Goal: Task Accomplishment & Management: Check status

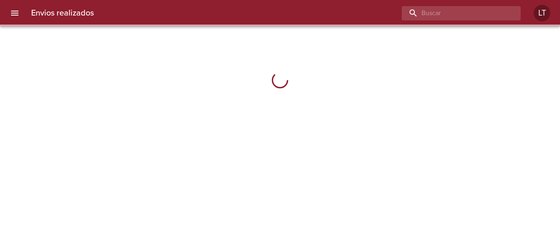
click at [459, 13] on input "buscar" at bounding box center [454, 13] width 105 height 14
paste input "9511382"
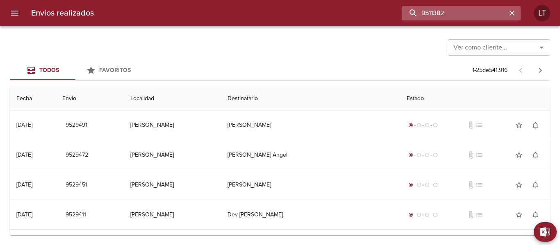
type input "9511382"
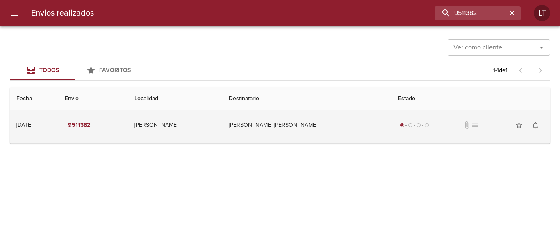
click at [341, 126] on td "[PERSON_NAME] [PERSON_NAME]" at bounding box center [306, 126] width 169 height 30
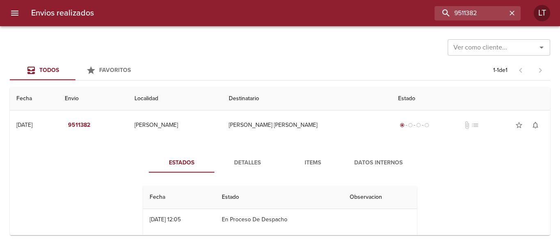
click at [520, 5] on div "Envios realizados 9511382 LT" at bounding box center [280, 13] width 560 height 26
click at [511, 14] on icon "button" at bounding box center [511, 13] width 5 height 5
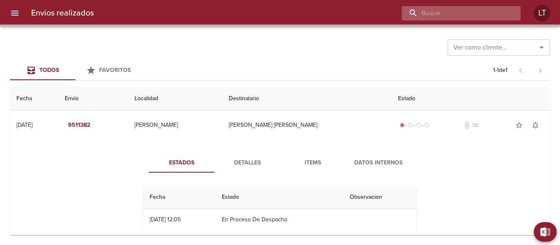
click at [444, 16] on input "buscar" at bounding box center [454, 13] width 105 height 14
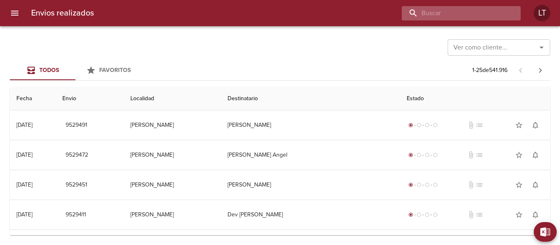
paste input "9511382"
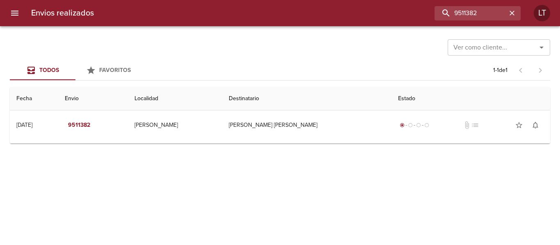
click at [289, 145] on div "Ver como cliente... Ver como cliente... Todos Favoritos 1 - 1 de 1 Fecha Envio …" at bounding box center [280, 135] width 560 height 219
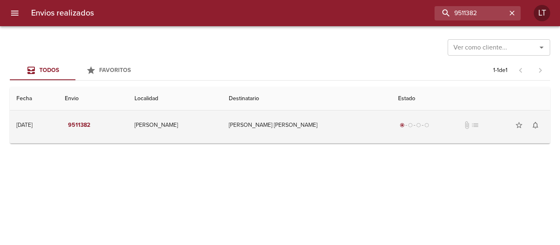
click at [280, 129] on td "Balmaceda Cesar Luis" at bounding box center [306, 126] width 169 height 30
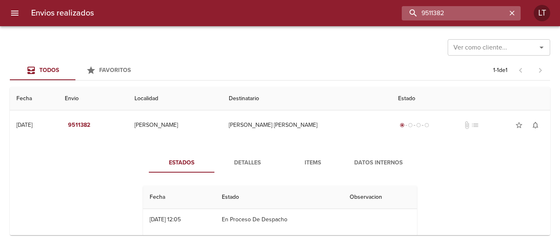
click at [496, 13] on input "9511382" at bounding box center [454, 13] width 105 height 14
paste input "494449"
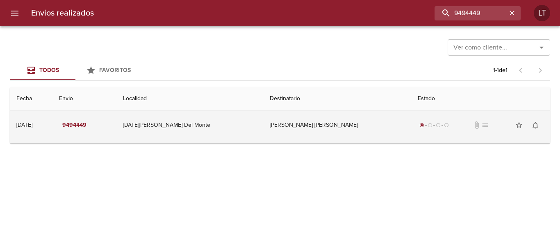
click at [332, 121] on td "Moreda Maria Cristina" at bounding box center [337, 126] width 148 height 30
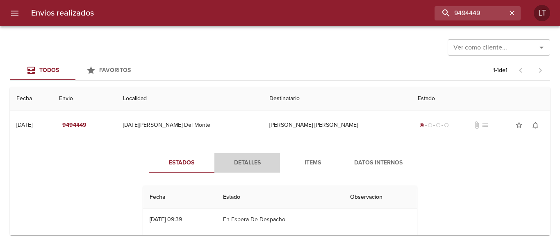
click at [252, 162] on span "Detalles" at bounding box center [247, 163] width 56 height 10
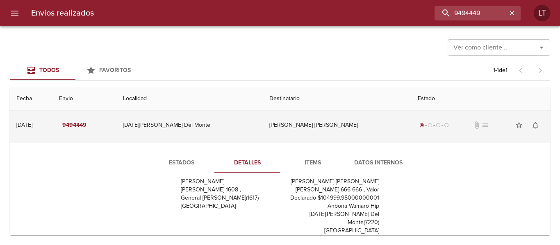
click at [116, 130] on td "9494449" at bounding box center [84, 126] width 64 height 30
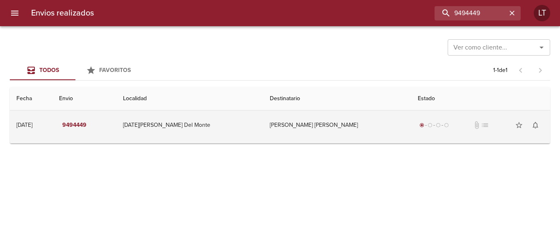
drag, startPoint x: 282, startPoint y: 114, endPoint x: 254, endPoint y: 130, distance: 32.3
click at [254, 130] on td "San Miguel Del Monte" at bounding box center [189, 126] width 147 height 30
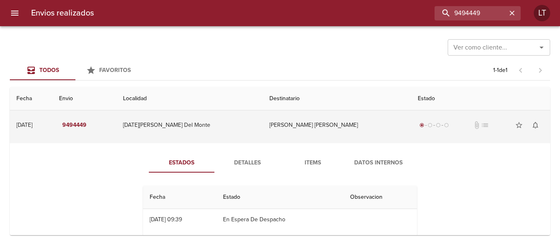
click at [232, 131] on td "San Miguel Del Monte" at bounding box center [189, 126] width 147 height 30
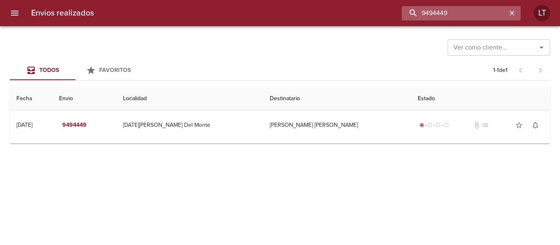
click at [482, 19] on input "9494449" at bounding box center [454, 13] width 105 height 14
paste input "511382"
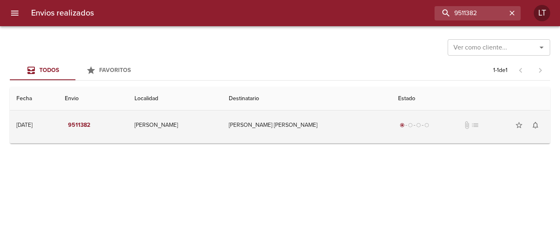
click at [314, 116] on td "Balmaceda Cesar Luis" at bounding box center [306, 126] width 169 height 30
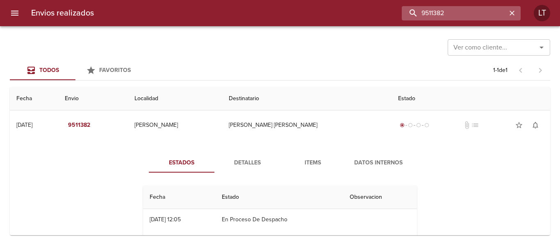
click at [498, 18] on input "9511382" at bounding box center [454, 13] width 105 height 14
paste input "480536"
type input "9480536"
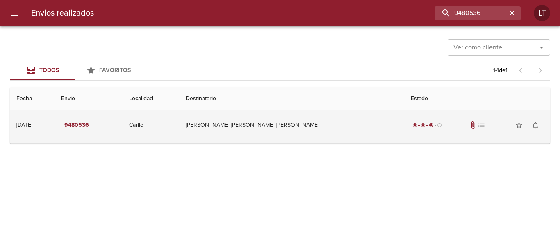
click at [350, 134] on td "Ramirez Adrian Jose Maria" at bounding box center [291, 126] width 225 height 30
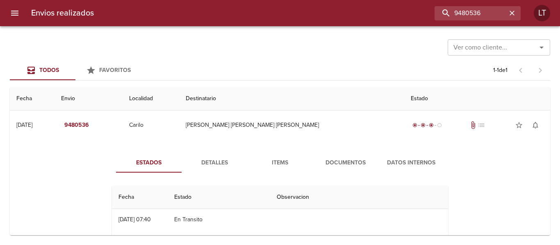
click at [207, 171] on button "Detalles" at bounding box center [215, 163] width 66 height 20
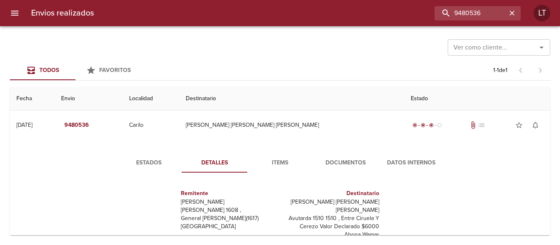
click at [149, 164] on span "Estados" at bounding box center [149, 163] width 56 height 10
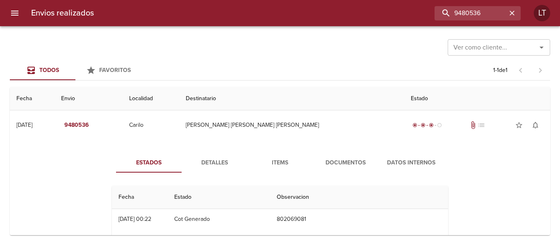
scroll to position [41, 0]
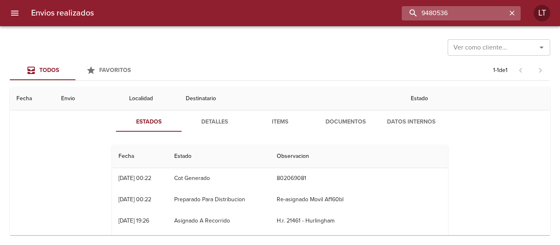
click at [472, 15] on input "9480536" at bounding box center [454, 13] width 105 height 14
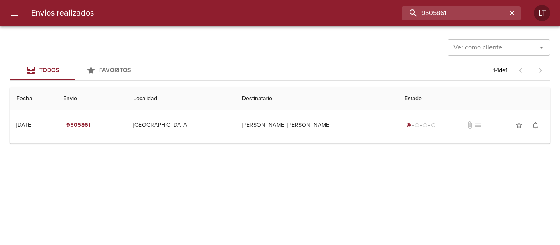
scroll to position [64, 0]
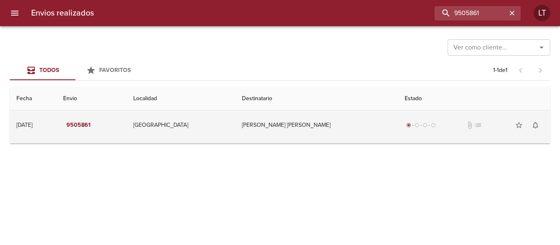
click at [297, 128] on td "Miguel Angel Aguirre" at bounding box center [316, 126] width 162 height 30
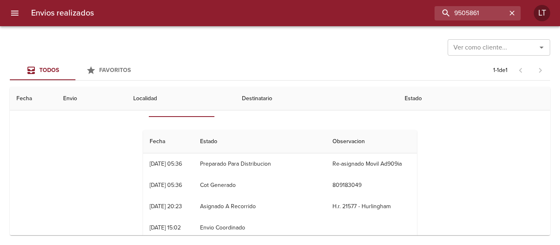
scroll to position [41, 0]
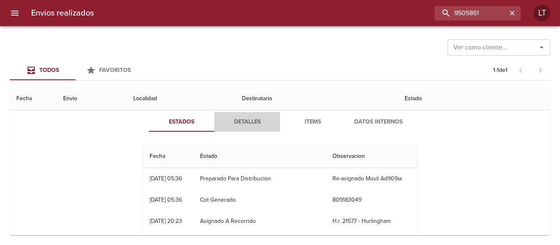
click at [229, 120] on span "Detalles" at bounding box center [247, 122] width 56 height 10
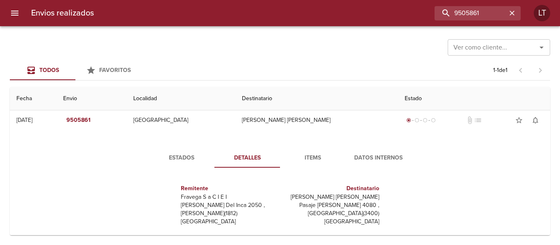
scroll to position [0, 0]
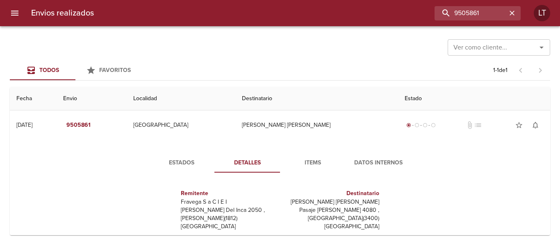
click at [159, 169] on button "Estados" at bounding box center [182, 163] width 66 height 20
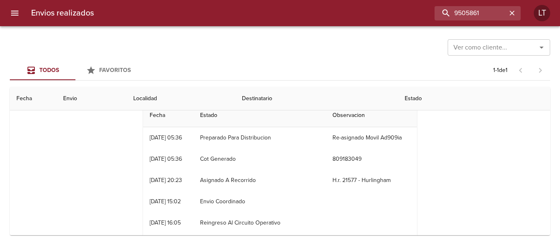
scroll to position [41, 0]
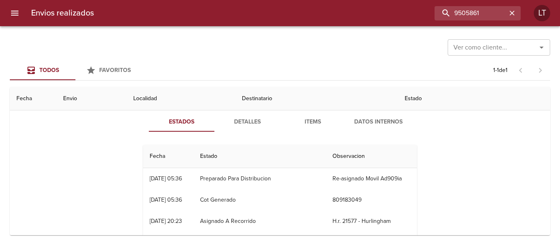
click at [462, 22] on div "Envios realizados 9505861 LT" at bounding box center [280, 13] width 560 height 26
click at [462, 12] on input "9505861" at bounding box center [454, 13] width 105 height 14
click at [468, 193] on div "Estados Detalles Items Datos Internos Fecha Estado Observacion 25/08 25/08/2025…" at bounding box center [279, 207] width 527 height 210
click at [453, 7] on input "9505861" at bounding box center [454, 13] width 105 height 14
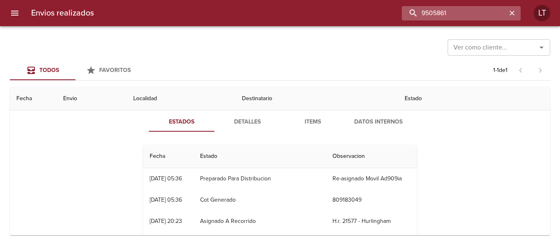
click at [453, 7] on input "9505861" at bounding box center [454, 13] width 105 height 14
paste input "12065"
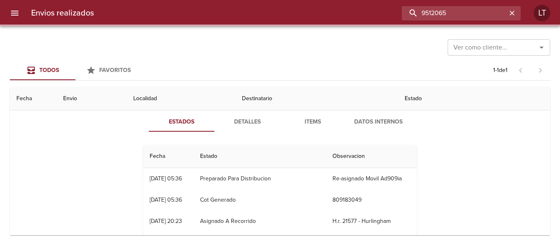
scroll to position [0, 0]
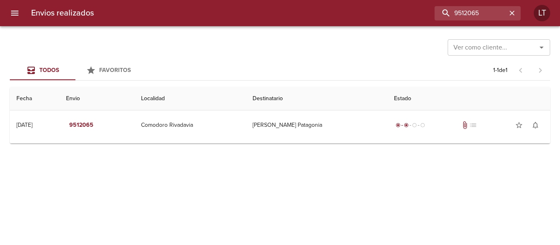
click at [7, 12] on div at bounding box center [4, 122] width 8 height 245
click at [13, 11] on icon "menu" at bounding box center [14, 13] width 7 height 5
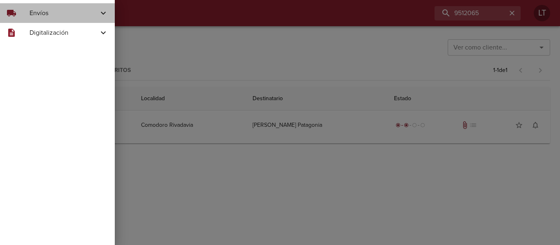
click at [30, 11] on span "Envíos" at bounding box center [64, 13] width 69 height 10
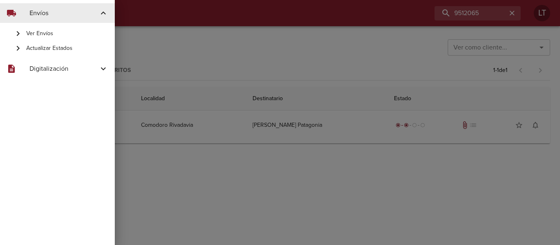
click at [38, 29] on div "Ver Envíos" at bounding box center [57, 33] width 115 height 15
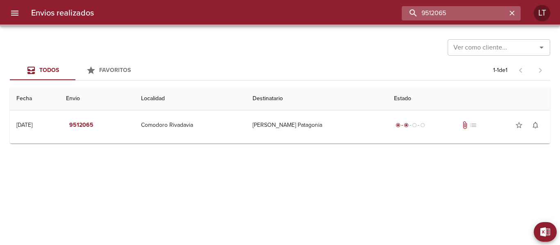
click at [473, 14] on input "9512065" at bounding box center [454, 13] width 105 height 14
paste input "9512065"
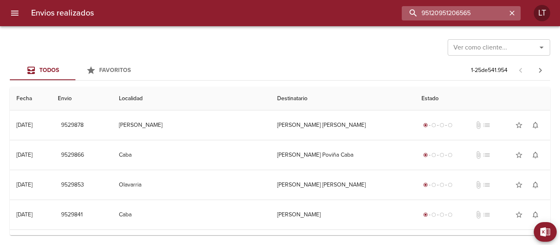
click at [470, 12] on input "95120951206565" at bounding box center [454, 13] width 105 height 14
click at [468, 11] on input "95120951206565" at bounding box center [454, 13] width 105 height 14
click at [470, 14] on input "95120951206565" at bounding box center [454, 13] width 105 height 14
click at [471, 14] on input "95120951206565" at bounding box center [454, 13] width 105 height 14
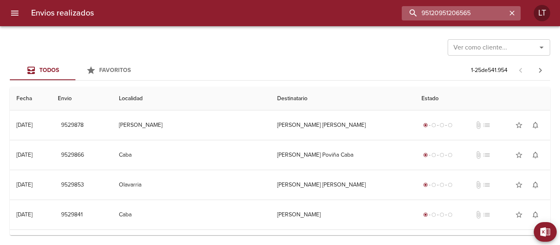
paste input "buscar"
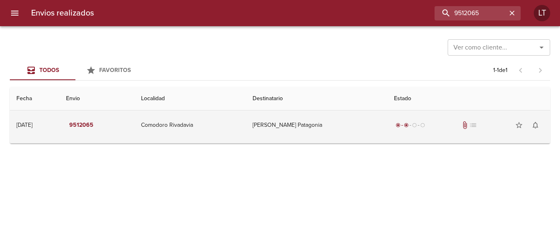
click at [302, 122] on td "Ruleman Patagonia" at bounding box center [316, 126] width 141 height 30
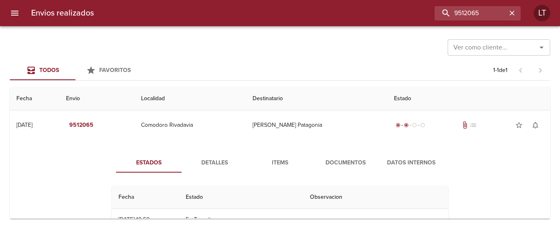
click at [336, 160] on span "Documentos" at bounding box center [346, 163] width 56 height 10
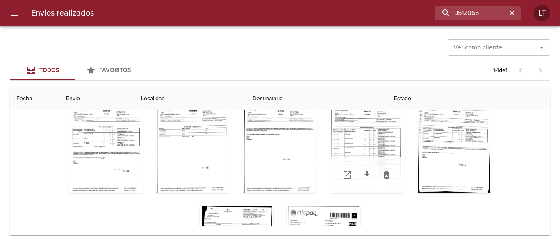
scroll to position [89, 0]
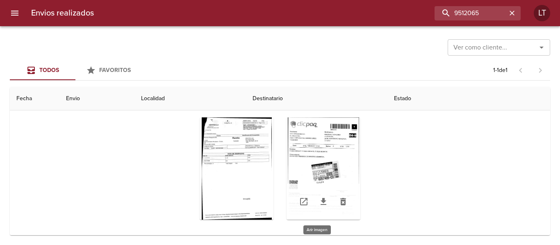
click at [309, 161] on div "Tabla de envíos del cliente" at bounding box center [323, 169] width 74 height 102
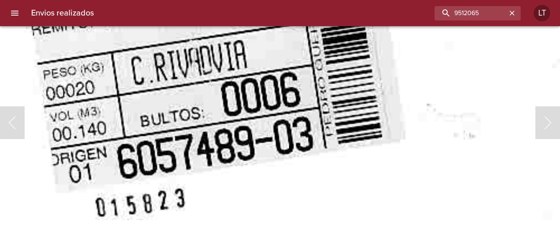
click at [243, 79] on img "Lightbox" at bounding box center [182, 24] width 925 height 1326
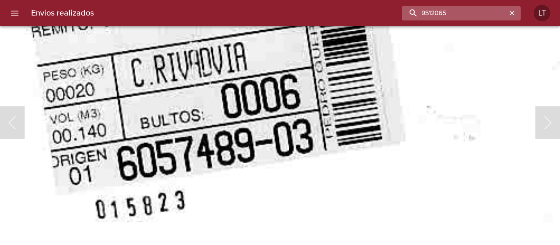
click at [470, 14] on input "9512065" at bounding box center [454, 13] width 105 height 14
paste input "417202"
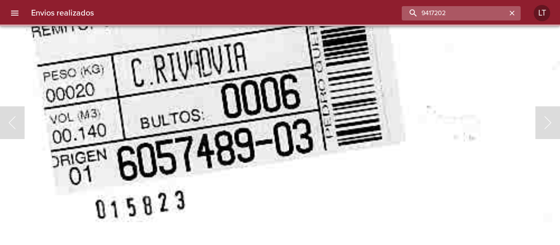
scroll to position [0, 0]
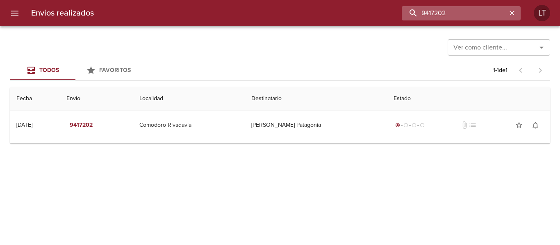
click at [447, 12] on input "9417202" at bounding box center [454, 13] width 105 height 14
paste input "13"
click at [457, 12] on input "9417213" at bounding box center [454, 13] width 105 height 14
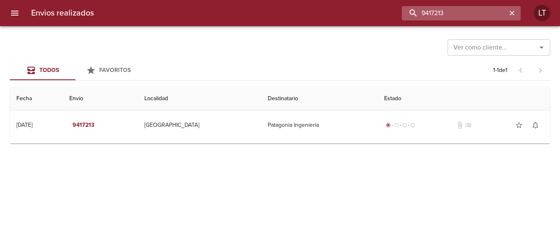
paste input "741"
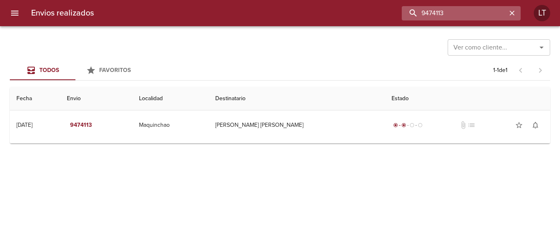
click at [439, 16] on input "9474113" at bounding box center [454, 13] width 105 height 14
paste input "327055"
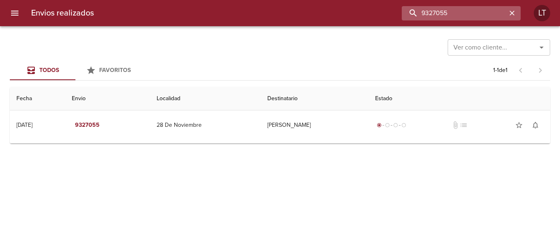
click at [441, 10] on input "9327055" at bounding box center [454, 13] width 105 height 14
paste input "524433"
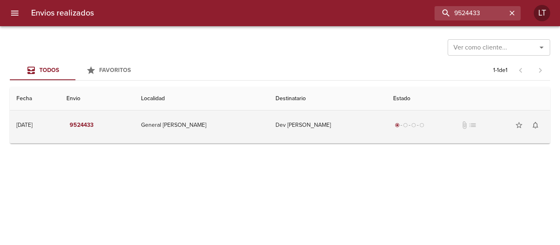
click at [339, 123] on td "Dev Alejandro Miguel Diaz" at bounding box center [328, 126] width 118 height 30
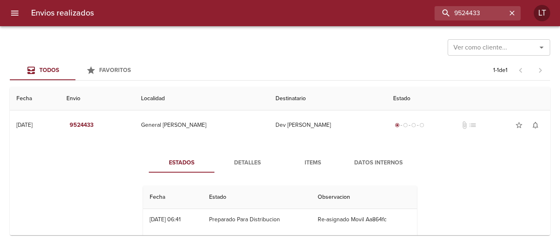
click at [249, 160] on span "Detalles" at bounding box center [247, 163] width 56 height 10
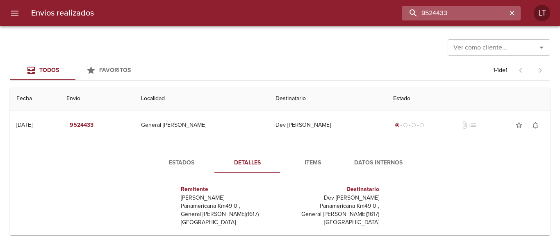
click at [482, 12] on input "9524433" at bounding box center [454, 13] width 105 height 14
paste input "487214"
type input "9487214"
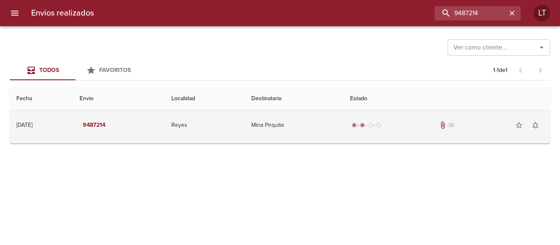
click at [332, 123] on td "Mina Pirquita" at bounding box center [294, 126] width 99 height 30
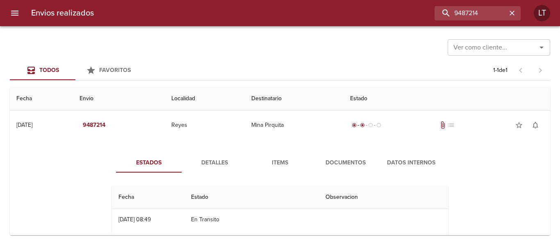
click at [335, 161] on span "Documentos" at bounding box center [346, 163] width 56 height 10
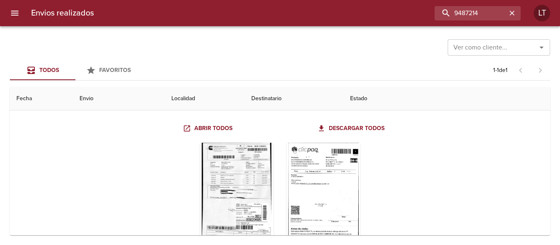
scroll to position [82, 0]
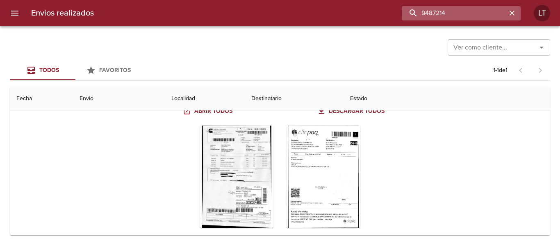
click at [476, 18] on input "9487214" at bounding box center [454, 13] width 105 height 14
paste input "92228"
type input "9492228"
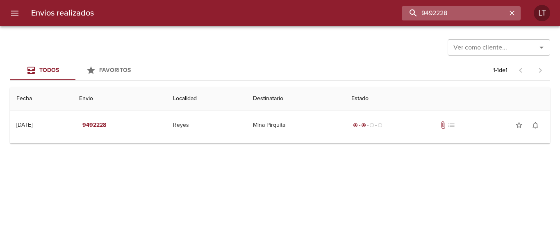
scroll to position [0, 0]
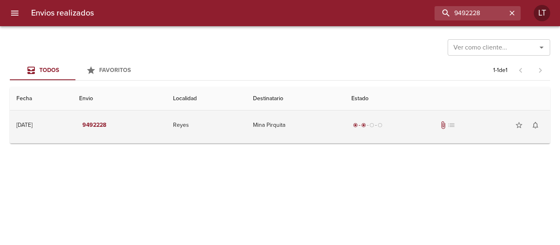
click at [388, 117] on td "radio_button_checked radio_button_checked radio_button_unchecked radio_button_u…" at bounding box center [447, 126] width 205 height 30
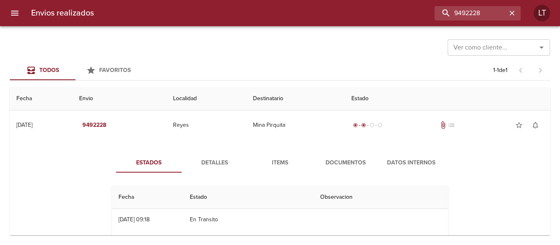
click at [353, 167] on span "Documentos" at bounding box center [346, 163] width 56 height 10
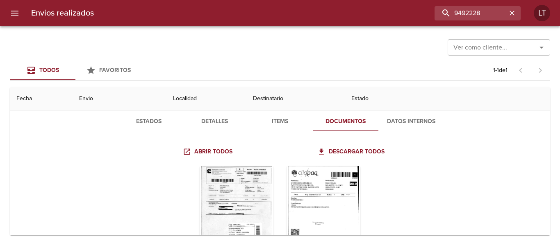
scroll to position [98, 0]
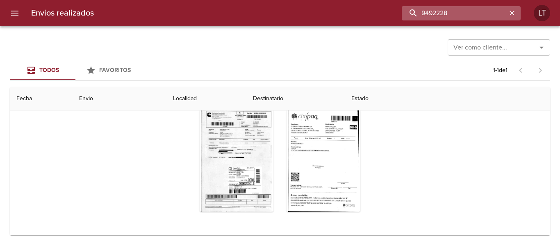
click at [460, 15] on input "9492228" at bounding box center [454, 13] width 105 height 14
paste input "05849"
type input "9405849"
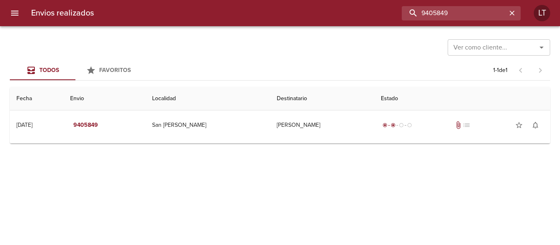
scroll to position [0, 0]
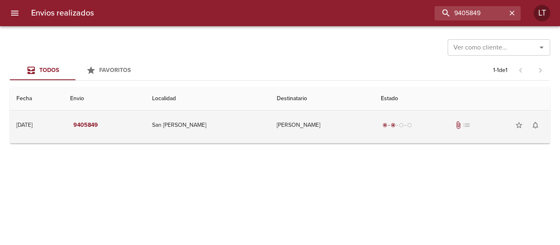
click at [430, 127] on div "radio_button_checked radio_button_checked radio_button_unchecked radio_button_u…" at bounding box center [462, 125] width 163 height 16
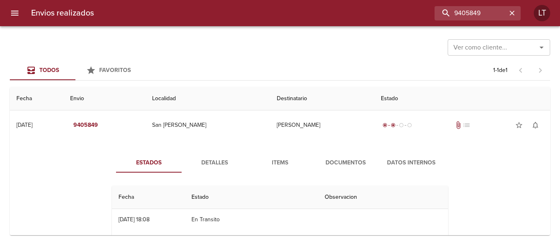
click at [354, 168] on span "Documentos" at bounding box center [346, 163] width 56 height 10
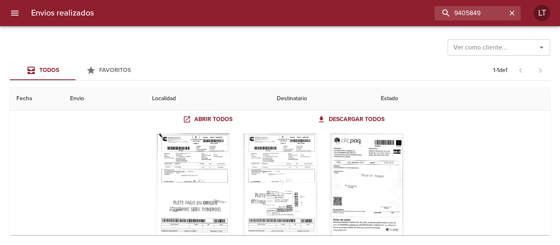
scroll to position [82, 0]
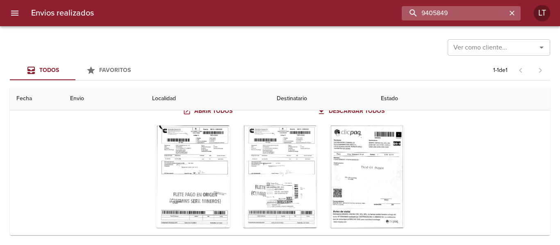
click at [467, 19] on input "9405849" at bounding box center [454, 13] width 105 height 14
paste input "918"
type input "9405918"
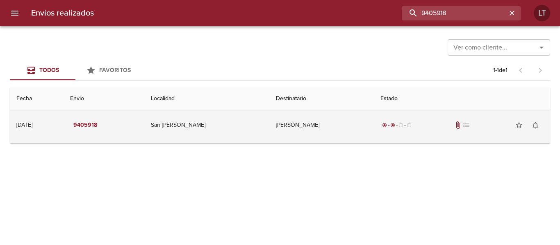
scroll to position [0, 0]
click at [329, 111] on td "Minera Andina Del Sol Srl" at bounding box center [321, 126] width 105 height 30
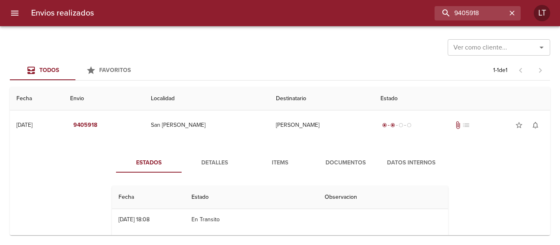
click at [341, 159] on span "Documentos" at bounding box center [346, 163] width 56 height 10
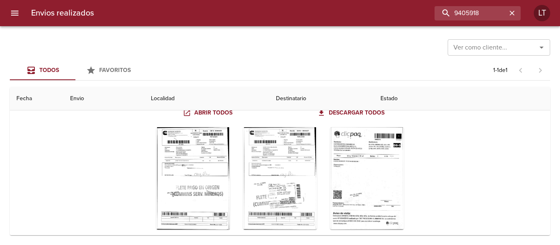
scroll to position [82, 0]
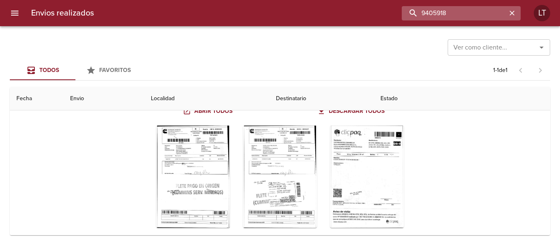
click at [474, 16] on input "9405918" at bounding box center [454, 13] width 105 height 14
paste input "8656"
type input "9408656"
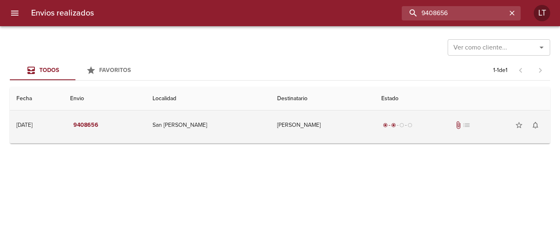
scroll to position [0, 0]
drag, startPoint x: 347, startPoint y: 124, endPoint x: 336, endPoint y: 121, distance: 11.8
click at [346, 124] on td "Minera Andina Del Sol Srl" at bounding box center [322, 126] width 104 height 30
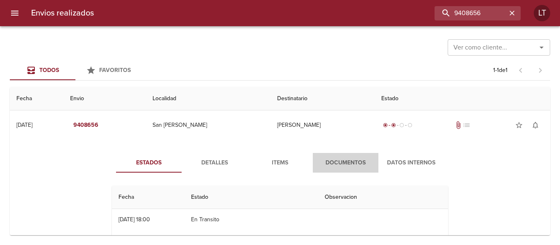
click at [341, 170] on button "Documentos" at bounding box center [346, 163] width 66 height 20
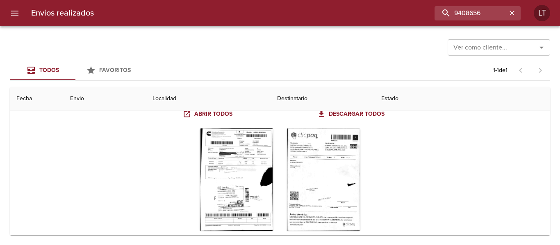
scroll to position [98, 0]
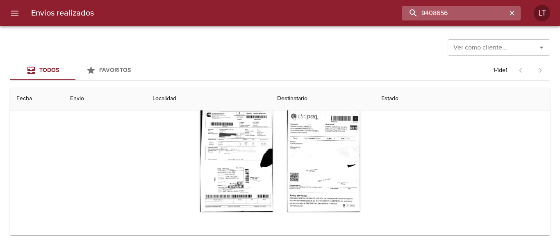
click at [491, 13] on input "9408656" at bounding box center [454, 13] width 105 height 14
paste input "16588"
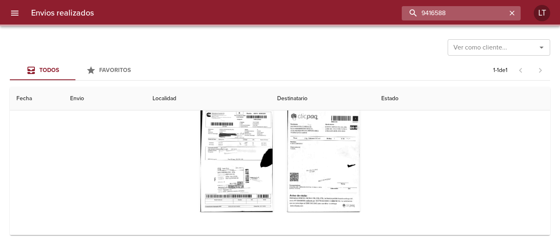
scroll to position [0, 0]
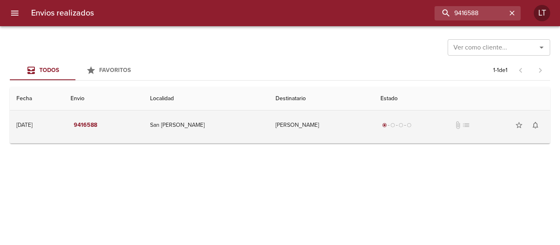
click at [349, 122] on td "Minera Andina Del Sol Srl" at bounding box center [321, 126] width 105 height 30
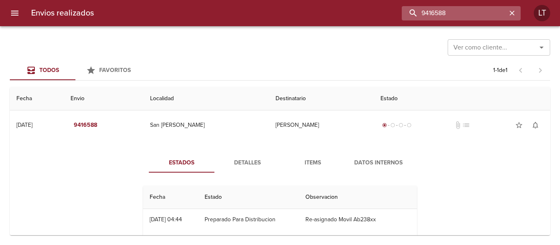
click at [472, 11] on input "9416588" at bounding box center [454, 13] width 105 height 14
paste input "52229"
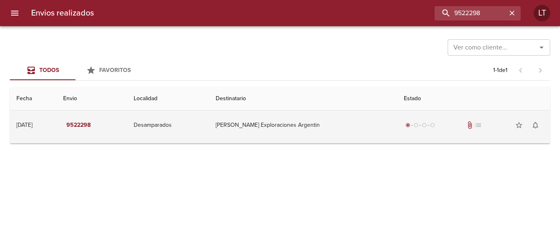
click at [348, 127] on td "Barrick Exploraciones Argentin" at bounding box center [303, 126] width 188 height 30
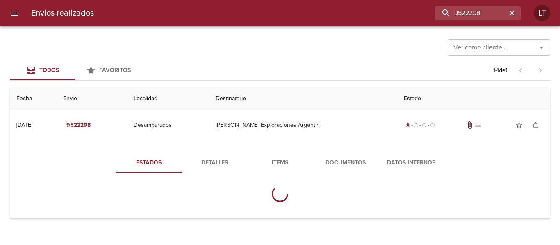
click at [354, 163] on span "Documentos" at bounding box center [346, 163] width 56 height 10
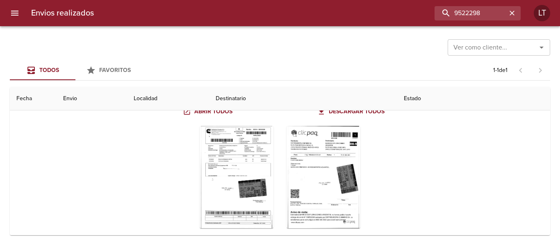
scroll to position [98, 0]
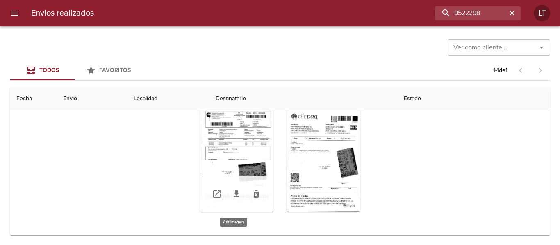
click at [237, 169] on div "Tabla de envíos del cliente" at bounding box center [237, 161] width 74 height 102
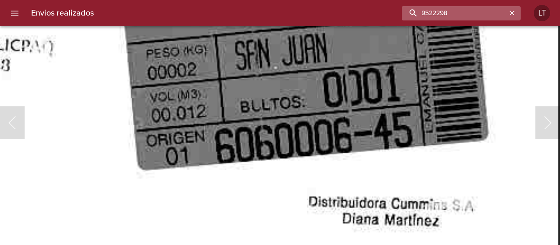
click at [481, 12] on input "9522298" at bounding box center [454, 13] width 105 height 14
paste input "86"
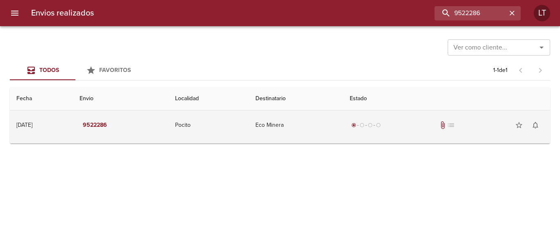
click at [313, 133] on td "Eco Minera" at bounding box center [296, 126] width 95 height 30
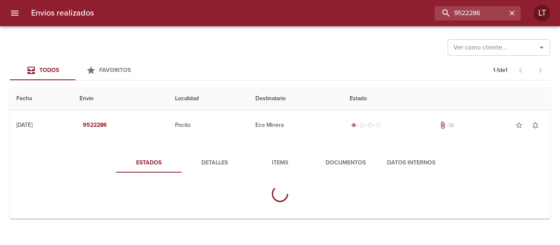
click at [353, 161] on span "Documentos" at bounding box center [346, 163] width 56 height 10
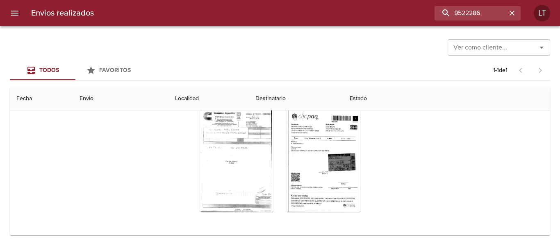
scroll to position [98, 0]
click at [335, 160] on div "Tabla de envíos del cliente" at bounding box center [323, 161] width 74 height 102
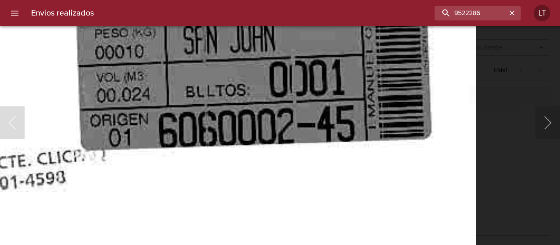
click at [436, 195] on img "Lightbox" at bounding box center [17, 15] width 918 height 1326
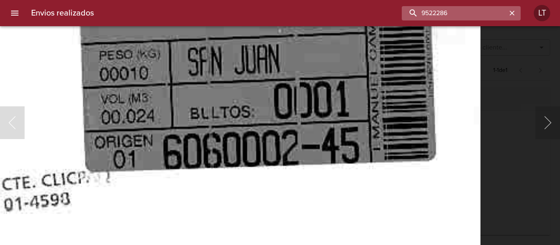
click at [463, 20] on input "9522286" at bounding box center [454, 13] width 105 height 14
paste input "19661"
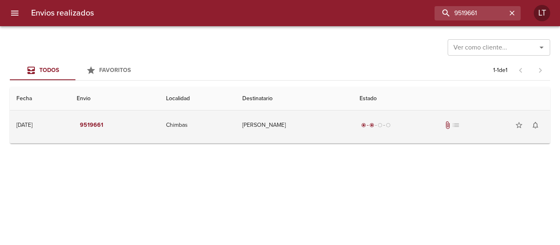
click at [319, 135] on td "Alberto Pereira" at bounding box center [294, 126] width 117 height 30
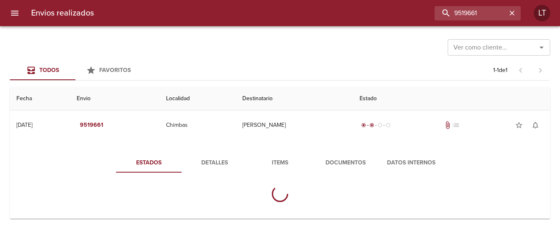
click at [341, 171] on button "Documentos" at bounding box center [346, 163] width 66 height 20
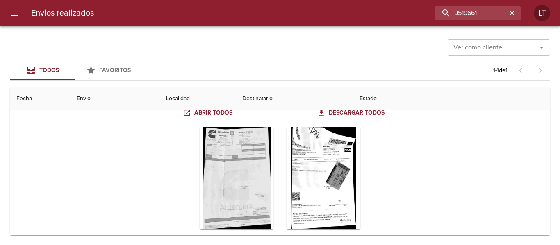
scroll to position [82, 0]
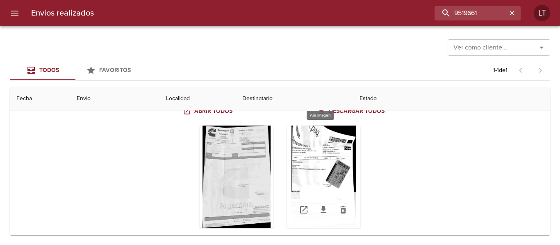
click at [329, 170] on div "Tabla de envíos del cliente" at bounding box center [323, 177] width 74 height 102
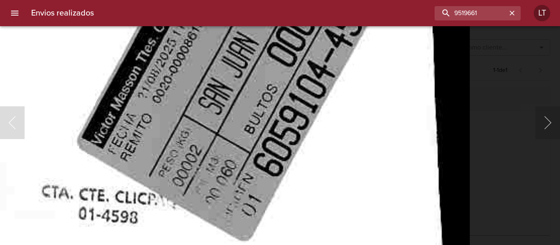
click at [237, 224] on img "Lightbox" at bounding box center [52, 90] width 835 height 1326
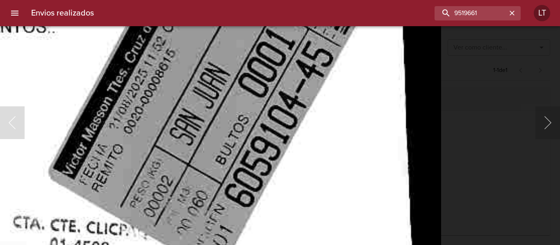
click at [331, 148] on img "Lightbox" at bounding box center [23, 121] width 835 height 1326
click at [488, 15] on input "9519661" at bounding box center [454, 13] width 105 height 14
paste input "6625"
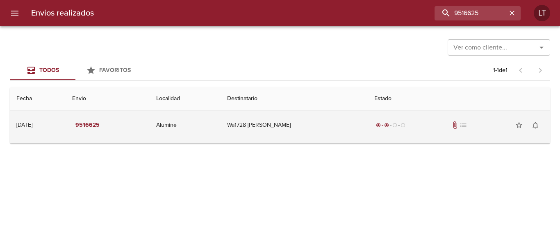
click at [344, 134] on td "Wa1728 Andres Haigh" at bounding box center [294, 126] width 148 height 30
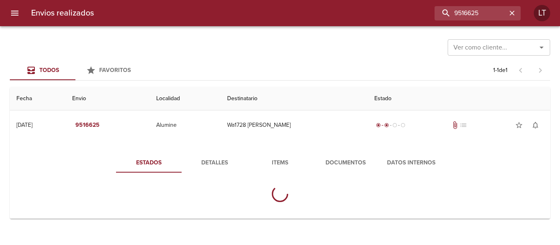
click at [341, 159] on span "Documentos" at bounding box center [346, 163] width 56 height 10
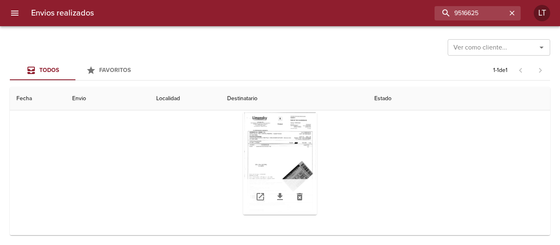
scroll to position [82, 0]
click at [273, 157] on div "Tabla de envíos del cliente" at bounding box center [280, 162] width 74 height 102
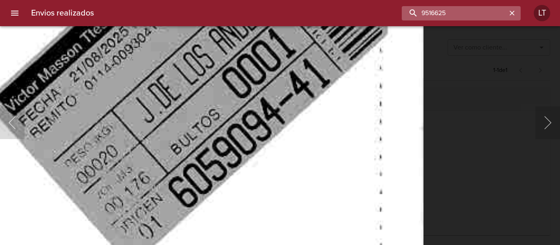
click at [472, 9] on input "9516625" at bounding box center [454, 13] width 105 height 14
click at [472, 11] on input "9516625" at bounding box center [454, 13] width 105 height 14
paste input "834"
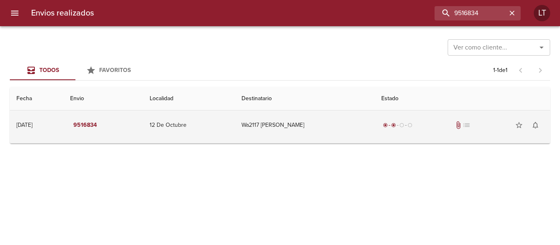
click at [334, 135] on td "Wa2117 Gustavo Mauricio Moros" at bounding box center [305, 126] width 140 height 30
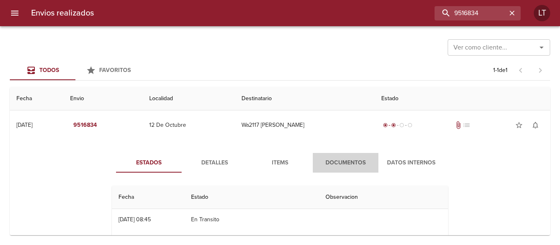
click at [353, 165] on span "Documentos" at bounding box center [346, 163] width 56 height 10
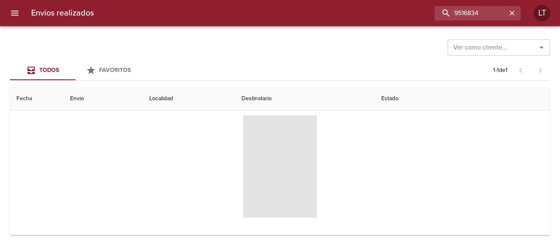
scroll to position [83, 0]
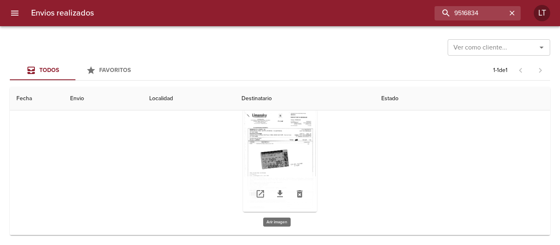
click at [297, 158] on div "Tabla de envíos del cliente" at bounding box center [280, 161] width 74 height 102
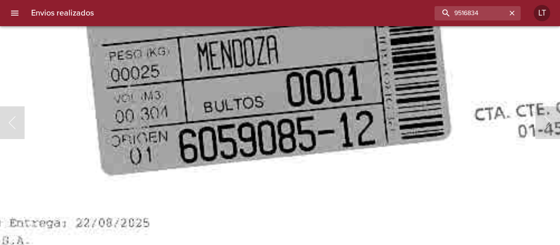
click at [305, 0] on html "Envios realizados 9516834 LT Ver como cliente... Ver como cliente... Todos Favo…" at bounding box center [280, 0] width 560 height 0
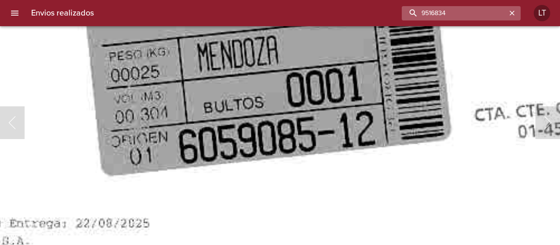
click at [453, 12] on input "9516834" at bounding box center [454, 13] width 105 height 14
paste input "391098"
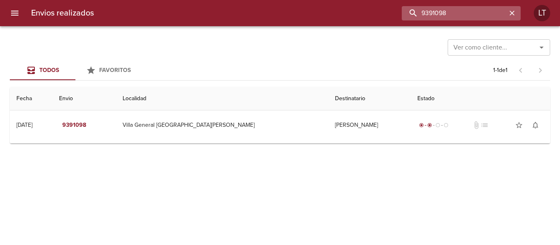
scroll to position [0, 0]
click at [442, 12] on input "9391098" at bounding box center [454, 13] width 105 height 14
paste input "519134"
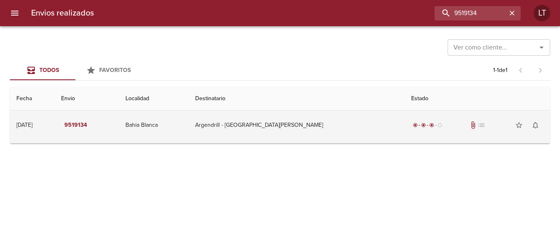
click at [349, 125] on td "Argendrill - Bahia Blanca" at bounding box center [297, 126] width 216 height 30
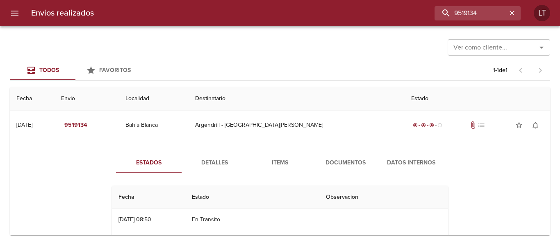
click at [354, 164] on span "Documentos" at bounding box center [346, 163] width 56 height 10
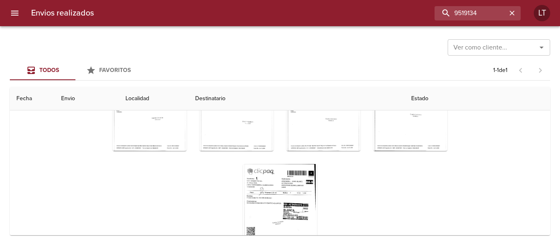
scroll to position [118, 0]
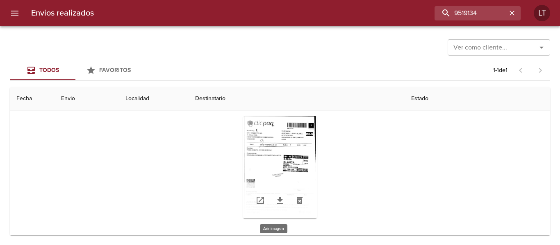
click at [300, 168] on div "Tabla de envíos del cliente" at bounding box center [280, 167] width 74 height 102
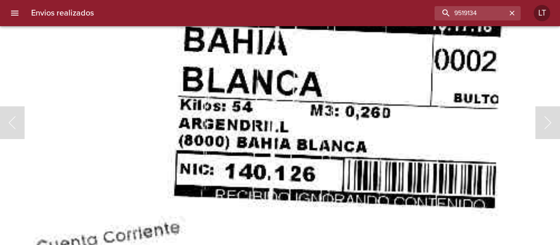
click at [369, 133] on img "Lightbox" at bounding box center [136, 147] width 921 height 1326
click at [465, 14] on input "9519134" at bounding box center [454, 13] width 105 height 14
paste input "320"
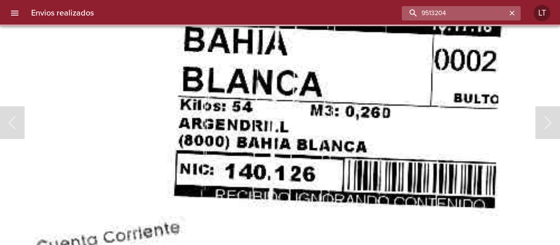
scroll to position [0, 0]
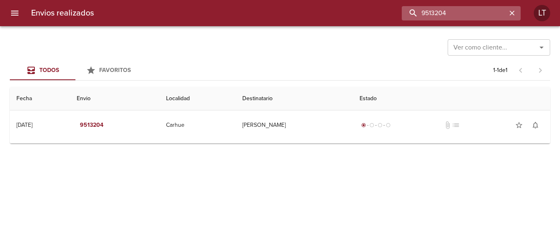
click at [472, 11] on input "9513204" at bounding box center [454, 13] width 105 height 14
paste input "09779"
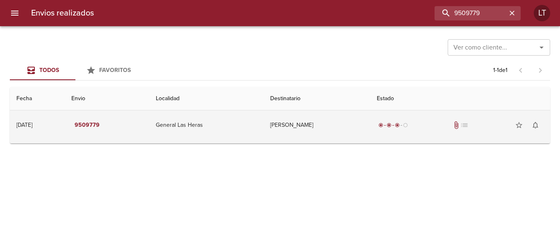
click at [329, 116] on td "Mattalia Mauro Jose" at bounding box center [317, 126] width 107 height 30
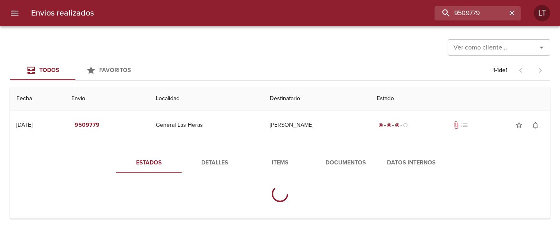
click at [328, 152] on div "Estados Detalles Items Documentos Datos Internos" at bounding box center [279, 180] width 527 height 75
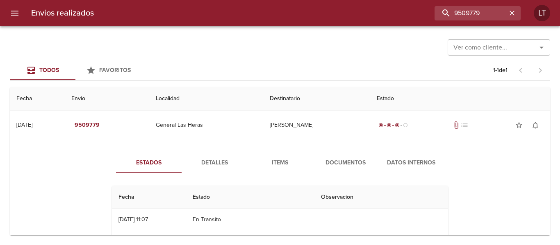
click at [339, 159] on span "Documentos" at bounding box center [346, 163] width 56 height 10
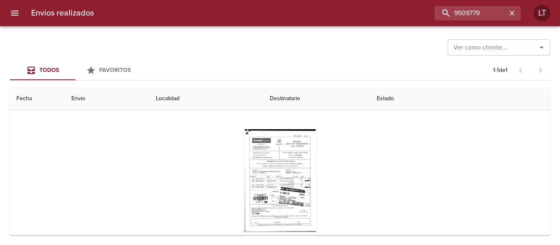
scroll to position [82, 0]
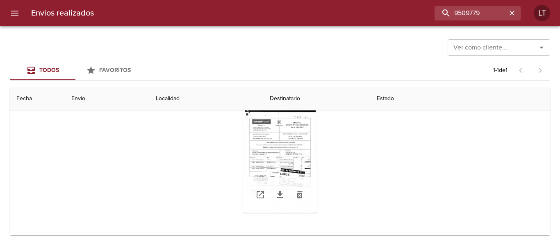
click at [283, 164] on div "Tabla de envíos del cliente" at bounding box center [280, 162] width 74 height 102
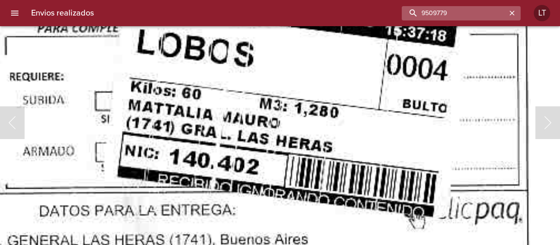
click at [467, 11] on input "9509779" at bounding box center [454, 13] width 105 height 14
paste input "16862"
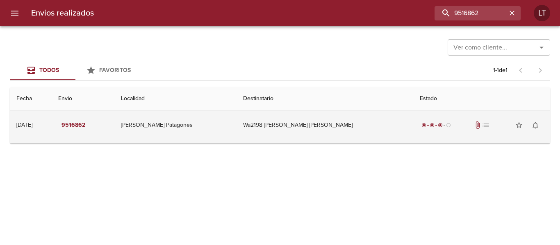
click at [363, 129] on td "Wa2198 Paola Andrea Velazque" at bounding box center [324, 126] width 176 height 30
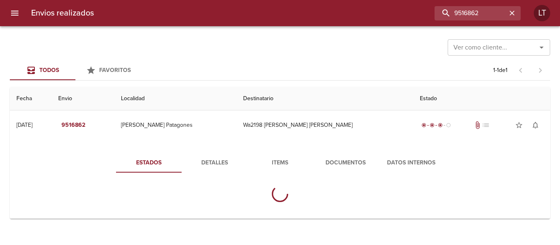
click at [359, 157] on button "Documentos" at bounding box center [346, 163] width 66 height 20
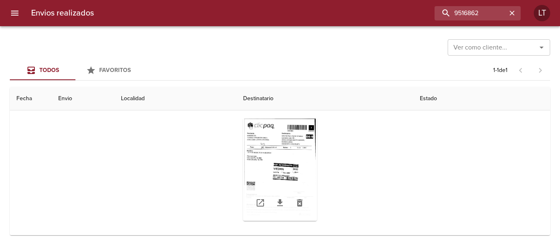
scroll to position [82, 0]
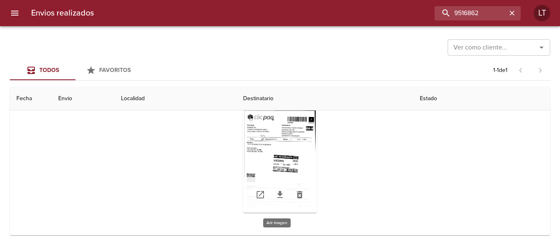
click at [275, 174] on div "Tabla de envíos del cliente" at bounding box center [280, 162] width 74 height 102
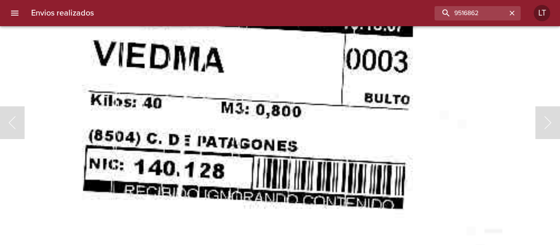
click at [272, 95] on img "Lightbox" at bounding box center [176, 67] width 922 height 1326
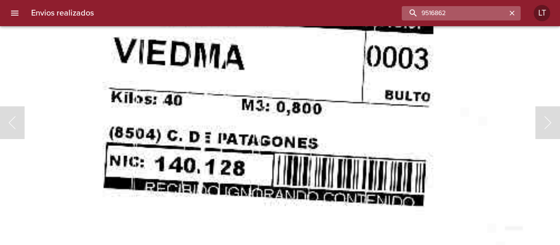
click at [478, 13] on input "9516862" at bounding box center [454, 13] width 105 height 14
paste input "7008"
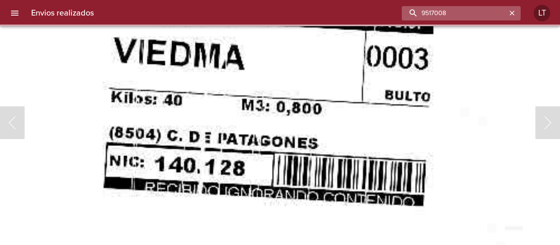
scroll to position [0, 0]
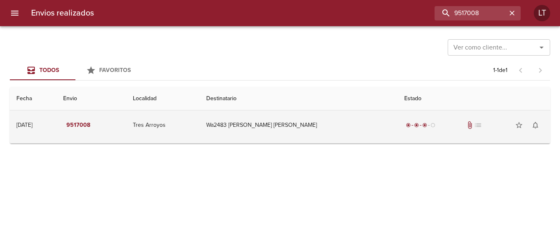
click at [370, 130] on td "Wa2483 Ana Carolina Dimayo" at bounding box center [299, 126] width 198 height 30
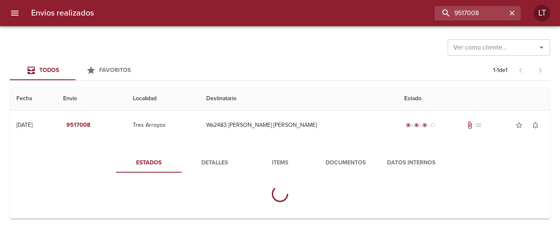
click at [361, 157] on button "Documentos" at bounding box center [346, 163] width 66 height 20
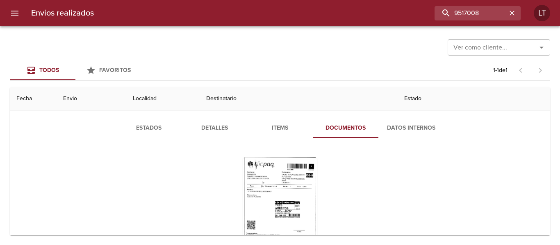
scroll to position [82, 0]
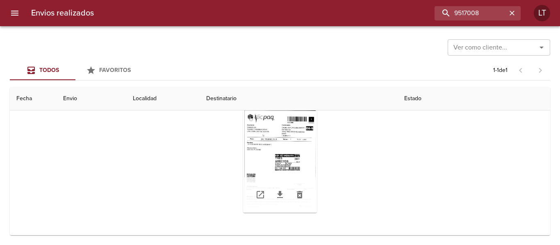
click at [303, 156] on div "Tabla de envíos del cliente" at bounding box center [280, 162] width 74 height 102
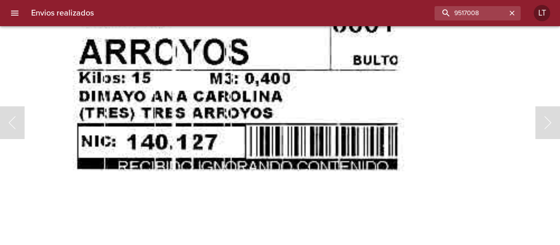
click at [269, 167] on img "Lightbox" at bounding box center [141, 56] width 924 height 1326
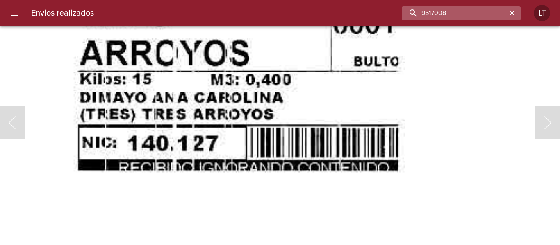
click at [465, 14] on input "9517008" at bounding box center [454, 13] width 105 height 14
paste input "498631"
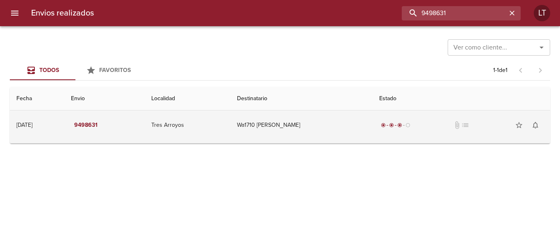
scroll to position [0, 0]
click at [336, 129] on td "Wa1710 Aizpitarte Agustin" at bounding box center [301, 126] width 142 height 30
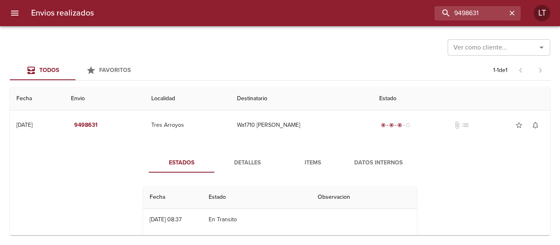
scroll to position [41, 0]
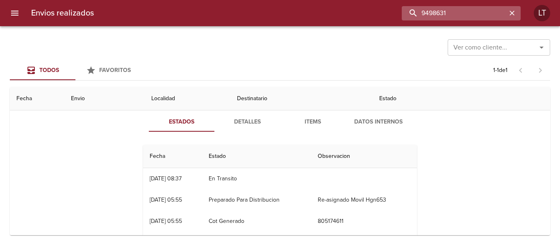
click at [473, 20] on input "9498631" at bounding box center [454, 13] width 105 height 14
paste input "521138"
type input "9521138"
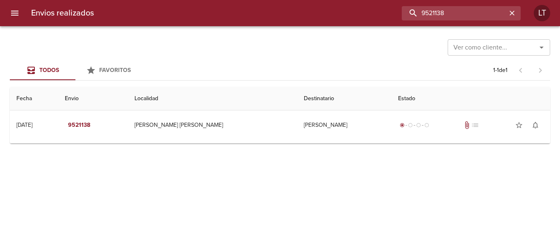
scroll to position [0, 0]
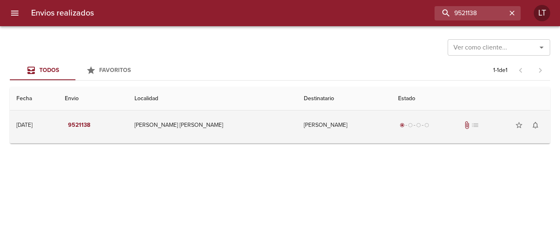
click at [318, 128] on td "Leonardo Javier Ngiovachini" at bounding box center [344, 126] width 94 height 30
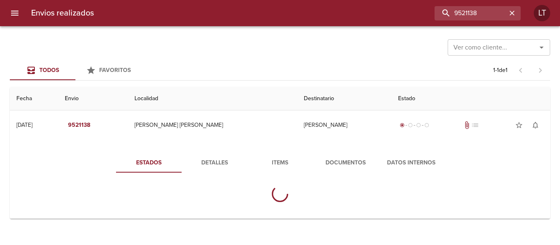
click at [351, 159] on span "Documentos" at bounding box center [346, 163] width 56 height 10
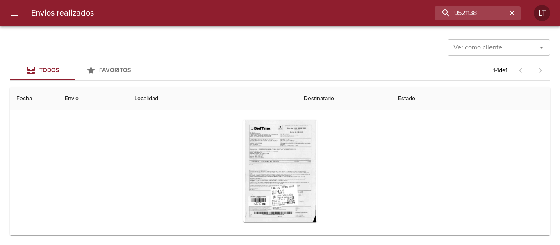
scroll to position [83, 0]
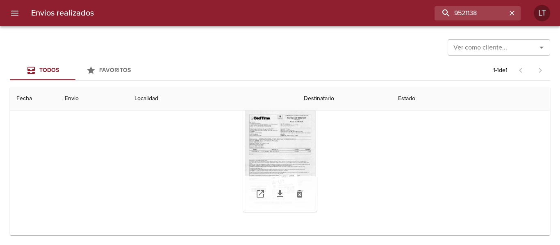
click at [298, 173] on div "Tabla de envíos del cliente" at bounding box center [280, 161] width 74 height 102
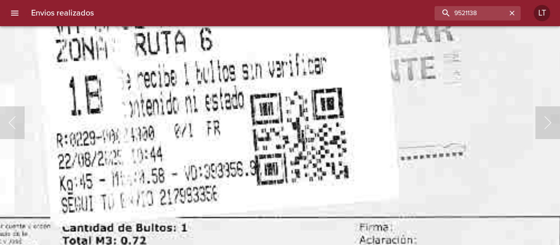
scroll to position [83, 0]
click at [470, 19] on input "9521138" at bounding box center [454, 13] width 105 height 14
paste input "455091"
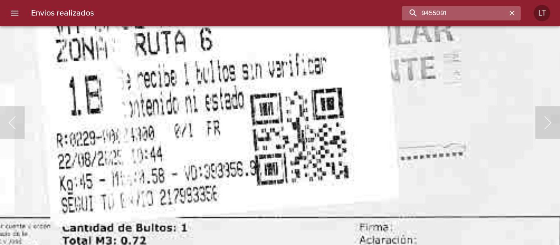
type input "9455091"
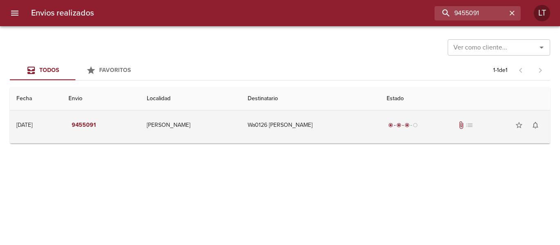
click at [349, 113] on td "Wa0126 Ariela Racca" at bounding box center [310, 126] width 139 height 30
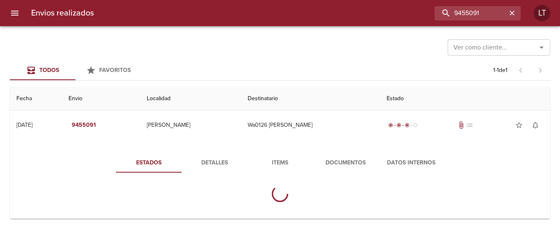
click at [336, 151] on div "Estados Detalles Items Documentos Datos Internos" at bounding box center [279, 180] width 527 height 75
click at [342, 156] on button "Documentos" at bounding box center [346, 163] width 66 height 20
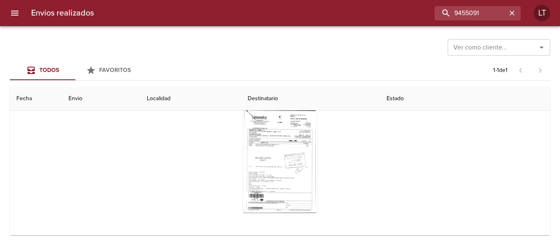
scroll to position [41, 0]
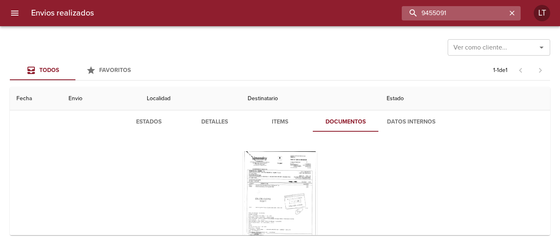
click at [471, 12] on input "9455091" at bounding box center [454, 13] width 105 height 14
paste input "515009"
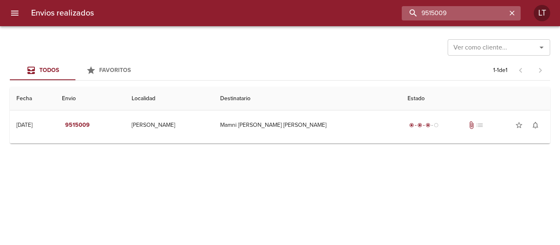
scroll to position [0, 0]
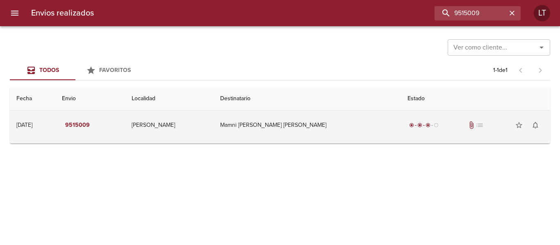
click at [339, 119] on td "Mamni Vilca Gabino Cipriano" at bounding box center [307, 126] width 187 height 30
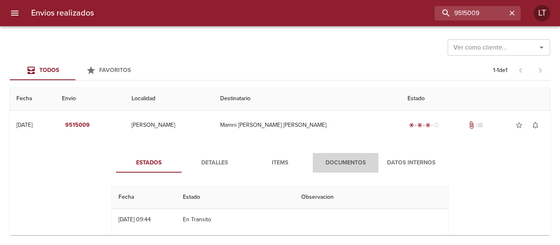
click at [335, 166] on span "Documentos" at bounding box center [346, 163] width 56 height 10
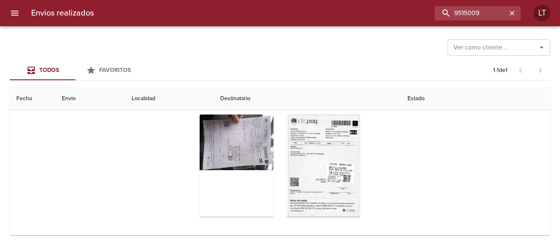
scroll to position [98, 0]
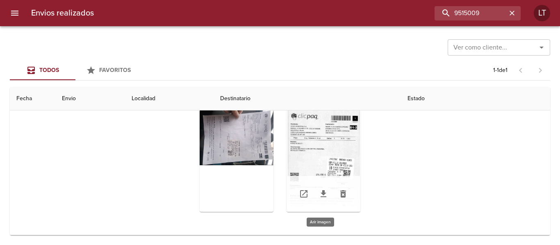
click at [327, 164] on div "Tabla de envíos del cliente" at bounding box center [323, 161] width 74 height 102
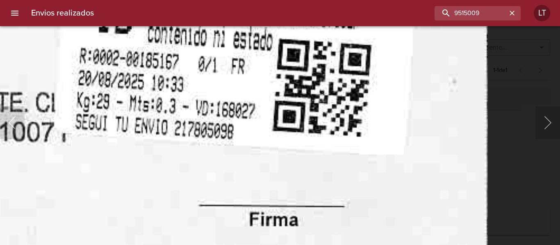
click at [503, 145] on div "Lightbox" at bounding box center [280, 122] width 560 height 245
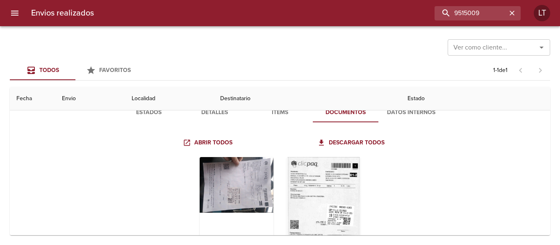
scroll to position [0, 0]
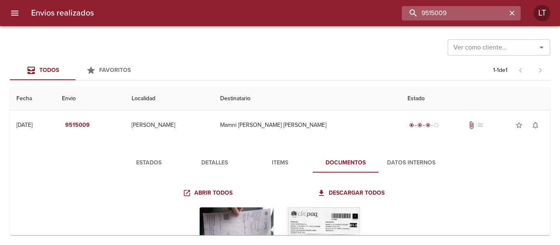
click at [496, 11] on input "9515009" at bounding box center [454, 13] width 105 height 14
paste input "00108"
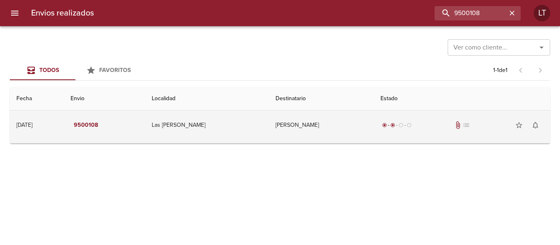
click at [333, 124] on td "Enzo Chavez" at bounding box center [321, 126] width 105 height 30
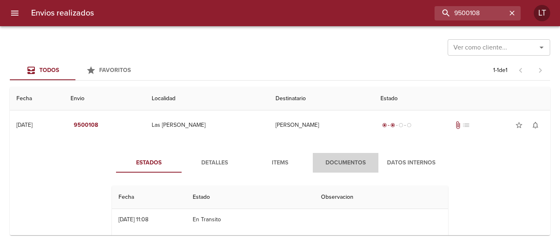
click at [339, 162] on span "Documentos" at bounding box center [346, 163] width 56 height 10
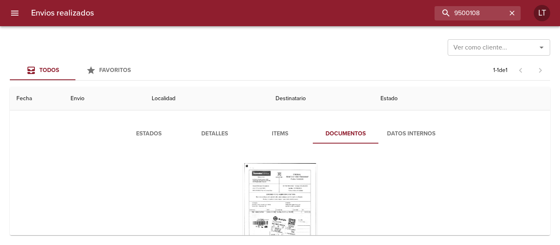
scroll to position [82, 0]
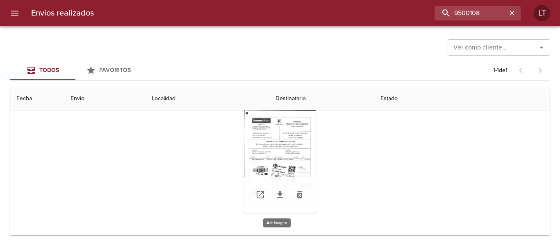
click at [306, 173] on div "Tabla de envíos del cliente" at bounding box center [280, 162] width 74 height 102
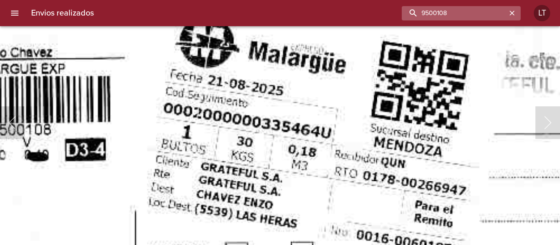
click at [467, 15] on input "9500108" at bounding box center [454, 13] width 105 height 14
paste input "6630"
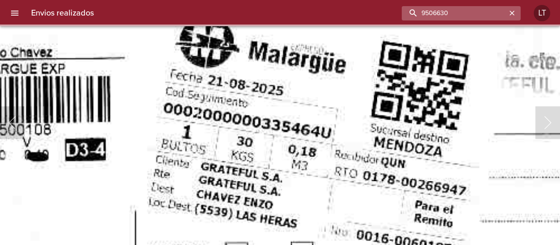
scroll to position [0, 0]
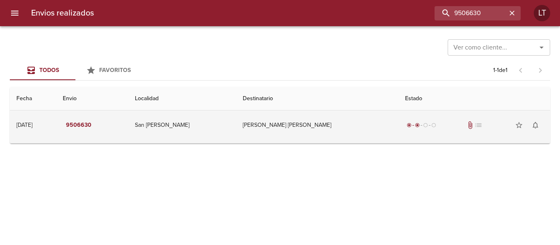
click at [352, 124] on td "Gabriel Vazquez Vallve Ml" at bounding box center [317, 126] width 162 height 30
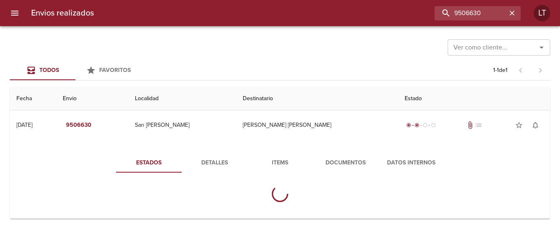
click at [360, 153] on button "Documentos" at bounding box center [346, 163] width 66 height 20
click at [361, 165] on span "Documentos" at bounding box center [346, 163] width 56 height 10
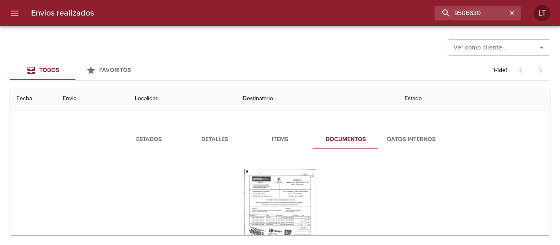
scroll to position [82, 0]
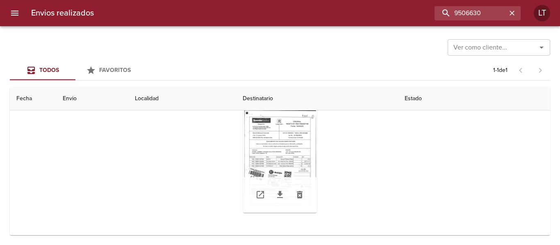
click at [276, 164] on div "Tabla de envíos del cliente" at bounding box center [280, 162] width 74 height 102
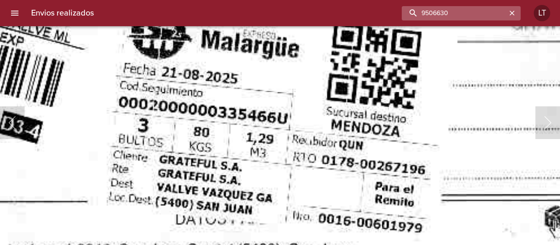
click at [483, 9] on input "9506630" at bounding box center [454, 13] width 105 height 14
paste input "17188"
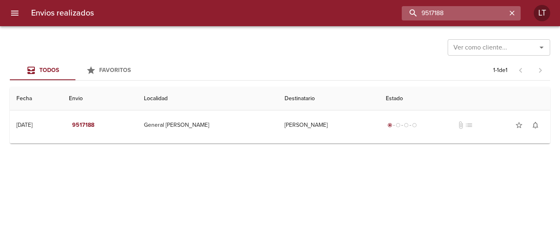
scroll to position [0, 0]
click at [448, 9] on input "9517188" at bounding box center [454, 13] width 105 height 14
paste input "875"
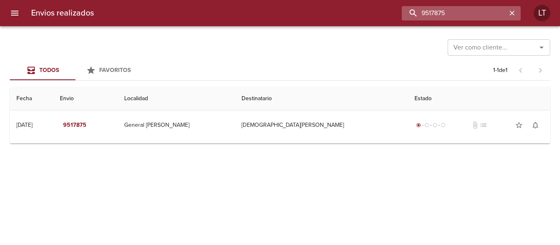
click at [443, 13] on input "9517875" at bounding box center [454, 13] width 105 height 14
paste input "446579"
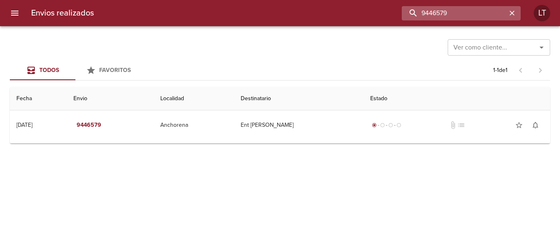
click at [469, 14] on input "9446579" at bounding box center [454, 13] width 105 height 14
click at [468, 14] on input "9446579" at bounding box center [454, 13] width 105 height 14
paste input "512643"
click at [464, 13] on input "9512643" at bounding box center [454, 13] width 105 height 14
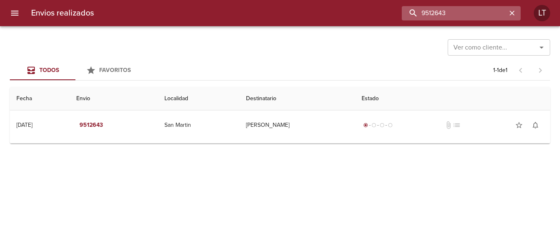
click at [464, 13] on input "9512643" at bounding box center [454, 13] width 105 height 14
paste input "21249"
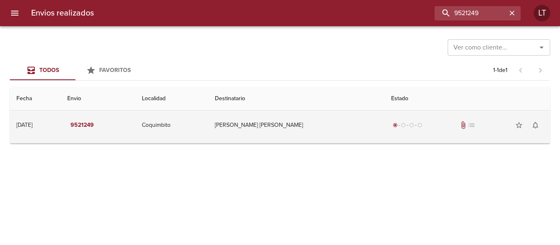
click at [208, 126] on td "Coquimbito" at bounding box center [171, 126] width 73 height 30
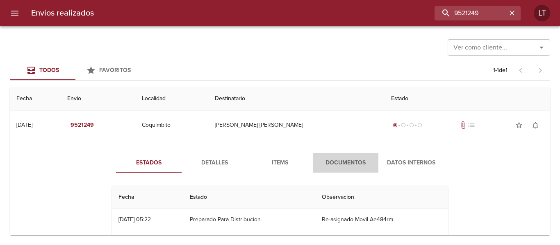
click at [344, 156] on button "Documentos" at bounding box center [346, 163] width 66 height 20
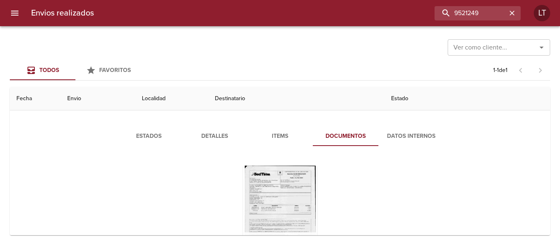
scroll to position [41, 0]
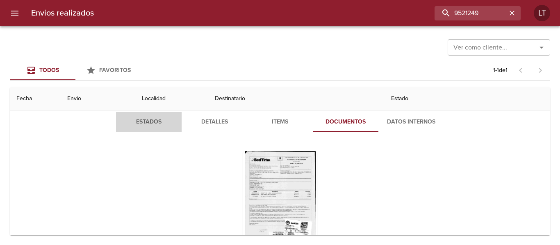
click at [154, 121] on span "Estados" at bounding box center [149, 122] width 56 height 10
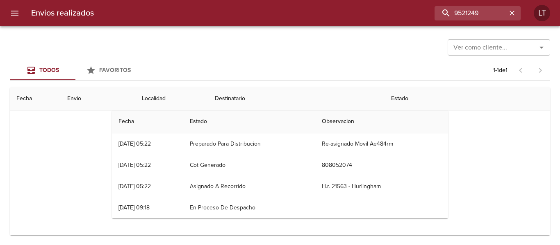
scroll to position [35, 0]
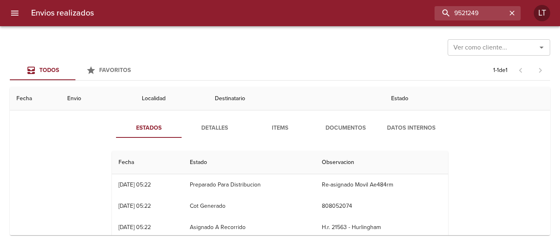
click at [333, 127] on span "Documentos" at bounding box center [346, 128] width 56 height 10
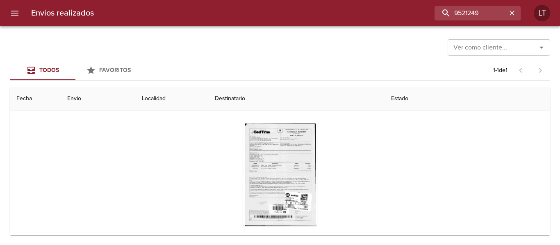
scroll to position [83, 0]
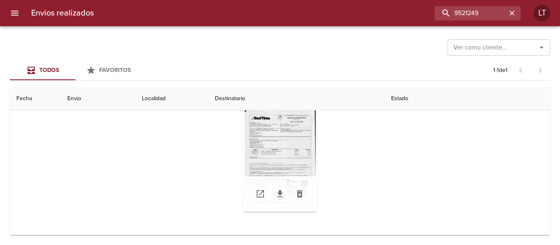
click at [272, 158] on div "Tabla de envíos del cliente" at bounding box center [280, 161] width 74 height 102
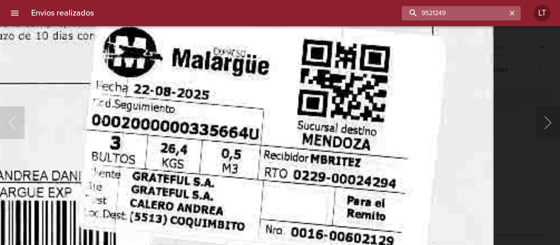
click at [453, 19] on input "9521249" at bounding box center [454, 13] width 105 height 14
paste input "117"
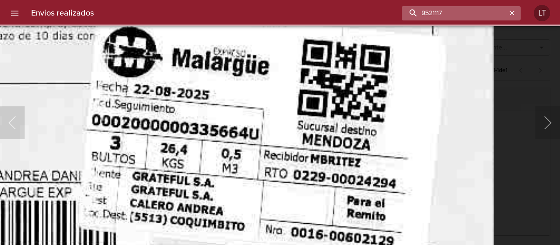
scroll to position [0, 0]
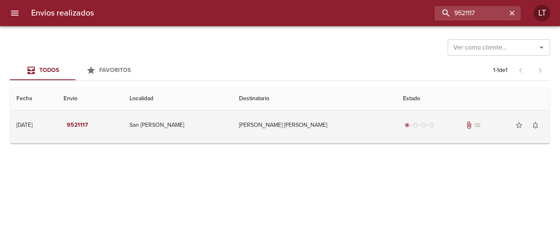
click at [338, 120] on td "Ruiz Lozano Miguel Angel" at bounding box center [314, 126] width 164 height 30
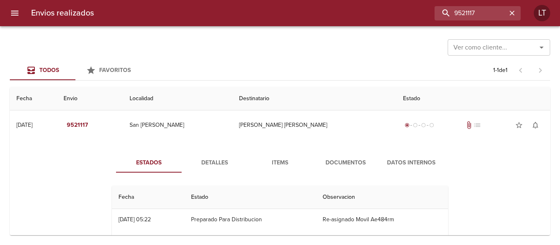
click at [341, 164] on span "Documentos" at bounding box center [346, 163] width 56 height 10
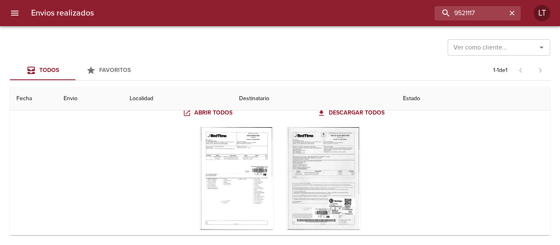
scroll to position [82, 0]
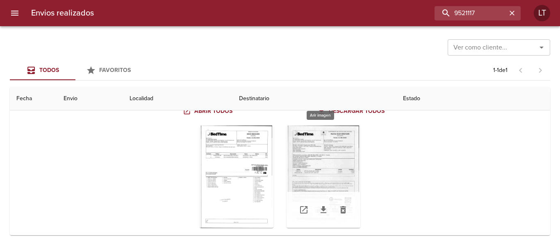
click at [324, 163] on div "Tabla de envíos del cliente" at bounding box center [323, 177] width 74 height 102
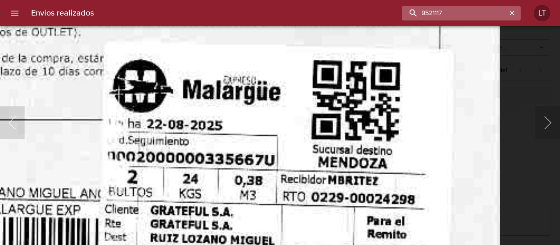
click at [492, 18] on input "9521117" at bounding box center [454, 13] width 105 height 14
paste input "14809"
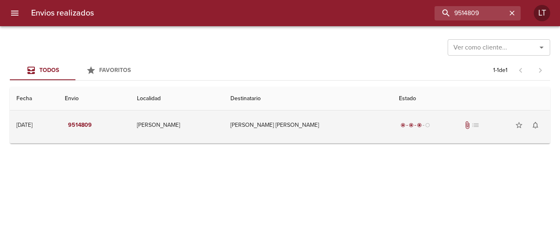
click at [352, 135] on td "Diaz Ivan Marcelo" at bounding box center [308, 126] width 168 height 30
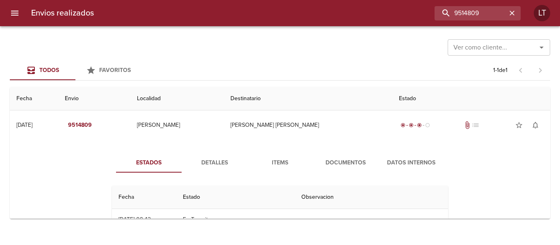
click at [347, 159] on span "Documentos" at bounding box center [346, 163] width 56 height 10
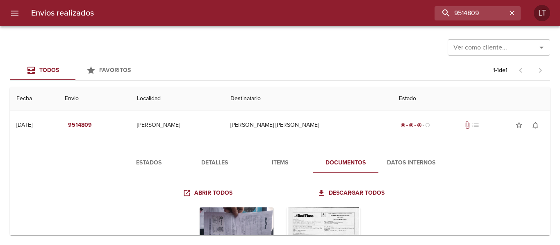
scroll to position [41, 0]
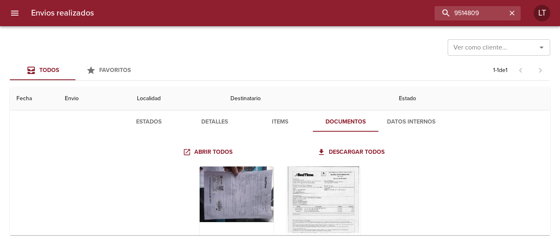
click at [329, 189] on div "Tabla de envíos del cliente" at bounding box center [323, 218] width 74 height 102
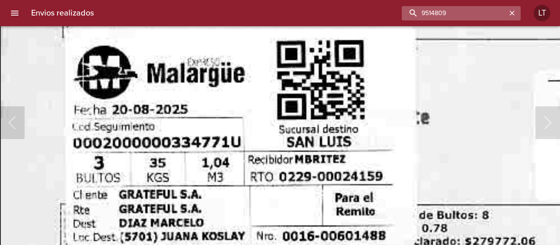
click at [486, 16] on input "9514809" at bounding box center [454, 13] width 105 height 14
paste input "7010"
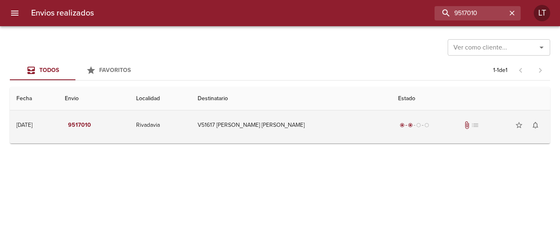
click at [326, 119] on td "V51617 Natalia Sevilla Ml" at bounding box center [291, 126] width 200 height 30
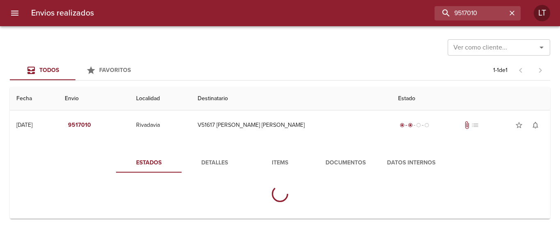
click at [329, 155] on button "Documentos" at bounding box center [346, 163] width 66 height 20
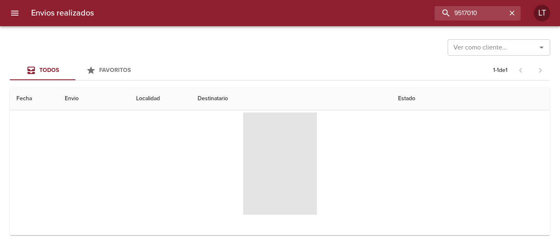
scroll to position [83, 0]
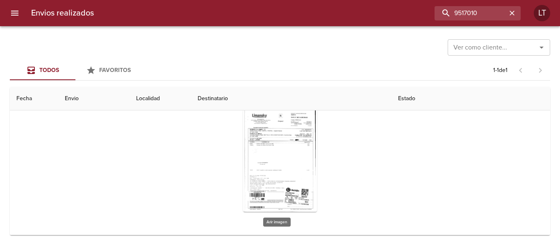
click at [270, 150] on div "Tabla de envíos del cliente" at bounding box center [280, 161] width 74 height 102
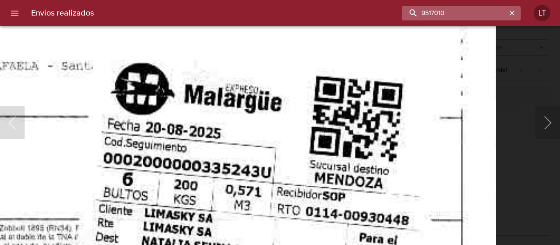
click at [470, 14] on input "9517010" at bounding box center [454, 13] width 105 height 14
paste input "6952"
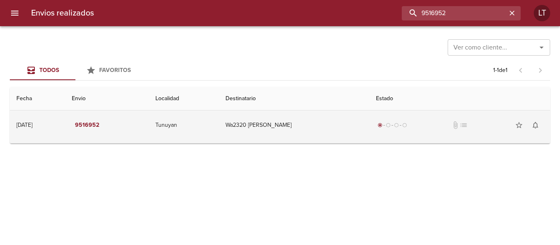
scroll to position [0, 0]
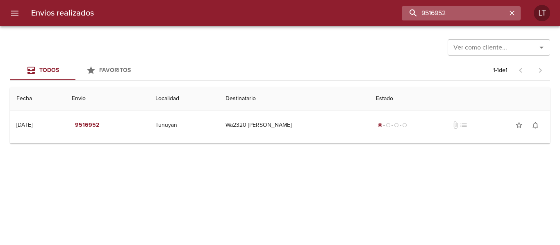
click at [459, 16] on input "9516952" at bounding box center [454, 13] width 105 height 14
paste input "499293"
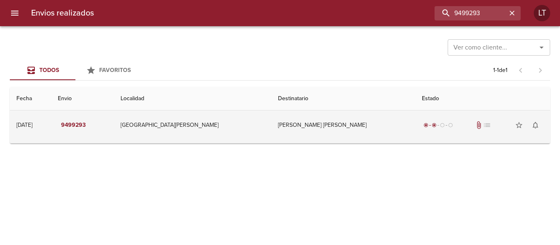
click at [422, 122] on div "radio_button_checked radio_button_checked radio_button_unchecked radio_button_u…" at bounding box center [438, 125] width 33 height 8
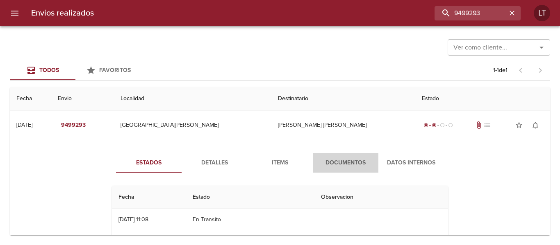
click at [330, 168] on span "Documentos" at bounding box center [346, 163] width 56 height 10
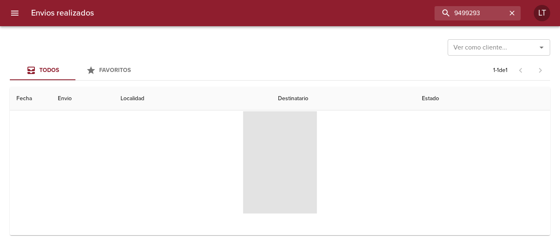
scroll to position [82, 0]
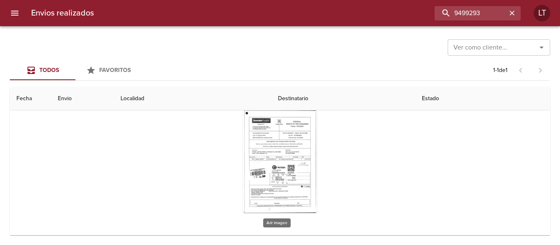
click at [279, 154] on div "Tabla de envíos del cliente" at bounding box center [280, 162] width 74 height 102
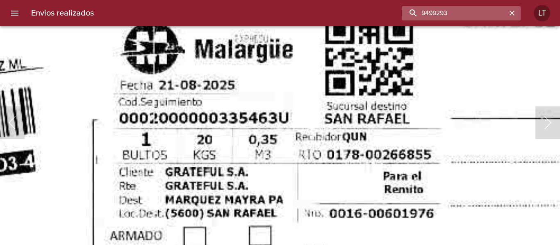
click at [461, 14] on input "9499293" at bounding box center [454, 13] width 105 height 14
paste input "514644"
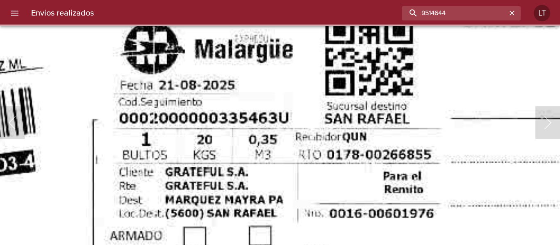
scroll to position [0, 0]
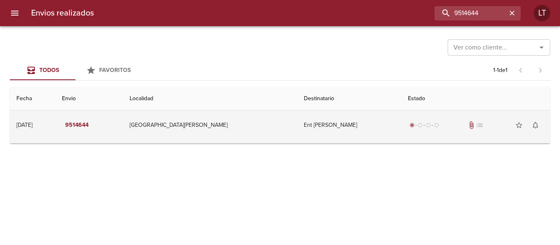
click at [336, 130] on td "Ent Luz Margarita Nunez" at bounding box center [349, 126] width 104 height 30
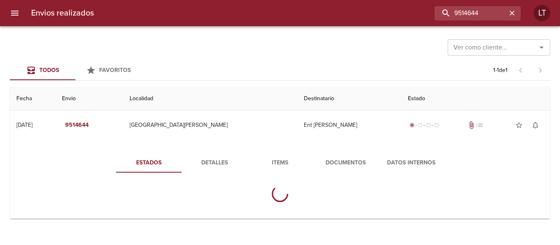
click at [351, 167] on span "Documentos" at bounding box center [346, 163] width 56 height 10
click at [145, 155] on button "Estados" at bounding box center [149, 163] width 66 height 20
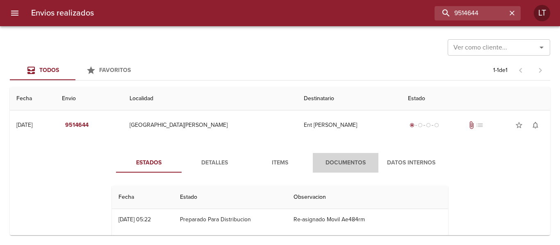
click at [334, 166] on span "Documentos" at bounding box center [346, 163] width 56 height 10
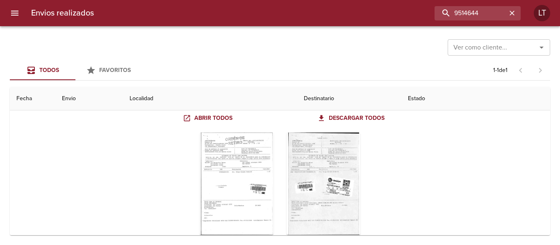
scroll to position [82, 0]
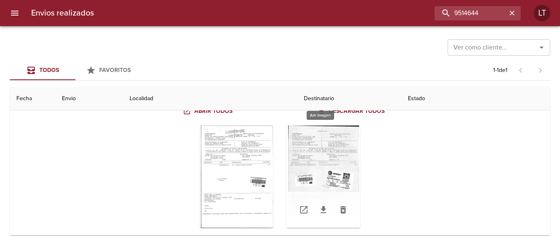
click at [331, 175] on div "Tabla de envíos del cliente" at bounding box center [323, 177] width 74 height 102
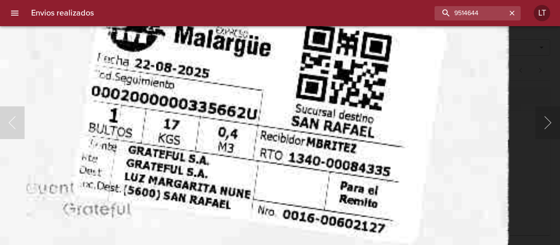
click at [294, 232] on img "Lightbox" at bounding box center [49, 75] width 917 height 1326
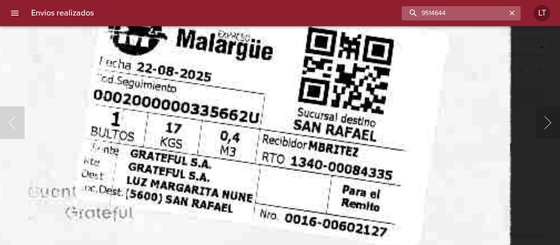
click at [475, 12] on input "9514644" at bounding box center [454, 13] width 105 height 14
paste input "06937"
type input "9506937"
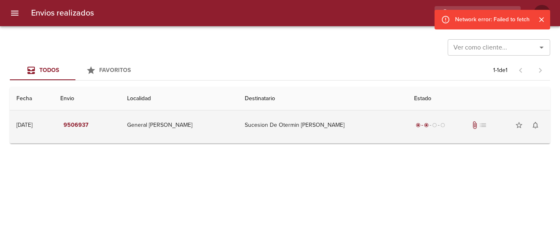
click at [364, 133] on td "Sucesion De Otermin Juan Carl" at bounding box center [322, 126] width 169 height 30
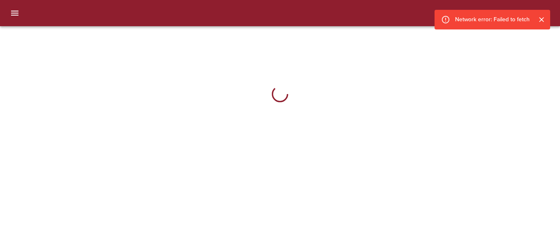
click at [540, 20] on icon "Cerrar" at bounding box center [541, 20] width 8 height 8
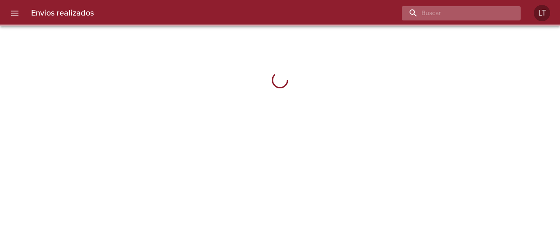
click at [472, 13] on input "buscar" at bounding box center [454, 13] width 105 height 14
paste input "9506937"
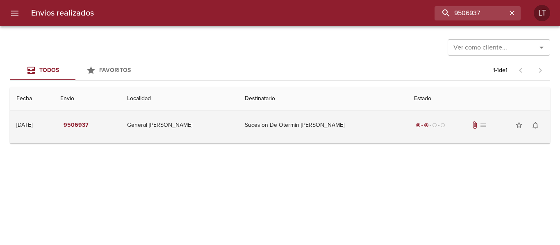
click at [312, 122] on td "Sucesion De Otermin [PERSON_NAME]" at bounding box center [322, 126] width 169 height 30
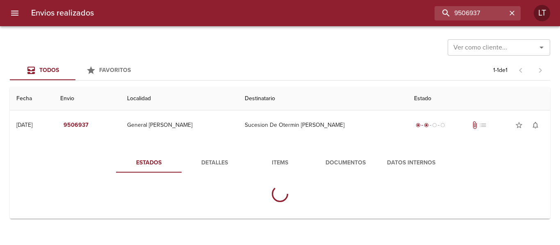
click at [347, 160] on span "Documentos" at bounding box center [346, 163] width 56 height 10
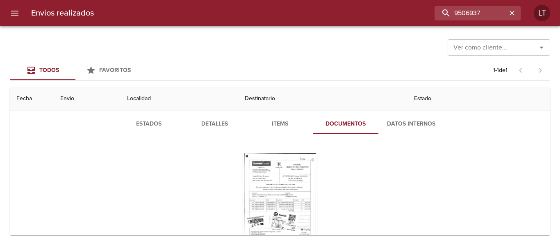
scroll to position [82, 0]
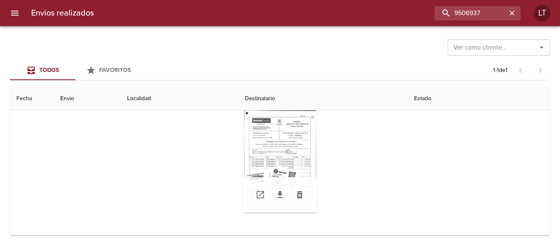
click at [283, 156] on div "Tabla de envíos del cliente" at bounding box center [280, 162] width 74 height 102
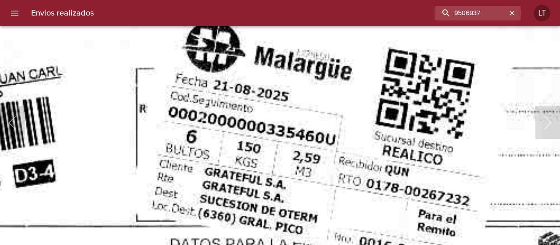
click at [473, 8] on input "9506937" at bounding box center [454, 13] width 105 height 14
paste input "12606"
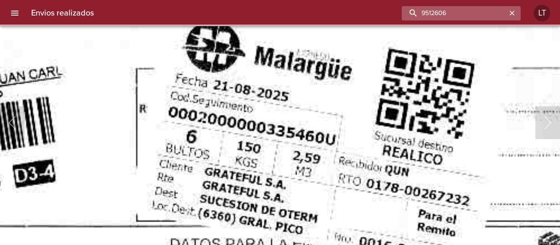
scroll to position [0, 0]
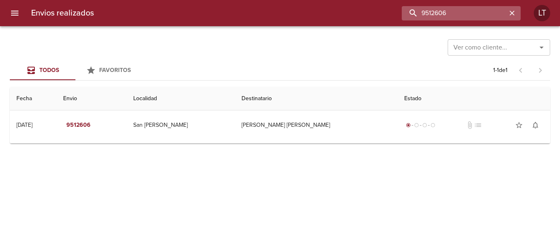
click at [464, 15] on input "9512606" at bounding box center [454, 13] width 105 height 14
paste input "813"
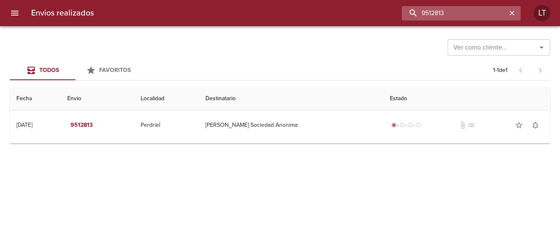
click at [483, 10] on input "9512813" at bounding box center [454, 13] width 105 height 14
paste input "0128"
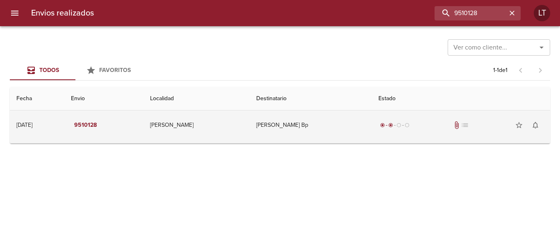
click at [323, 129] on td "Lardies Laura Bp" at bounding box center [311, 126] width 122 height 30
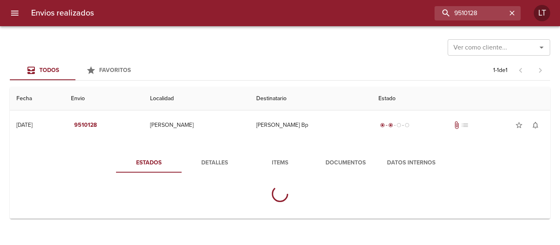
click at [322, 161] on span "Documentos" at bounding box center [346, 163] width 56 height 10
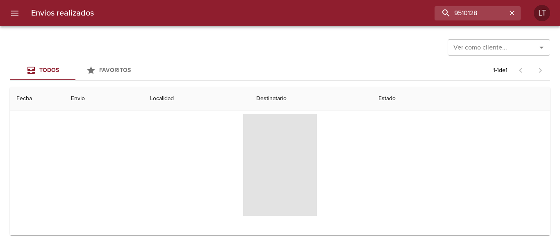
scroll to position [82, 0]
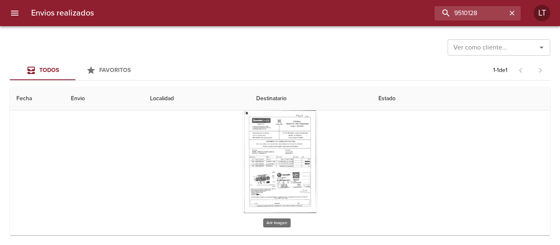
click at [299, 158] on div "Tabla de envíos del cliente" at bounding box center [280, 162] width 74 height 102
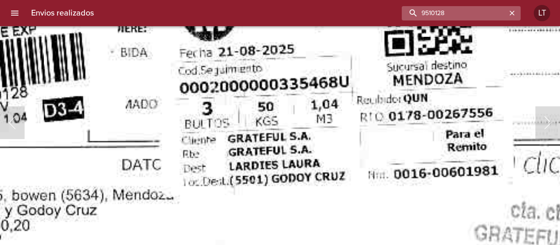
click at [483, 13] on input "9510128" at bounding box center [454, 13] width 105 height 14
paste input "4669"
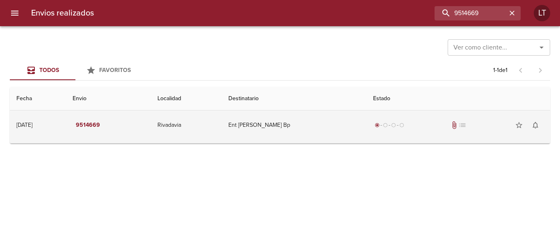
click at [320, 134] on td "Ent Paula Riveros Bp" at bounding box center [294, 126] width 145 height 30
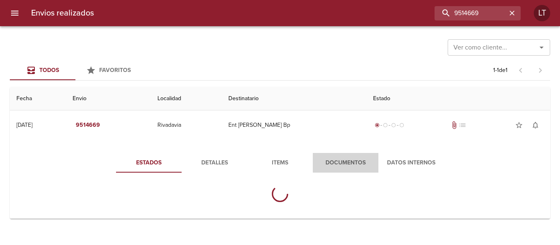
click at [339, 166] on span "Documentos" at bounding box center [346, 163] width 56 height 10
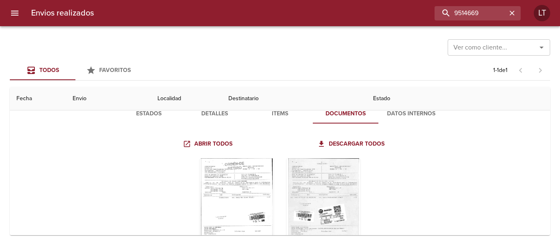
scroll to position [82, 0]
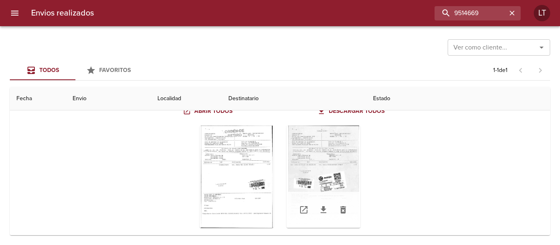
click at [325, 163] on div "Tabla de envíos del cliente" at bounding box center [323, 177] width 74 height 102
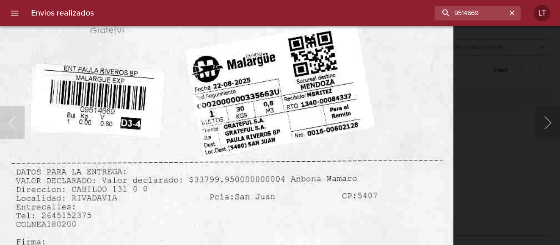
click at [289, 147] on img "Lightbox" at bounding box center [224, 57] width 458 height 660
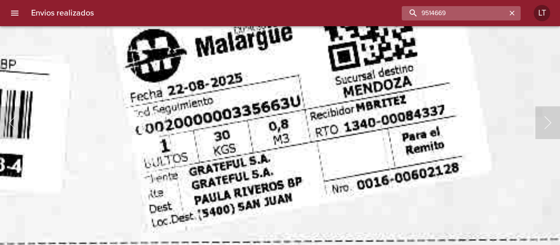
click at [470, 20] on input "9514669" at bounding box center [454, 13] width 105 height 14
paste input "21325"
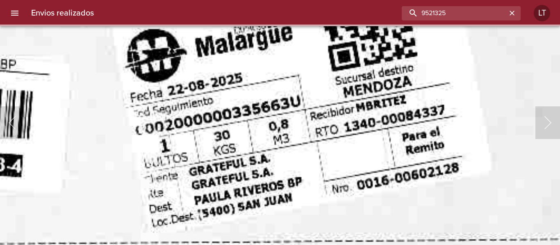
scroll to position [0, 0]
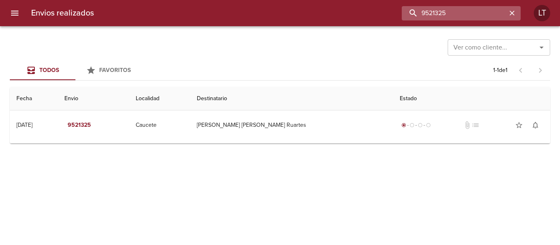
click at [457, 19] on input "9521325" at bounding box center [454, 13] width 105 height 14
paste input "10128"
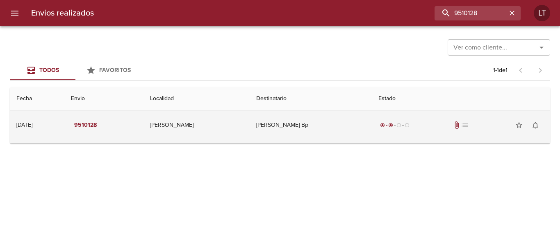
click at [313, 117] on td "Lardies Laura Bp" at bounding box center [311, 126] width 122 height 30
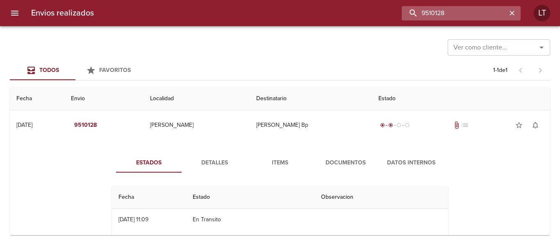
click at [466, 7] on input "9510128" at bounding box center [454, 13] width 105 height 14
paste input "06937"
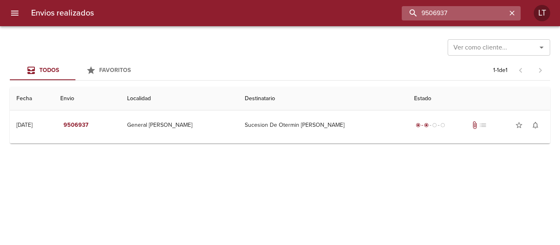
click at [452, 14] on input "9506937" at bounding box center [454, 13] width 105 height 14
paste input "499293"
click at [480, 17] on input "9499293" at bounding box center [454, 13] width 105 height 14
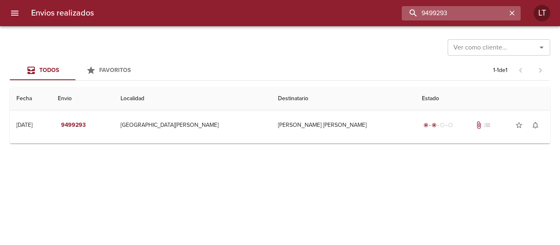
paste input "517010"
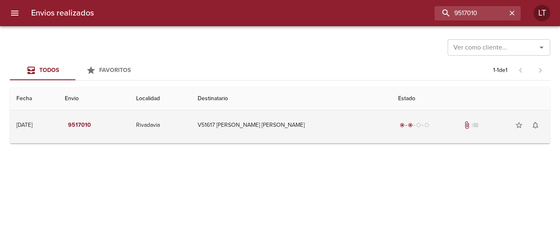
click at [316, 130] on td "V51617 Natalia Sevilla Ml" at bounding box center [291, 126] width 200 height 30
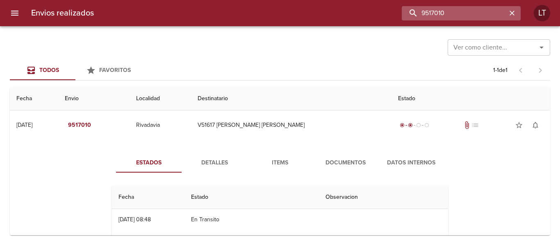
click at [464, 13] on input "9517010" at bounding box center [454, 13] width 105 height 14
paste input "4809"
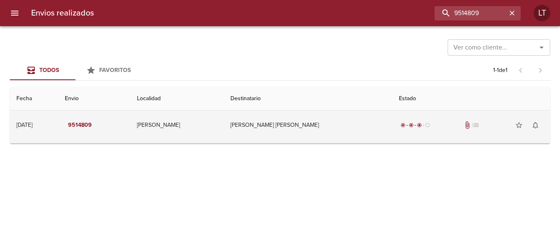
click at [341, 128] on td "Diaz Ivan Marcelo" at bounding box center [308, 126] width 168 height 30
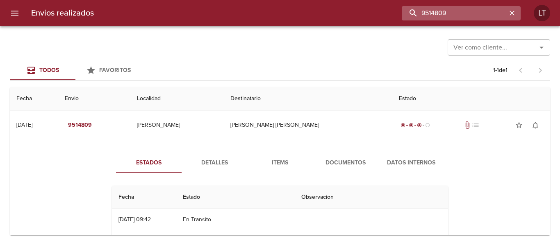
click at [467, 17] on input "9514809" at bounding box center [454, 13] width 105 height 14
paste input "21117"
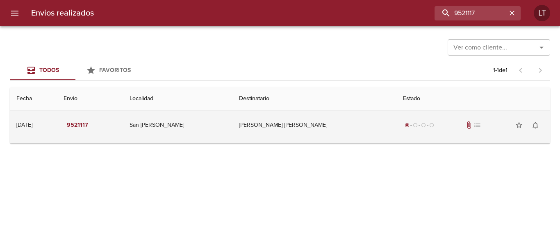
click at [344, 130] on td "Ruiz Lozano Miguel Angel" at bounding box center [314, 126] width 164 height 30
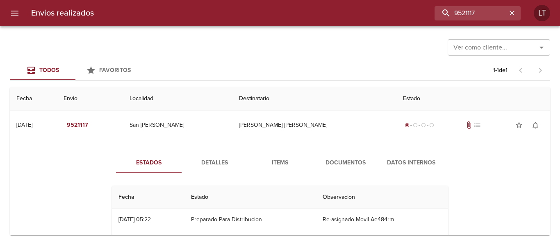
click at [479, 5] on div "Envios realizados 9521117 LT" at bounding box center [280, 13] width 560 height 26
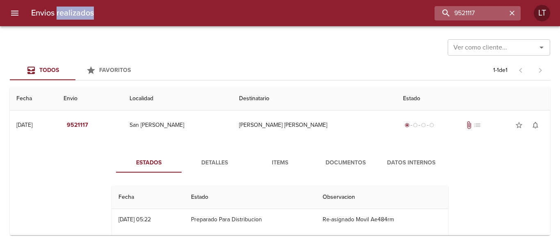
drag, startPoint x: 479, startPoint y: 5, endPoint x: 477, endPoint y: 14, distance: 9.2
click at [478, 4] on div "Envios realizados 9521117 LT" at bounding box center [280, 13] width 560 height 26
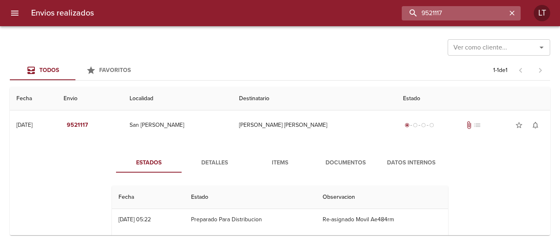
click at [477, 18] on input "9521117" at bounding box center [454, 13] width 105 height 14
paste input "249"
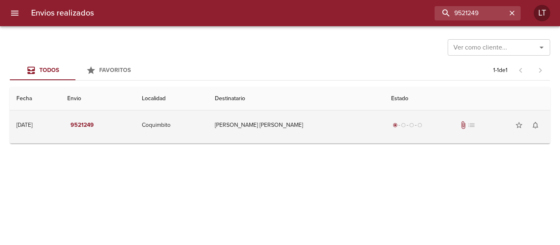
click at [314, 128] on td "Calero Andrea Daniela" at bounding box center [296, 126] width 177 height 30
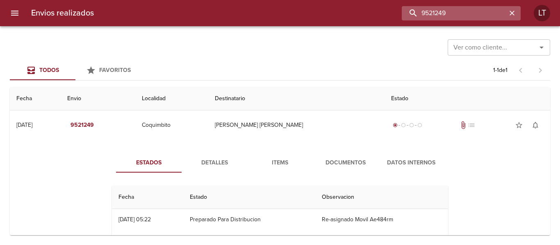
click at [472, 14] on input "9521249" at bounding box center [454, 13] width 105 height 14
paste input "325"
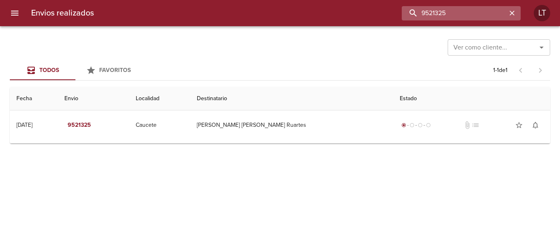
click at [467, 7] on input "9521325" at bounding box center [454, 13] width 105 height 14
paste input "18888"
type input "9518888"
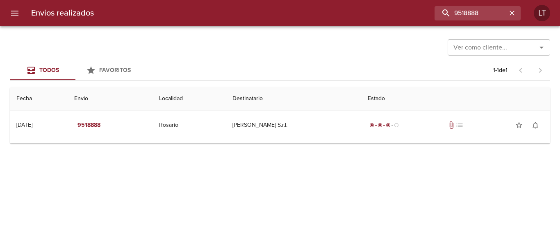
click at [14, 14] on icon "menu" at bounding box center [15, 13] width 10 height 10
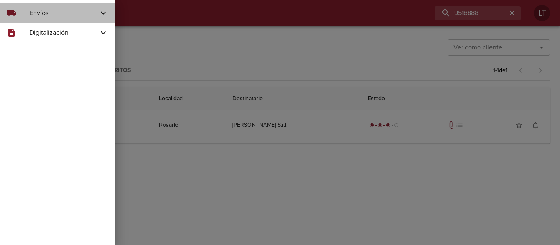
click at [18, 17] on div "local_shipping" at bounding box center [18, 13] width 23 height 10
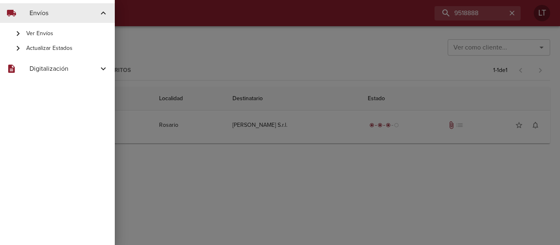
click at [36, 48] on span "Actualizar Estados" at bounding box center [67, 48] width 82 height 8
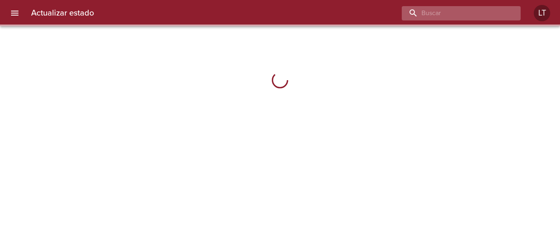
click at [476, 9] on input "buscar" at bounding box center [454, 13] width 105 height 14
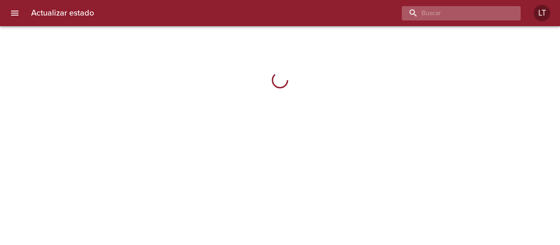
paste input "9518888"
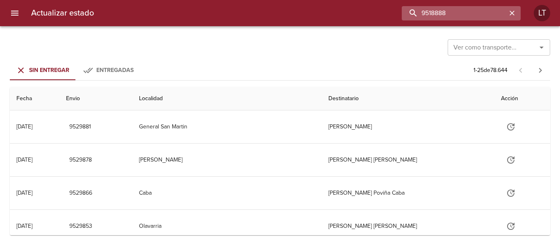
type input "9518888"
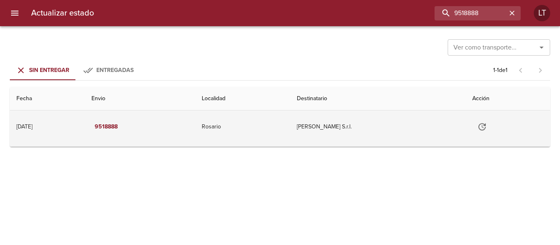
click at [484, 128] on icon "Tabla de envíos del cliente" at bounding box center [482, 127] width 10 height 10
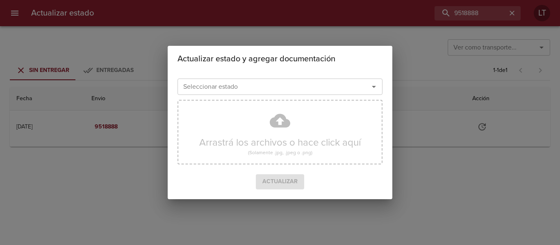
click at [251, 93] on div "Seleccionar estado" at bounding box center [279, 87] width 205 height 16
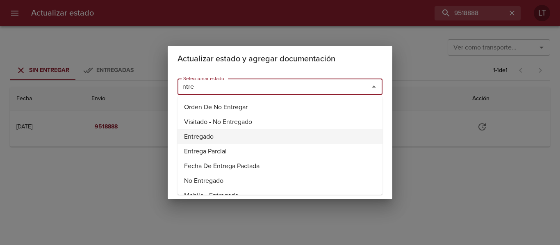
click at [202, 137] on li "Entregado" at bounding box center [279, 137] width 205 height 15
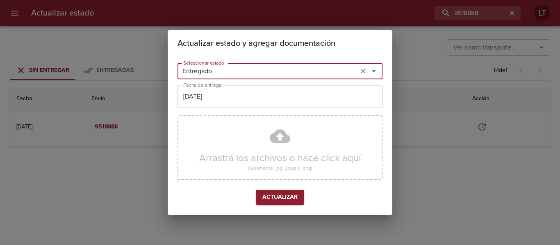
type input "Entregado"
click at [208, 102] on input "[DATE]" at bounding box center [279, 96] width 205 height 23
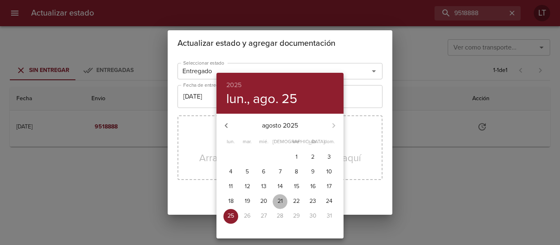
click at [282, 205] on p "21" at bounding box center [279, 202] width 5 height 8
type input "[DATE]"
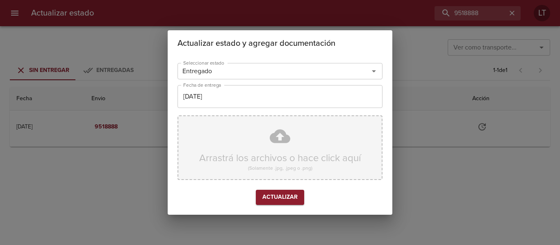
click at [267, 153] on div "Arrastrá los archivos o hace click aquí (Solamente .jpg, .jpeg o .png)" at bounding box center [279, 148] width 205 height 65
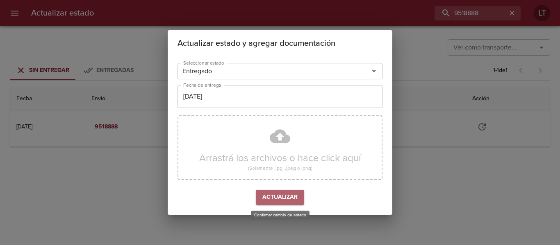
click at [278, 202] on span "Actualizar" at bounding box center [279, 198] width 35 height 10
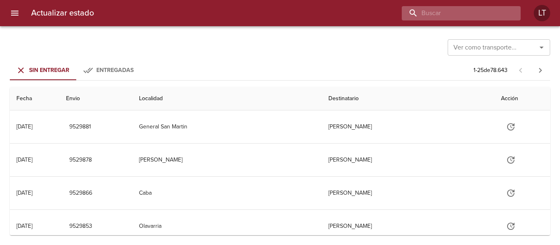
click at [464, 9] on input "buscar" at bounding box center [454, 13] width 105 height 14
paste input "9521972"
type input "9521972"
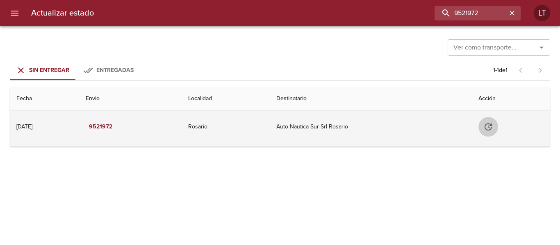
click at [492, 127] on icon "Tabla de envíos del cliente" at bounding box center [487, 126] width 7 height 7
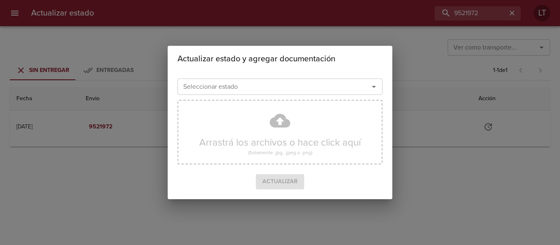
click at [276, 93] on input "Seleccionar estado" at bounding box center [268, 86] width 176 height 11
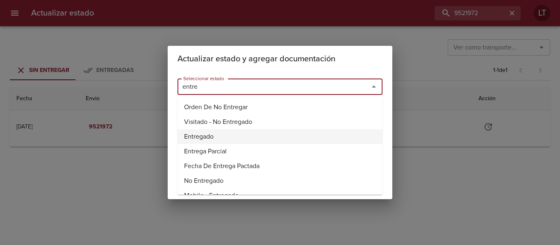
click at [221, 133] on li "Entregado" at bounding box center [279, 137] width 205 height 15
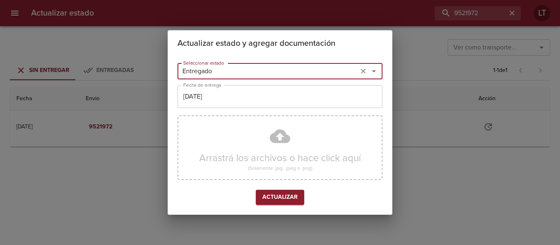
type input "Entregado"
click at [214, 101] on input "[DATE]" at bounding box center [279, 96] width 205 height 23
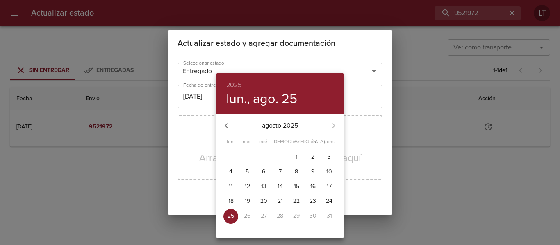
click at [295, 200] on p "22" at bounding box center [296, 202] width 7 height 8
type input "[DATE]"
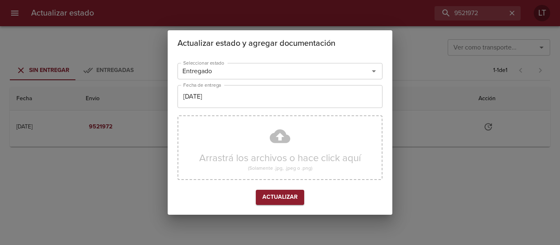
click at [273, 207] on div "Seleccionar estado Entregado Seleccionar estado Fecha de entrega 22/08/2025 Fec…" at bounding box center [279, 136] width 205 height 152
click at [270, 200] on span "Actualizar" at bounding box center [279, 198] width 35 height 10
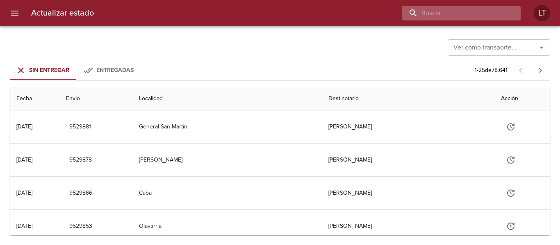
click at [488, 8] on input "buscar" at bounding box center [454, 13] width 105 height 14
paste input "9521981"
type input "9521981"
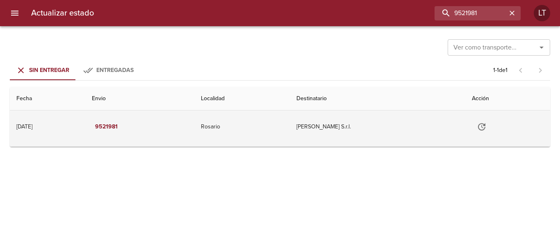
click at [482, 127] on icon "Tabla de envíos del cliente" at bounding box center [482, 127] width 10 height 10
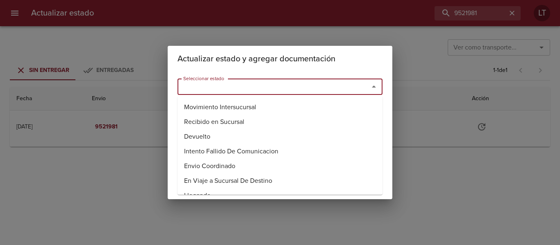
click at [277, 92] on input "Seleccionar estado" at bounding box center [268, 86] width 176 height 11
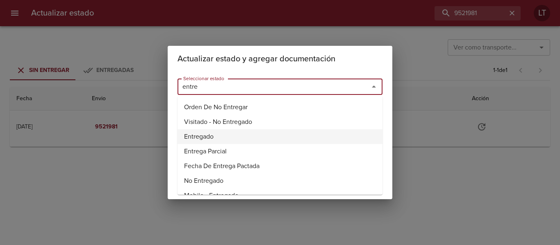
click at [205, 134] on li "Entregado" at bounding box center [279, 137] width 205 height 15
type input "Entregado"
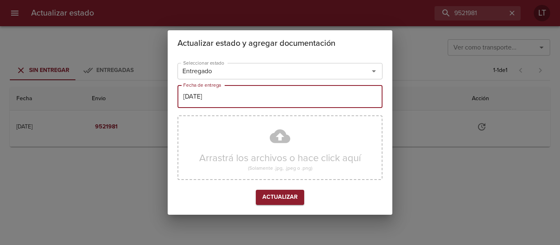
click at [211, 102] on input "[DATE]" at bounding box center [279, 96] width 205 height 23
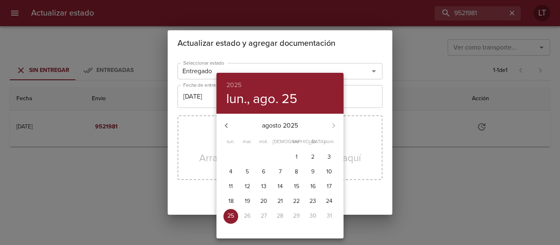
click at [294, 198] on p "22" at bounding box center [296, 202] width 7 height 8
type input "[DATE]"
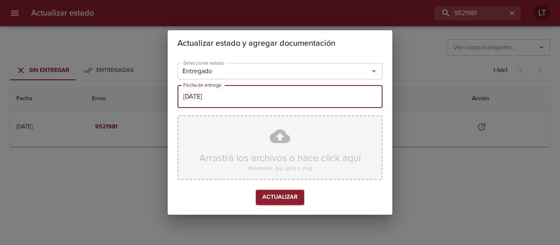
click at [265, 150] on div "Arrastrá los archivos o hace click aquí (Solamente .jpg, .jpeg o .png)" at bounding box center [279, 148] width 205 height 65
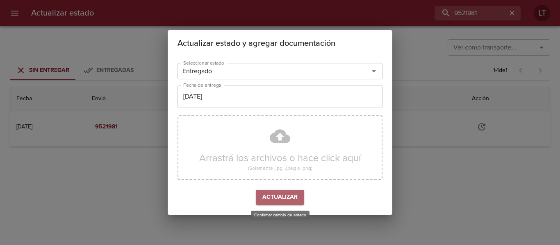
click at [275, 200] on span "Actualizar" at bounding box center [279, 198] width 35 height 10
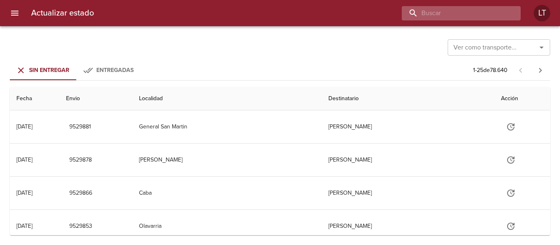
click at [476, 6] on input "buscar" at bounding box center [454, 13] width 105 height 14
paste input "9521990"
type input "9521990"
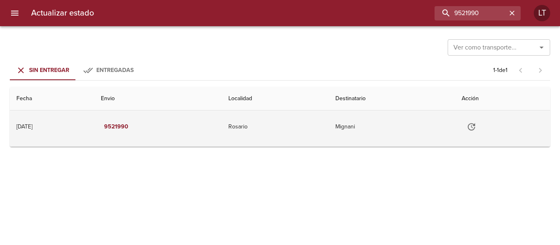
click at [476, 125] on icon "Tabla de envíos del cliente" at bounding box center [471, 127] width 10 height 10
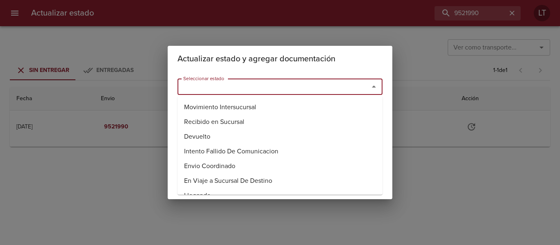
click at [247, 82] on input "Seleccionar estado" at bounding box center [268, 86] width 176 height 11
click at [202, 132] on li "Entregado" at bounding box center [279, 137] width 205 height 15
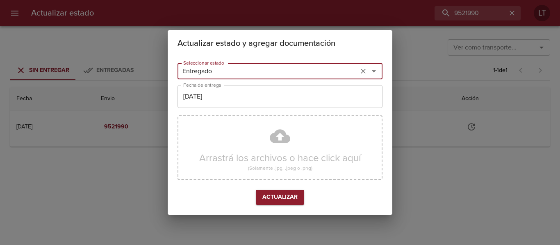
type input "Entregado"
click at [229, 89] on input "[DATE]" at bounding box center [279, 96] width 205 height 23
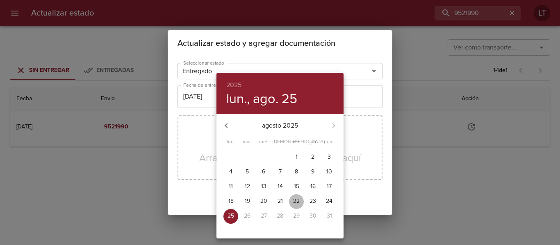
click at [291, 199] on span "22" at bounding box center [296, 202] width 15 height 8
type input "[DATE]"
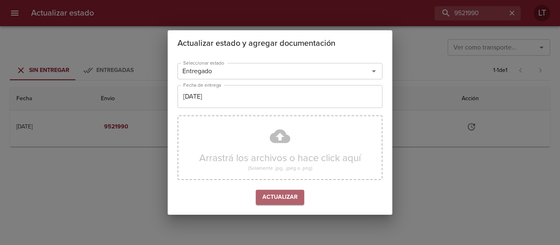
click at [270, 198] on span "Actualizar" at bounding box center [279, 198] width 35 height 10
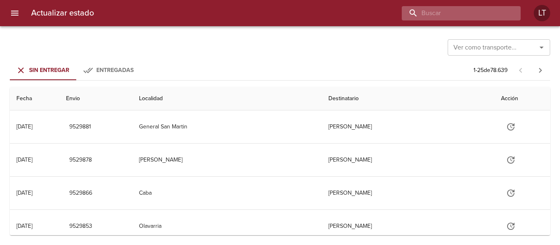
click at [465, 9] on input "buscar" at bounding box center [454, 13] width 105 height 14
paste input "9522001"
type input "9522001"
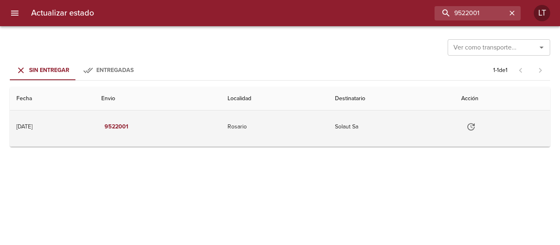
click at [473, 123] on icon "Tabla de envíos del cliente" at bounding box center [471, 127] width 10 height 10
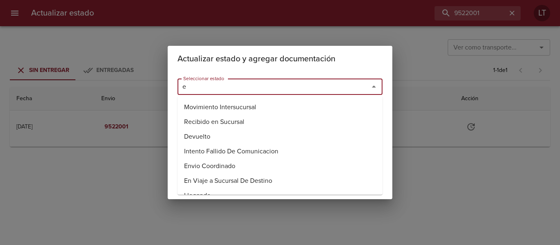
click at [229, 83] on input "e" at bounding box center [268, 86] width 176 height 11
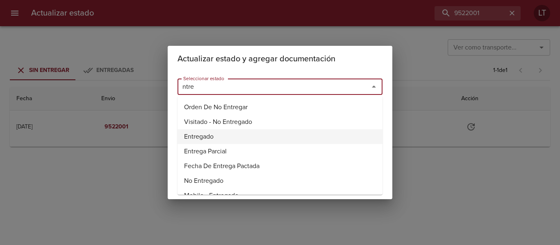
click at [194, 136] on li "Entregado" at bounding box center [279, 137] width 205 height 15
type input "Entregado"
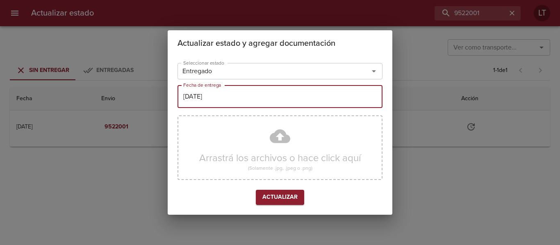
click at [200, 98] on input "[DATE]" at bounding box center [279, 96] width 205 height 23
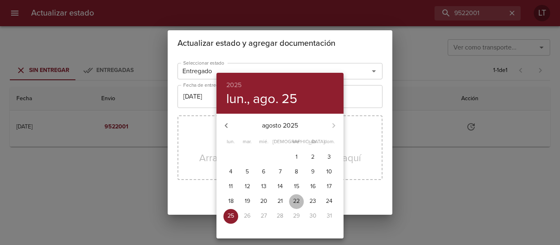
click at [296, 201] on p "22" at bounding box center [296, 202] width 7 height 8
type input "[DATE]"
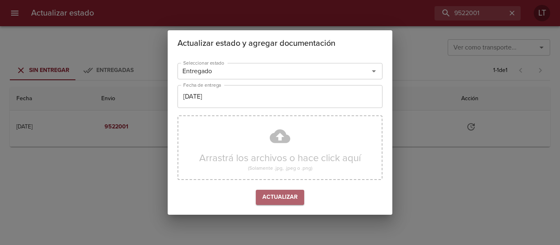
click at [277, 202] on span "Actualizar" at bounding box center [279, 198] width 35 height 10
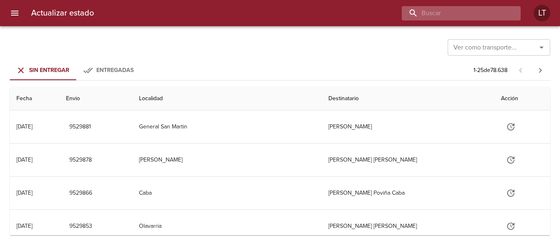
click at [482, 9] on input "buscar" at bounding box center [454, 13] width 105 height 14
paste input "9522017"
type input "9522017"
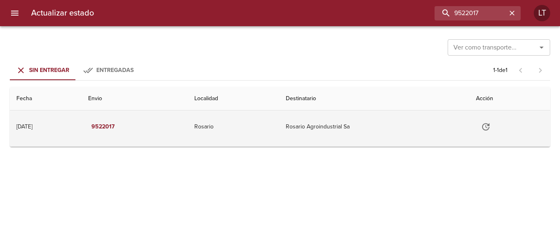
click at [495, 132] on button "Tabla de envíos del cliente" at bounding box center [486, 127] width 20 height 20
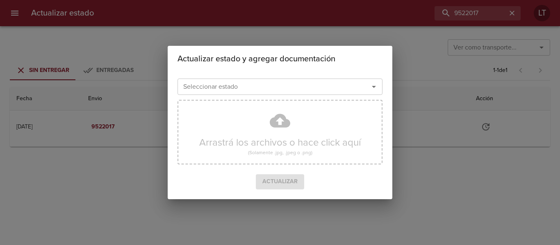
click at [261, 84] on input "Seleccionar estado" at bounding box center [268, 86] width 176 height 11
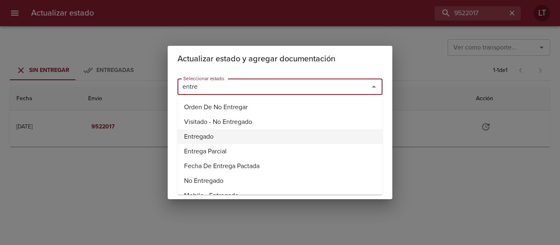
click at [207, 132] on li "Entregado" at bounding box center [279, 137] width 205 height 15
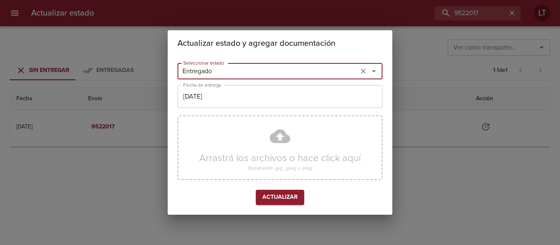
type input "Entregado"
click at [208, 107] on input "[DATE]" at bounding box center [279, 96] width 205 height 23
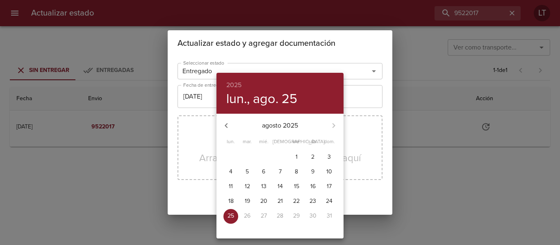
click at [293, 201] on p "22" at bounding box center [296, 202] width 7 height 8
type input "[DATE]"
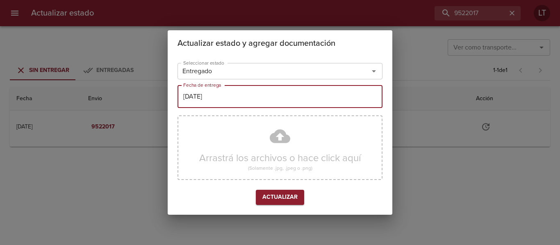
click at [279, 200] on span "Actualizar" at bounding box center [279, 198] width 35 height 10
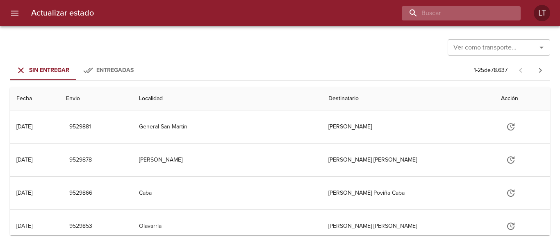
click at [474, 15] on input "buscar" at bounding box center [454, 13] width 105 height 14
paste input "9518894"
type input "9518894"
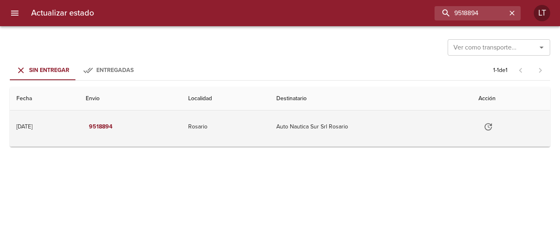
click at [493, 125] on icon "Tabla de envíos del cliente" at bounding box center [488, 127] width 10 height 10
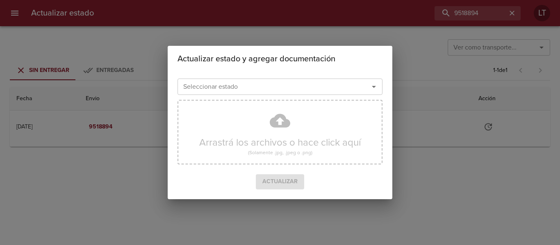
click at [299, 95] on div "Seleccionar estado" at bounding box center [279, 87] width 205 height 16
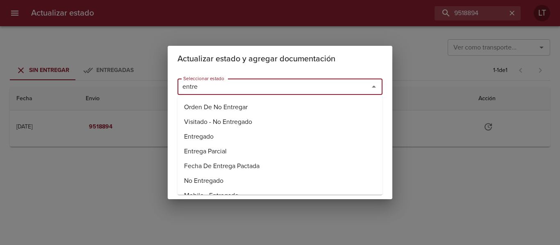
drag, startPoint x: 221, startPoint y: 135, endPoint x: 216, endPoint y: 109, distance: 26.7
click at [220, 135] on li "Entregado" at bounding box center [279, 137] width 205 height 15
type input "Entregado"
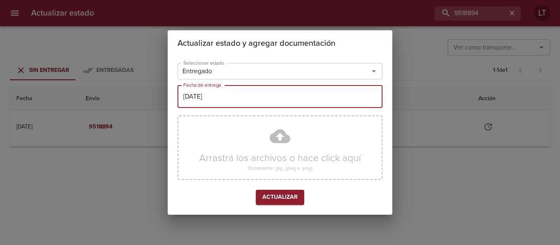
click at [214, 102] on input "[DATE]" at bounding box center [279, 96] width 205 height 23
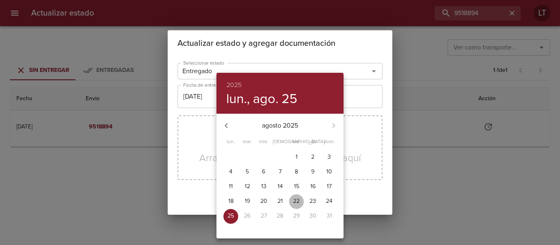
click at [300, 201] on span "22" at bounding box center [296, 202] width 15 height 8
type input "[DATE]"
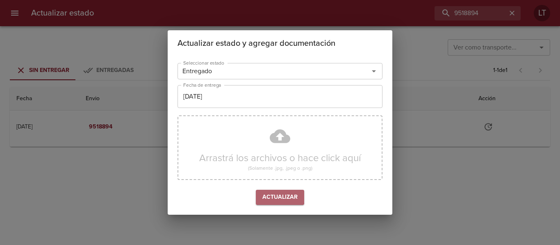
click at [266, 197] on span "Actualizar" at bounding box center [279, 198] width 35 height 10
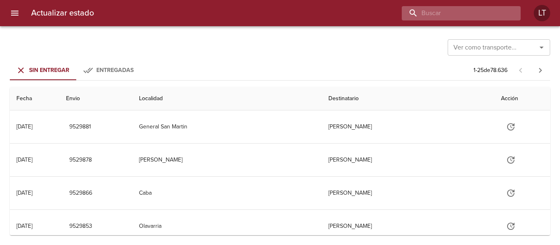
click at [457, 8] on input "buscar" at bounding box center [454, 13] width 105 height 14
paste input "9518905"
type input "9518905"
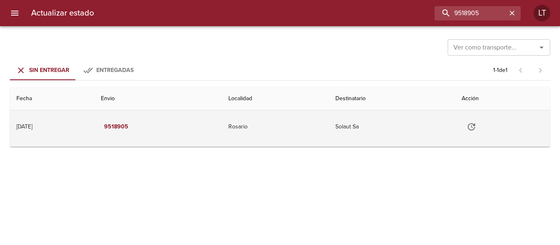
click at [476, 123] on icon "Tabla de envíos del cliente" at bounding box center [471, 127] width 10 height 10
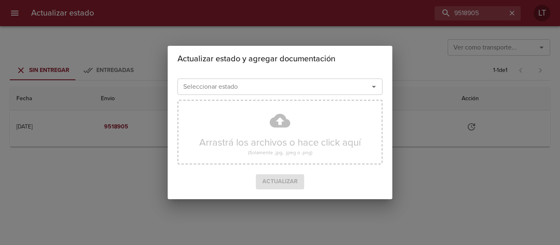
click at [284, 74] on div "Seleccionar estado Seleccionar estado Arrastrá los archivos o hace click aquí (…" at bounding box center [280, 135] width 225 height 127
click at [287, 87] on input "e" at bounding box center [268, 86] width 176 height 11
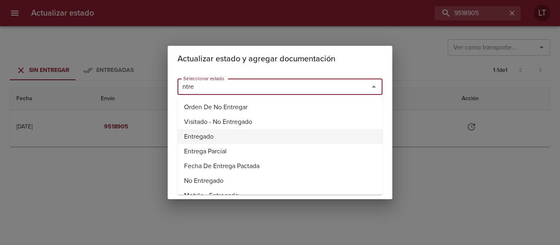
click at [227, 131] on li "Entregado" at bounding box center [279, 137] width 205 height 15
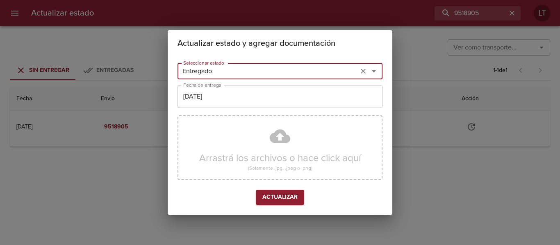
type input "Entregado"
click at [229, 98] on input "[DATE]" at bounding box center [279, 96] width 205 height 23
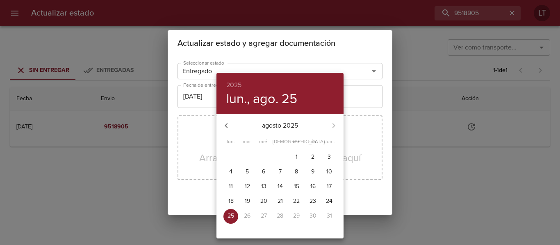
click at [290, 200] on span "22" at bounding box center [296, 202] width 15 height 8
type input "[DATE]"
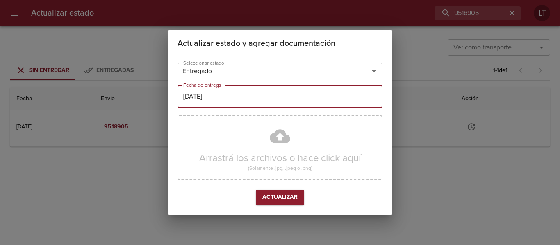
click at [277, 197] on span "Actualizar" at bounding box center [279, 198] width 35 height 10
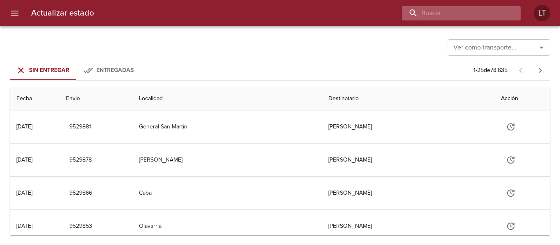
click at [467, 17] on input "buscar" at bounding box center [454, 13] width 105 height 14
paste input "9522028"
type input "9522028"
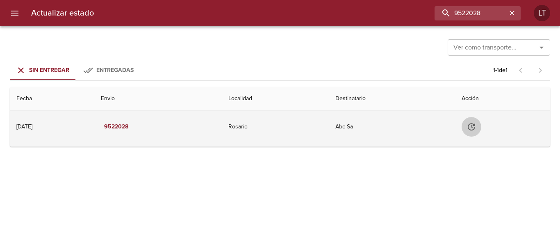
click at [481, 132] on button "Tabla de envíos del cliente" at bounding box center [471, 127] width 20 height 20
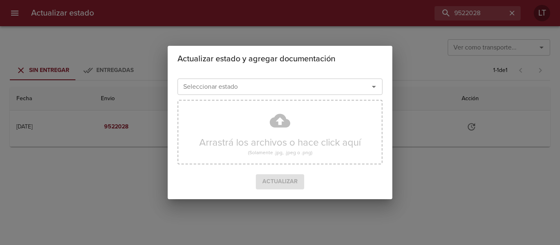
click at [301, 99] on div "Arrastrá los archivos o hace click aquí (Solamente .jpg, .jpeg o .png)" at bounding box center [279, 136] width 205 height 78
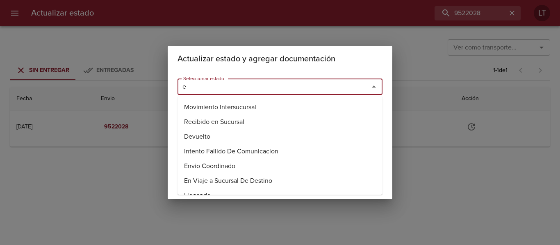
click at [298, 88] on input "e" at bounding box center [268, 86] width 176 height 11
click at [213, 137] on li "Entregado" at bounding box center [279, 137] width 205 height 15
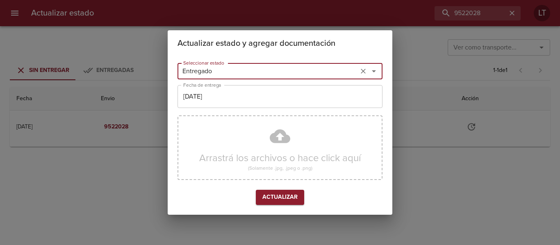
type input "Entregado"
click at [207, 92] on input "[DATE]" at bounding box center [279, 96] width 205 height 23
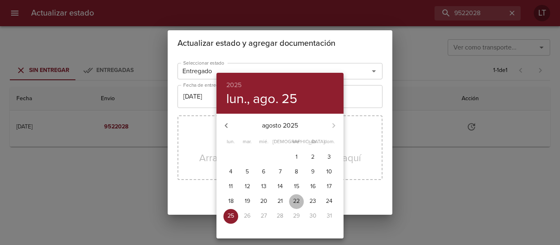
click at [293, 204] on p "22" at bounding box center [296, 202] width 7 height 8
type input "[DATE]"
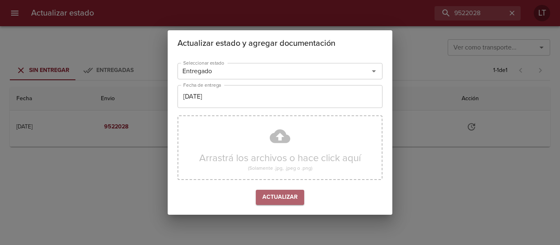
click at [274, 198] on span "Actualizar" at bounding box center [279, 198] width 35 height 10
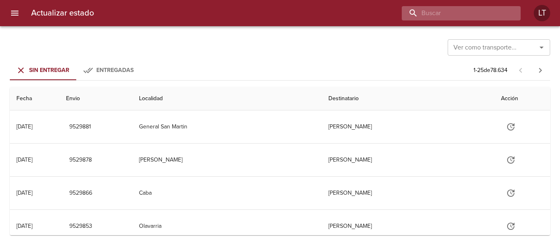
click at [485, 10] on input "buscar" at bounding box center [454, 13] width 105 height 14
paste input "9522031"
type input "9522031"
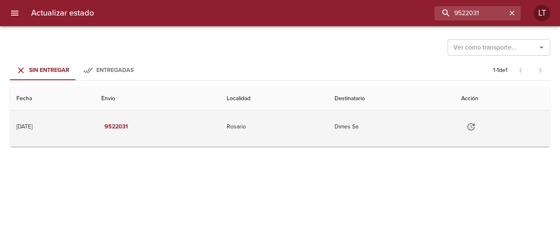
click at [475, 130] on icon "Tabla de envíos del cliente" at bounding box center [471, 127] width 10 height 10
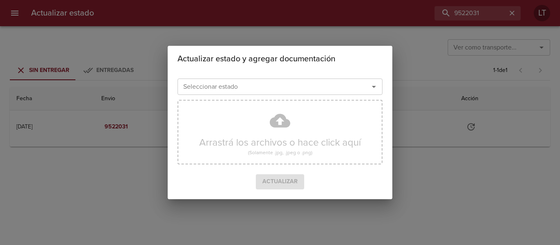
click at [225, 73] on div "Seleccionar estado Seleccionar estado Arrastrá los archivos o hace click aquí (…" at bounding box center [280, 135] width 225 height 127
click at [227, 80] on div "Seleccionar estado" at bounding box center [279, 87] width 205 height 16
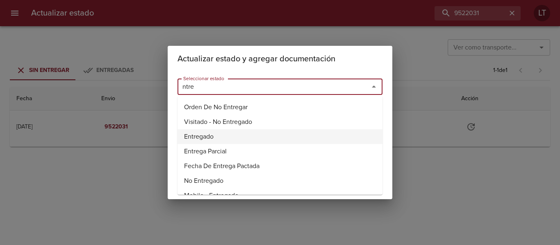
click at [195, 131] on li "Entregado" at bounding box center [279, 137] width 205 height 15
type input "Entregado"
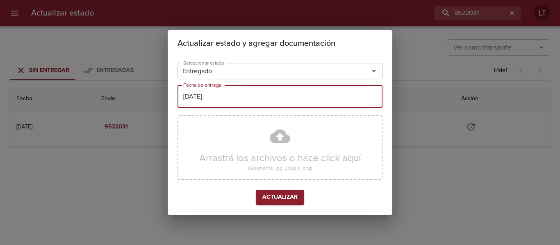
click at [204, 96] on input "[DATE]" at bounding box center [279, 96] width 205 height 23
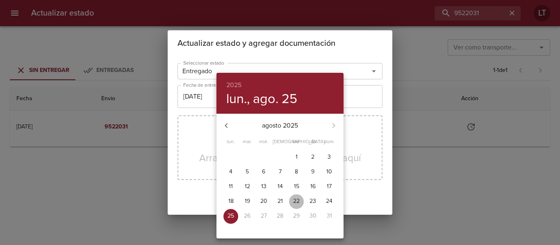
click at [291, 203] on span "22" at bounding box center [296, 202] width 15 height 8
type input "22/08/2025"
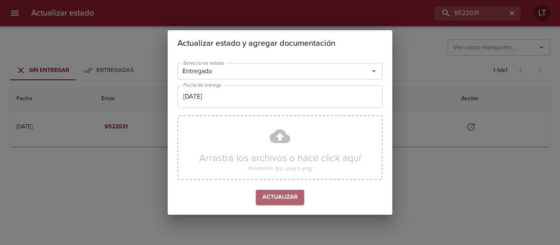
click at [278, 203] on button "Actualizar" at bounding box center [280, 197] width 48 height 15
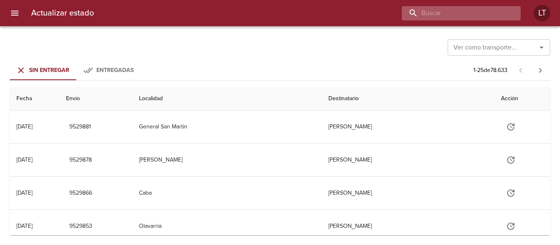
click at [466, 11] on input "buscar" at bounding box center [454, 13] width 105 height 14
paste input "9511645"
type input "9511645"
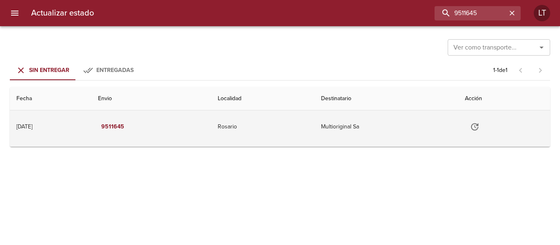
click at [479, 129] on icon "Tabla de envíos del cliente" at bounding box center [475, 127] width 10 height 10
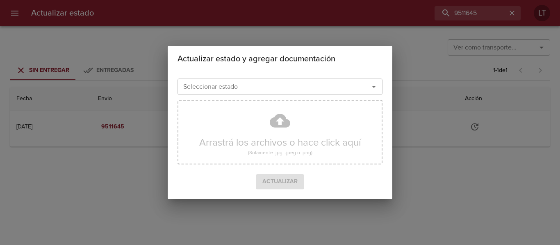
click at [317, 85] on input "Seleccionar estado" at bounding box center [268, 86] width 176 height 11
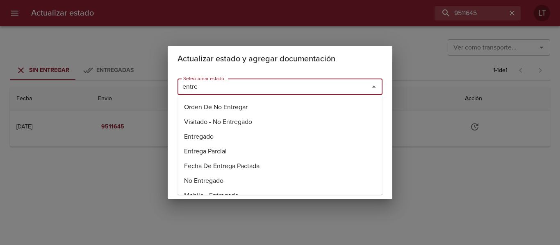
click at [210, 142] on li "Entregado" at bounding box center [279, 137] width 205 height 15
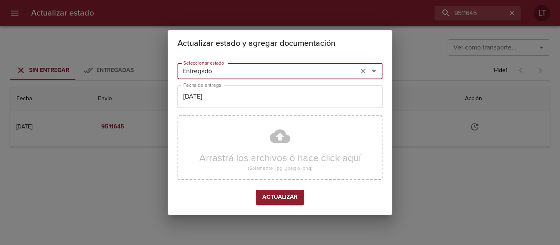
type input "Entregado"
click at [216, 95] on input "[DATE]" at bounding box center [279, 96] width 205 height 23
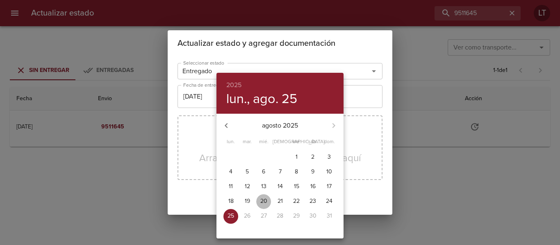
click at [266, 204] on p "20" at bounding box center [263, 202] width 7 height 8
type input "20/08/2025"
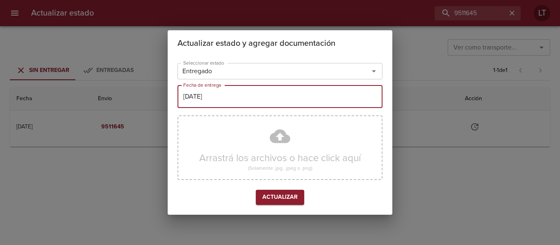
click at [279, 197] on span "Actualizar" at bounding box center [279, 198] width 35 height 10
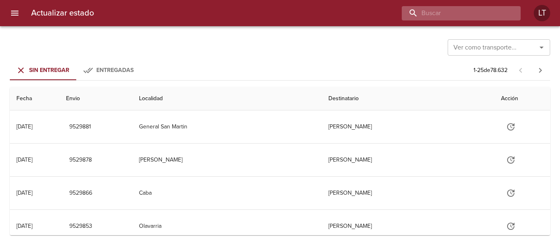
click at [502, 20] on input "buscar" at bounding box center [454, 13] width 105 height 14
paste input "9511693"
type input "9511693"
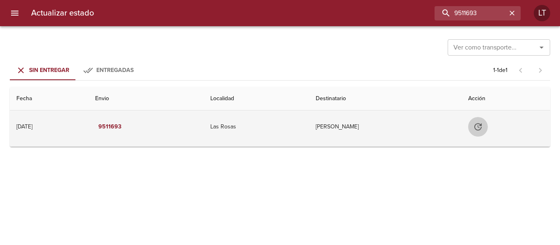
click at [476, 124] on icon "Tabla de envíos del cliente" at bounding box center [477, 126] width 7 height 7
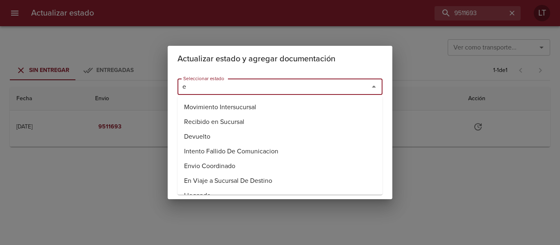
drag, startPoint x: 476, startPoint y: 124, endPoint x: 268, endPoint y: 87, distance: 210.6
click at [268, 87] on input "e" at bounding box center [268, 86] width 176 height 11
click at [202, 134] on li "Entregado" at bounding box center [279, 137] width 205 height 15
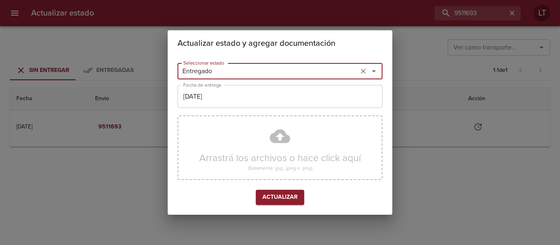
type input "Entregado"
click at [210, 93] on input "[DATE]" at bounding box center [279, 96] width 205 height 23
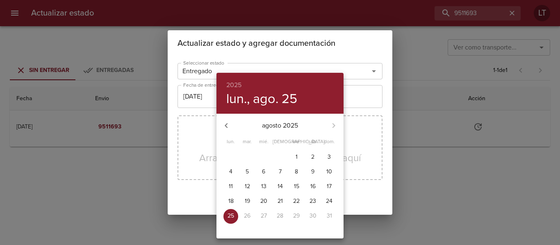
click at [249, 202] on p "19" at bounding box center [247, 202] width 5 height 8
type input "19/08/2025"
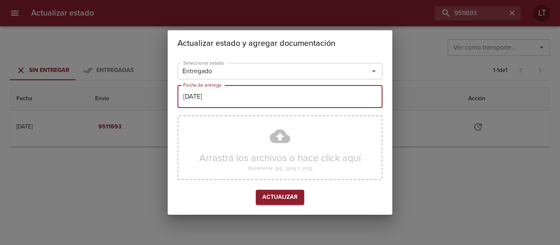
click at [282, 197] on span "Actualizar" at bounding box center [279, 198] width 35 height 10
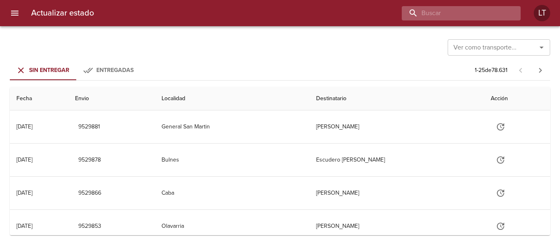
click at [477, 14] on input "buscar" at bounding box center [454, 13] width 105 height 14
paste input "9482005"
type input "9482005"
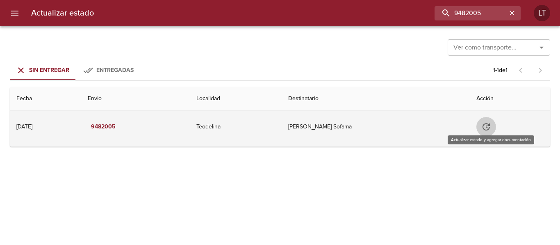
click at [487, 130] on icon "Tabla de envíos del cliente" at bounding box center [486, 127] width 10 height 10
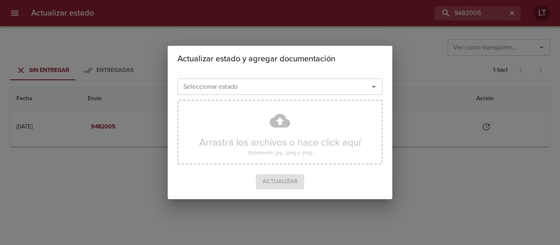
click at [324, 89] on input "Seleccionar estado" at bounding box center [268, 86] width 176 height 11
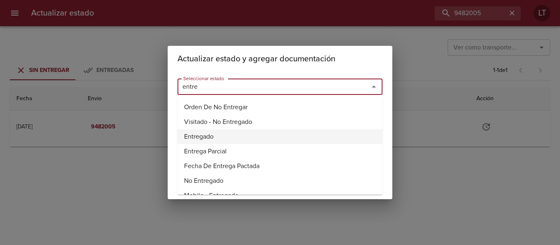
click at [202, 133] on li "Entregado" at bounding box center [279, 137] width 205 height 15
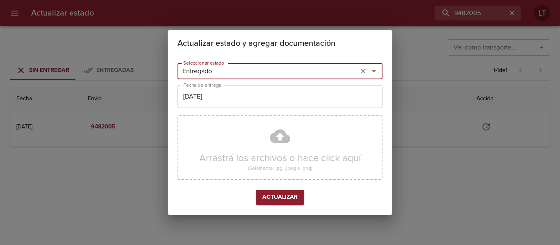
type input "Entregado"
click at [207, 109] on div "Seleccionar estado Entregado Seleccionar estado Fecha de entrega 25/08/2025 Fec…" at bounding box center [279, 136] width 205 height 152
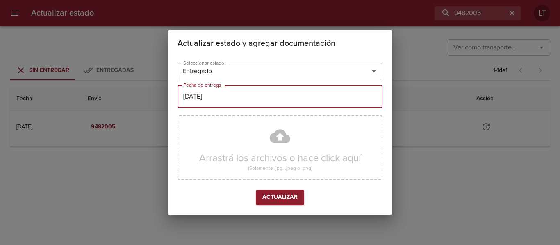
click at [208, 102] on input "[DATE]" at bounding box center [279, 96] width 205 height 23
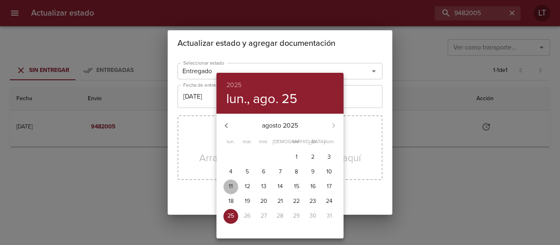
click at [232, 186] on p "11" at bounding box center [231, 187] width 4 height 8
type input "11/08/2025"
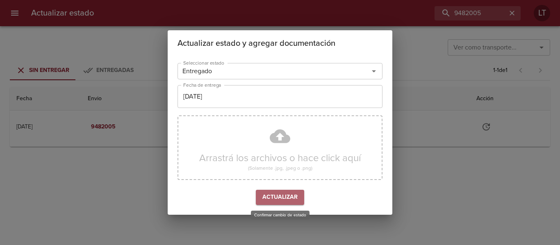
click at [279, 193] on span "Actualizar" at bounding box center [279, 198] width 35 height 10
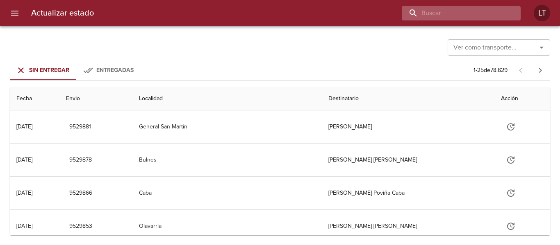
click at [468, 9] on input "buscar" at bounding box center [454, 13] width 105 height 14
paste input "9474375"
type input "9474375"
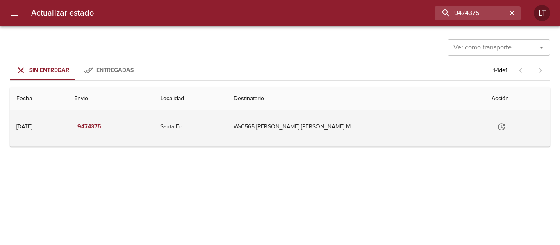
click at [498, 126] on icon "Tabla de envíos del cliente" at bounding box center [501, 126] width 7 height 7
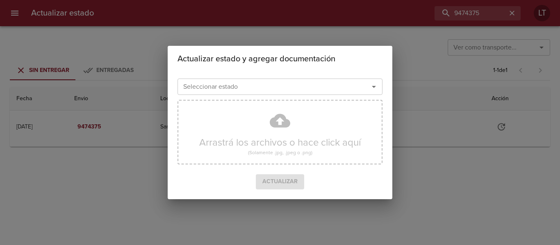
click at [337, 87] on input "Seleccionar estado" at bounding box center [268, 86] width 176 height 11
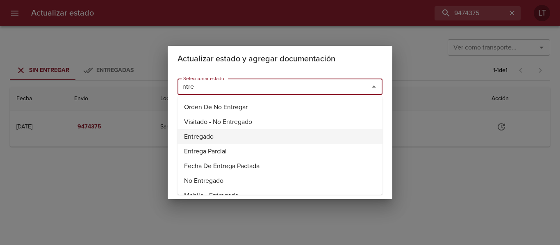
click at [187, 134] on li "Entregado" at bounding box center [279, 137] width 205 height 15
type input "Entregado"
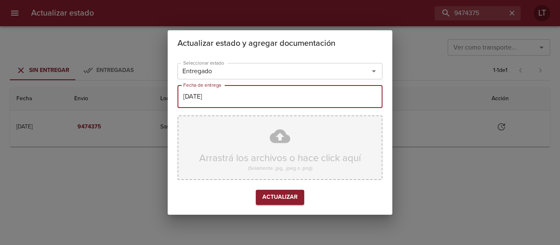
click at [202, 99] on input "[DATE]" at bounding box center [279, 96] width 205 height 23
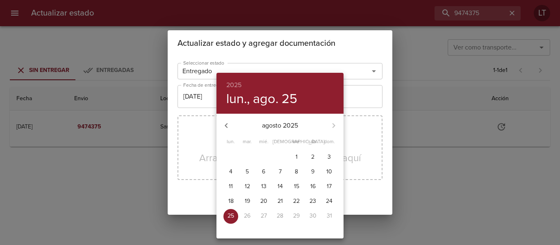
click at [296, 173] on p "8" at bounding box center [296, 172] width 3 height 8
type input "08/08/2025"
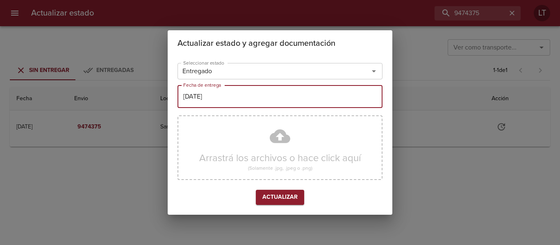
click at [286, 196] on span "Actualizar" at bounding box center [279, 198] width 35 height 10
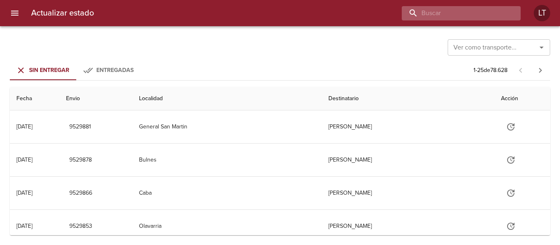
click at [479, 13] on input "buscar" at bounding box center [454, 13] width 105 height 14
paste input "9497962"
type input "9497962"
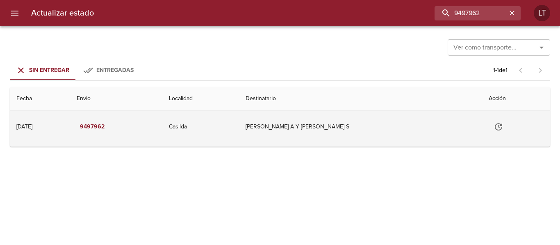
click at [501, 127] on button "Tabla de envíos del cliente" at bounding box center [499, 127] width 20 height 20
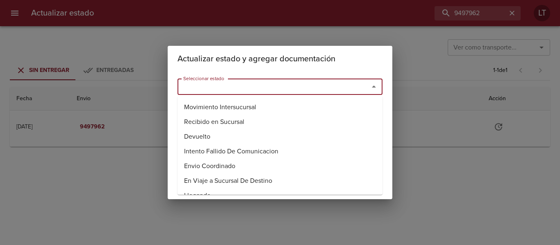
click at [296, 91] on input "Seleccionar estado" at bounding box center [268, 86] width 176 height 11
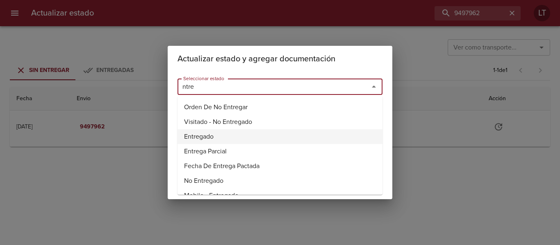
click at [221, 140] on li "Entregado" at bounding box center [279, 137] width 205 height 15
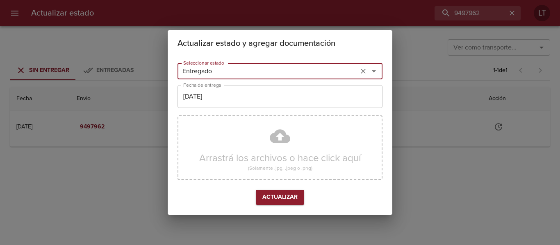
type input "Entregado"
click at [228, 103] on input "[DATE]" at bounding box center [279, 96] width 205 height 23
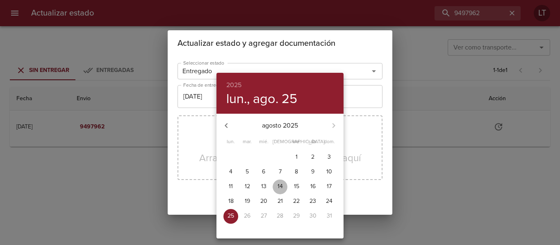
click at [274, 184] on span "14" at bounding box center [280, 187] width 15 height 8
type input "14/08/2025"
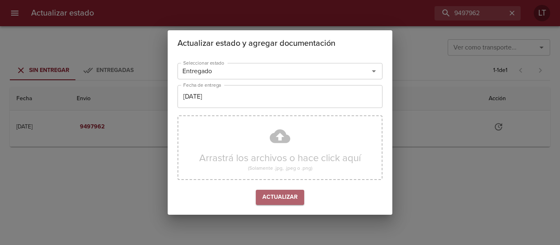
click at [280, 195] on span "Actualizar" at bounding box center [279, 198] width 35 height 10
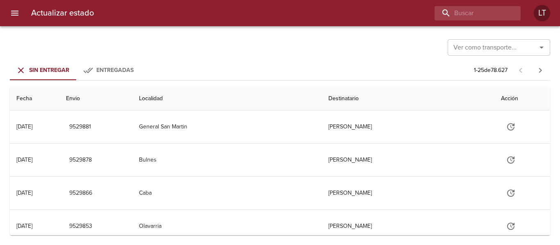
click at [480, 0] on div "Actualizar estado LT" at bounding box center [280, 13] width 560 height 26
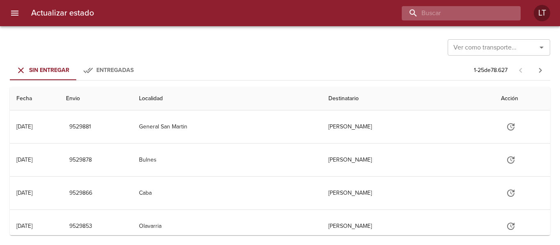
click at [484, 8] on input "buscar" at bounding box center [454, 13] width 105 height 14
paste input "9492303"
type input "9492303"
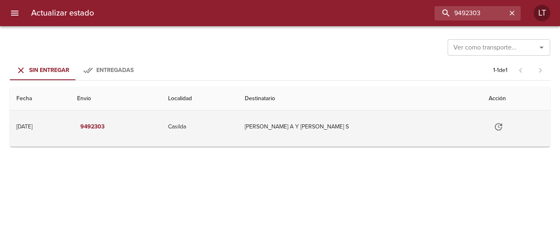
click at [498, 123] on icon "Tabla de envíos del cliente" at bounding box center [498, 127] width 10 height 10
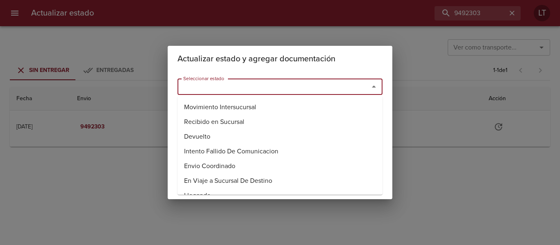
click at [346, 91] on input "Seleccionar estado" at bounding box center [268, 86] width 176 height 11
click at [200, 134] on li "Entregado" at bounding box center [279, 137] width 205 height 15
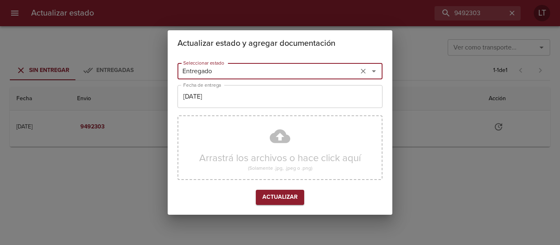
type input "Entregado"
click at [208, 90] on input "[DATE]" at bounding box center [279, 96] width 205 height 23
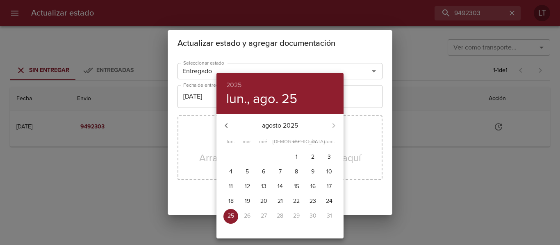
click at [267, 188] on span "13" at bounding box center [263, 187] width 15 height 8
type input "13/08/2025"
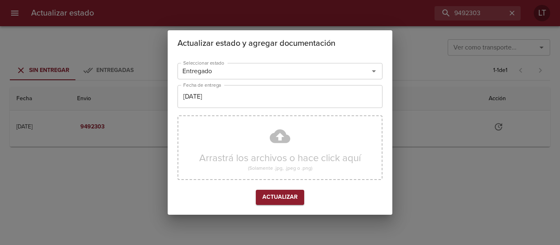
click at [293, 191] on button "Actualizar" at bounding box center [280, 197] width 48 height 15
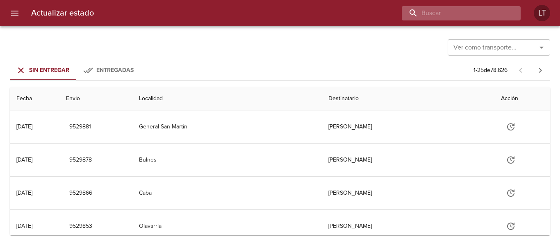
click at [496, 12] on input "buscar" at bounding box center [454, 13] width 105 height 14
paste input "9512148"
type input "9512148"
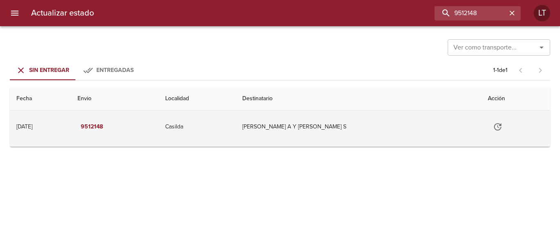
click at [495, 127] on icon "Tabla de envíos del cliente" at bounding box center [497, 126] width 7 height 7
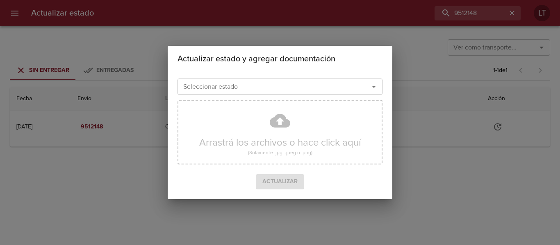
click at [323, 87] on input "Seleccionar estado" at bounding box center [268, 86] width 176 height 11
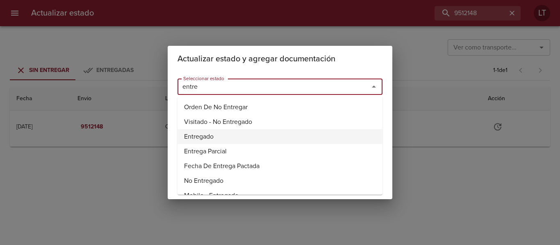
drag, startPoint x: 199, startPoint y: 140, endPoint x: 201, endPoint y: 116, distance: 23.9
click at [198, 137] on li "Entregado" at bounding box center [279, 137] width 205 height 15
type input "Entregado"
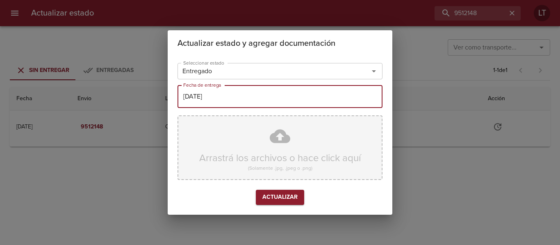
click at [204, 93] on input "[DATE]" at bounding box center [279, 96] width 205 height 23
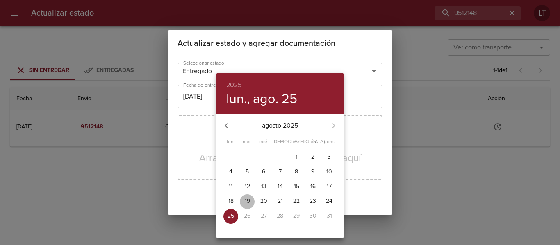
click at [245, 206] on button "19" at bounding box center [247, 202] width 15 height 15
type input "19/08/2025"
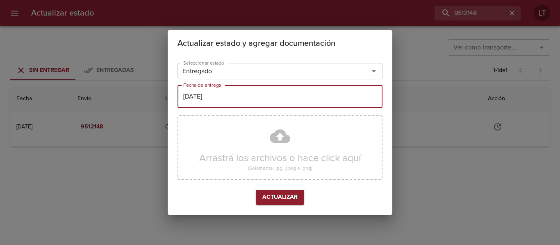
click at [272, 198] on span "Actualizar" at bounding box center [279, 198] width 35 height 10
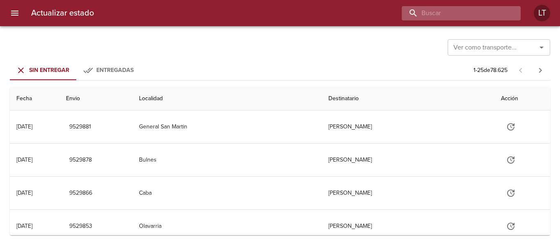
click at [485, 14] on input "buscar" at bounding box center [454, 13] width 105 height 14
paste input "9519511"
type input "9519511"
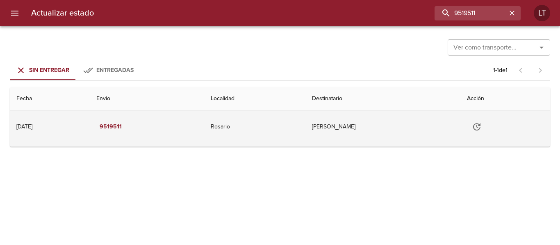
click at [476, 136] on button "Tabla de envíos del cliente" at bounding box center [477, 127] width 20 height 20
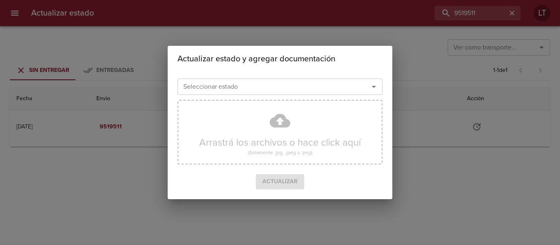
click at [254, 90] on input "Seleccionar estado" at bounding box center [268, 86] width 176 height 11
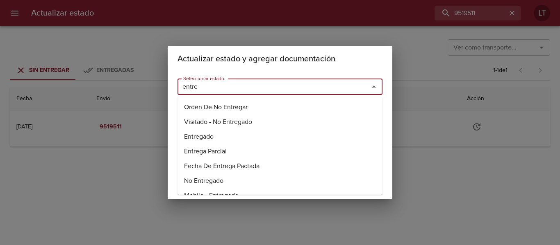
drag, startPoint x: 204, startPoint y: 139, endPoint x: 207, endPoint y: 111, distance: 28.0
click at [204, 137] on li "Entregado" at bounding box center [279, 137] width 205 height 15
type input "Entregado"
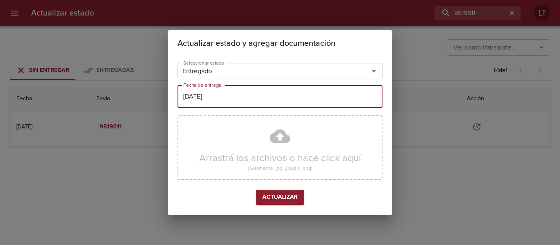
click at [208, 104] on input "[DATE]" at bounding box center [279, 96] width 205 height 23
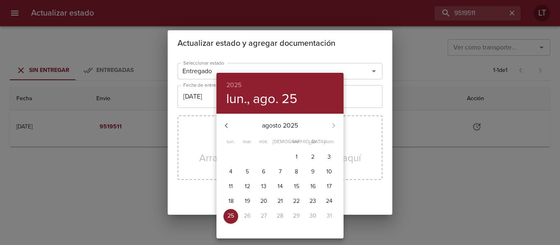
click at [295, 201] on p "22" at bounding box center [296, 202] width 7 height 8
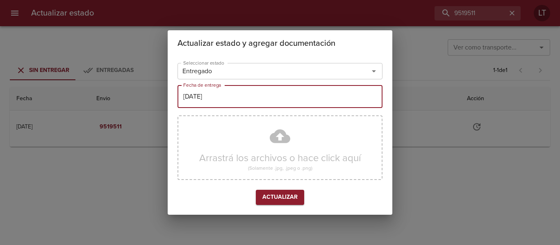
type input "22/08/2025"
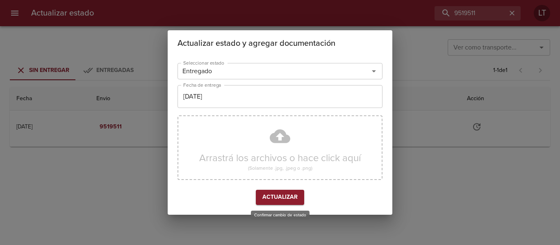
click at [300, 197] on button "Actualizar" at bounding box center [280, 197] width 48 height 15
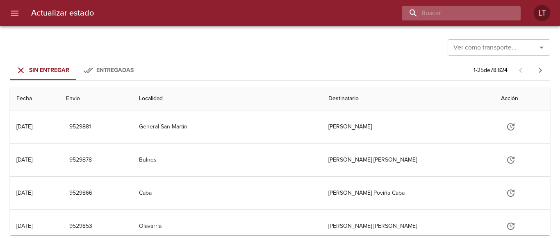
click at [471, 9] on input "buscar" at bounding box center [454, 13] width 105 height 14
paste input "9522322"
type input "9522322"
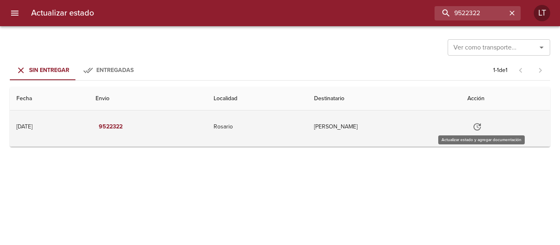
click at [482, 127] on icon "Tabla de envíos del cliente" at bounding box center [477, 127] width 10 height 10
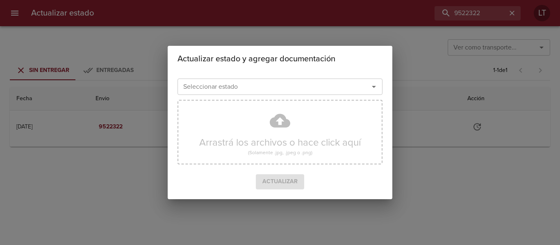
click at [298, 78] on div "Seleccionar estado Seleccionar estado" at bounding box center [279, 85] width 205 height 21
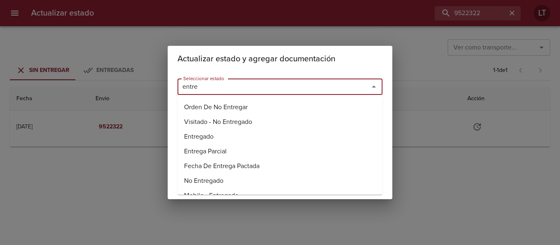
drag, startPoint x: 217, startPoint y: 136, endPoint x: 220, endPoint y: 111, distance: 24.8
click at [216, 136] on li "Entregado" at bounding box center [279, 137] width 205 height 15
type input "Entregado"
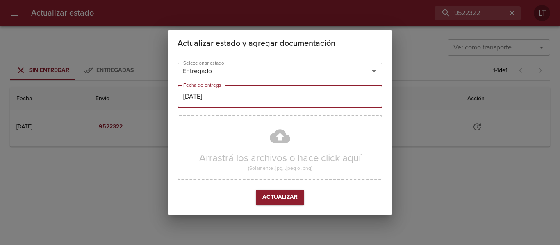
click at [222, 97] on input "[DATE]" at bounding box center [279, 96] width 205 height 23
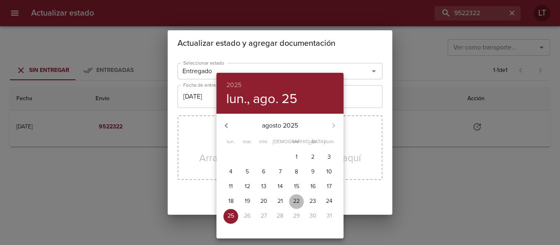
click at [301, 199] on span "22" at bounding box center [296, 202] width 15 height 8
type input "22/08/2025"
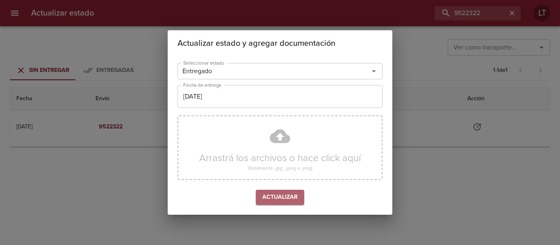
click at [279, 195] on span "Actualizar" at bounding box center [279, 198] width 35 height 10
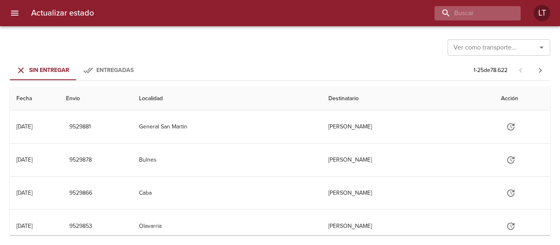
click at [507, 14] on div at bounding box center [477, 13] width 86 height 14
paste input "9491357"
type input "9491357"
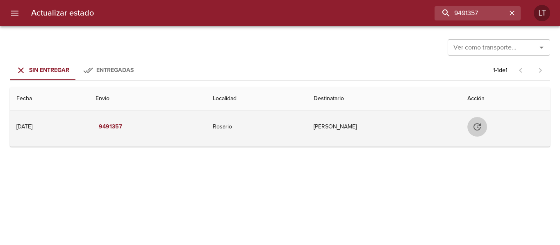
click at [482, 127] on icon "Tabla de envíos del cliente" at bounding box center [477, 127] width 10 height 10
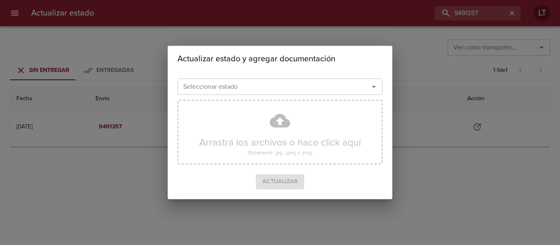
click at [296, 91] on input "Seleccionar estado" at bounding box center [268, 86] width 176 height 11
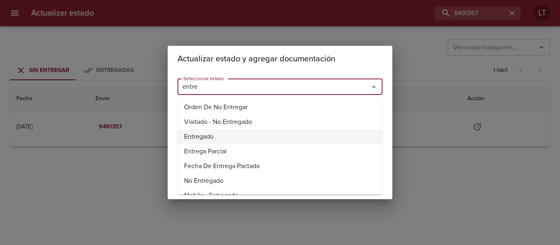
click at [192, 132] on li "Entregado" at bounding box center [279, 137] width 205 height 15
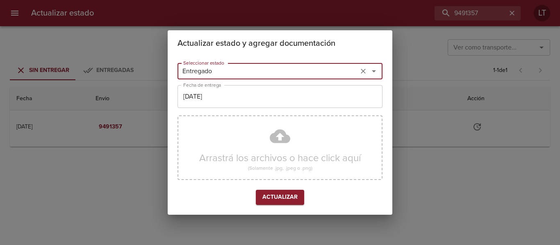
type input "Entregado"
click at [209, 97] on input "[DATE]" at bounding box center [279, 96] width 205 height 23
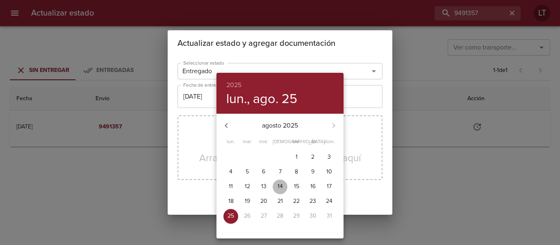
click at [279, 187] on p "14" at bounding box center [279, 187] width 5 height 8
type input "14/08/2025"
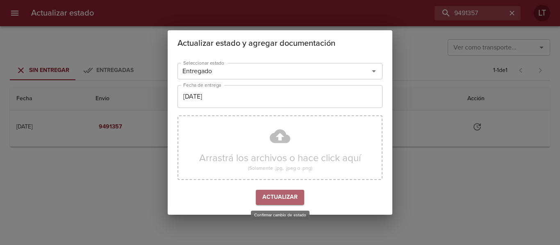
click at [282, 193] on span "Actualizar" at bounding box center [279, 198] width 35 height 10
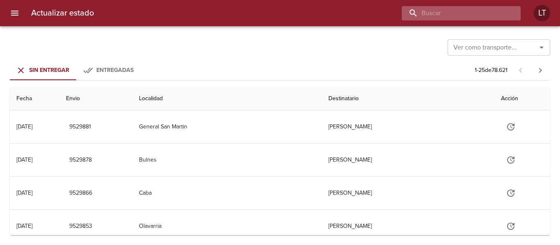
click at [468, 9] on input "buscar" at bounding box center [454, 13] width 105 height 14
paste input "9470651"
type input "9470651"
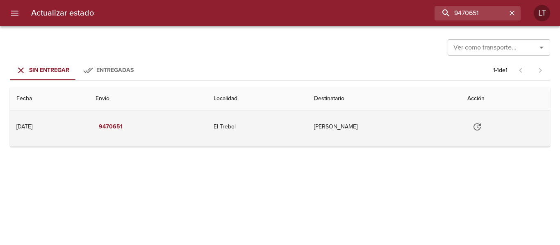
click at [482, 130] on icon "Tabla de envíos del cliente" at bounding box center [477, 127] width 10 height 10
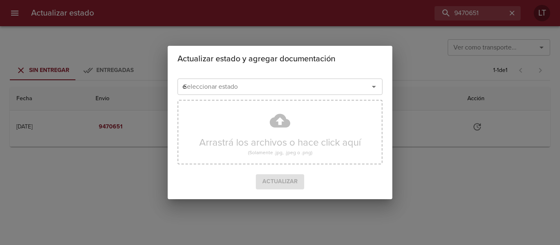
click at [236, 91] on input "e" at bounding box center [268, 86] width 176 height 11
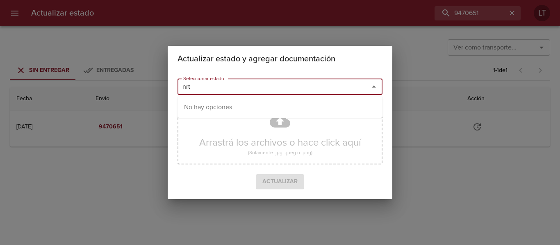
click at [204, 87] on input "nrt" at bounding box center [268, 86] width 176 height 11
click at [204, 87] on input "e" at bounding box center [268, 86] width 176 height 11
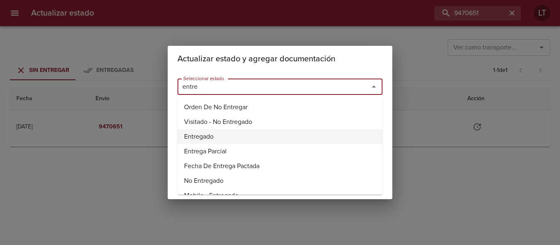
click at [203, 133] on li "Entregado" at bounding box center [279, 137] width 205 height 15
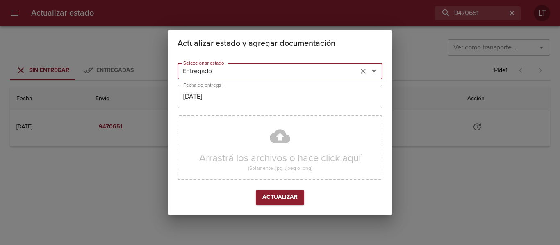
type input "Entregado"
click at [206, 106] on input "[DATE]" at bounding box center [279, 96] width 205 height 23
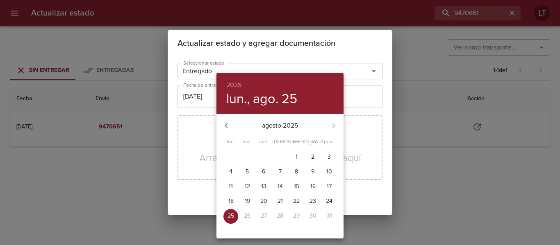
click at [231, 188] on p "11" at bounding box center [231, 187] width 4 height 8
type input "11/08/2025"
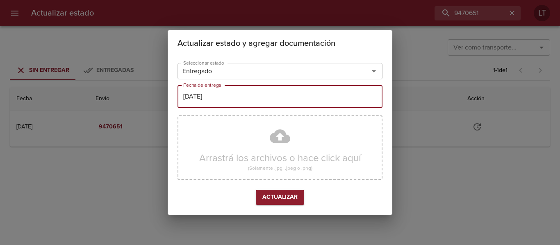
click at [293, 198] on span "Actualizar" at bounding box center [279, 198] width 35 height 10
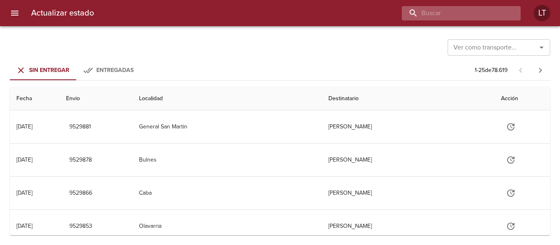
click at [483, 11] on input "buscar" at bounding box center [454, 13] width 105 height 14
paste input "9502082"
type input "9502082"
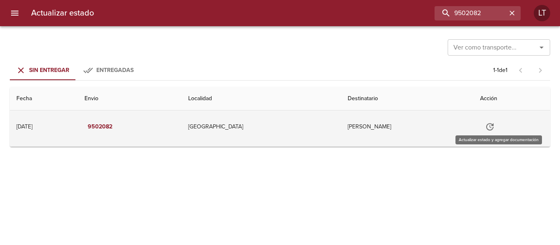
click at [493, 128] on icon "Tabla de envíos del cliente" at bounding box center [490, 127] width 10 height 10
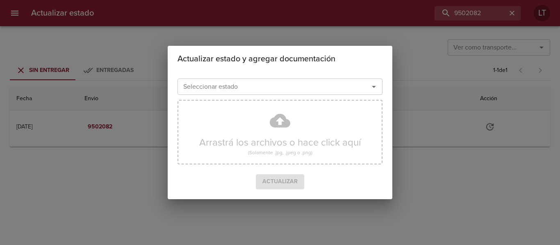
click at [319, 80] on div "Seleccionar estado" at bounding box center [279, 87] width 205 height 16
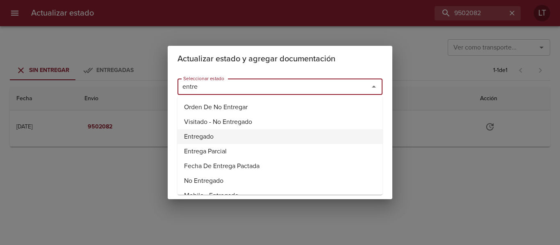
click at [188, 134] on li "Entregado" at bounding box center [279, 137] width 205 height 15
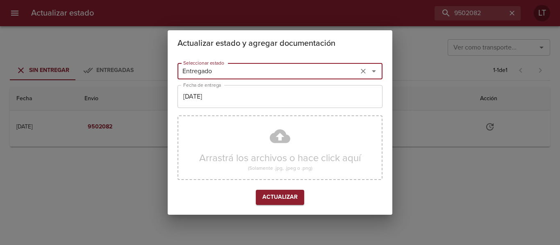
type input "Entregado"
click at [262, 100] on input "[DATE]" at bounding box center [279, 96] width 205 height 23
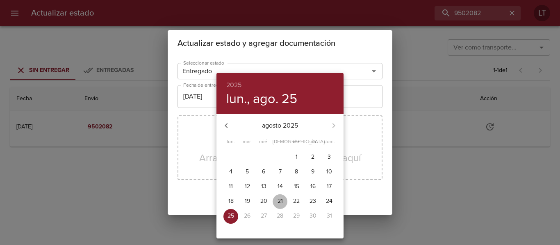
click at [278, 200] on p "21" at bounding box center [279, 202] width 5 height 8
type input "[DATE]"
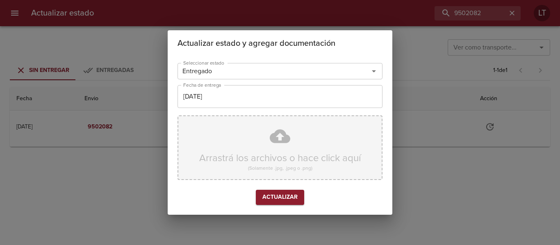
click at [291, 141] on div "Arrastrá los archivos o hace click aquí (Solamente .jpg, .jpeg o .png)" at bounding box center [279, 148] width 205 height 65
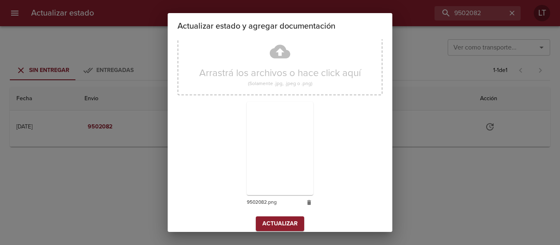
scroll to position [77, 0]
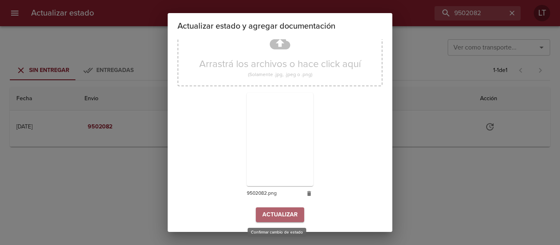
click at [282, 218] on span "Actualizar" at bounding box center [279, 215] width 35 height 10
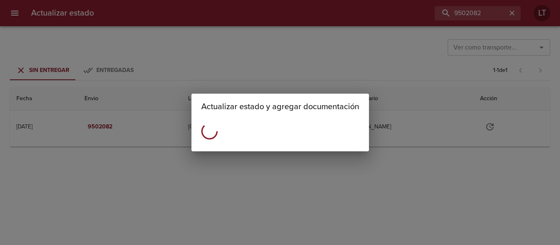
scroll to position [0, 0]
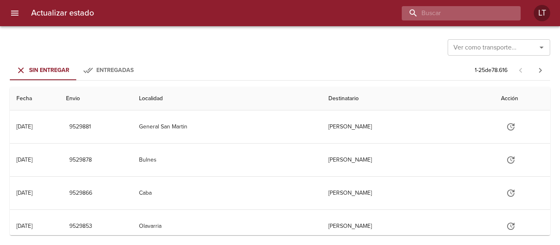
click at [473, 13] on input "buscar" at bounding box center [454, 13] width 105 height 14
paste input "9501959"
type input "9501959"
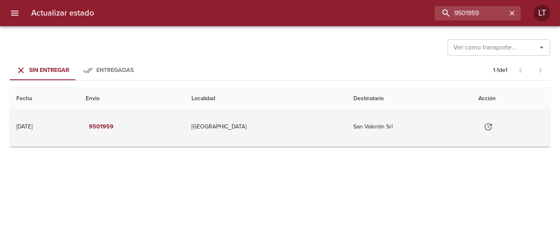
click at [488, 123] on icon "Tabla de envíos del cliente" at bounding box center [488, 127] width 10 height 10
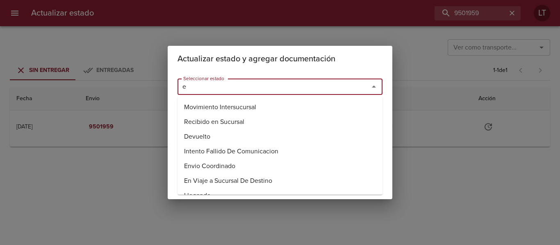
click at [312, 85] on input "e" at bounding box center [268, 86] width 176 height 11
click at [197, 131] on li "Entregado" at bounding box center [279, 137] width 205 height 15
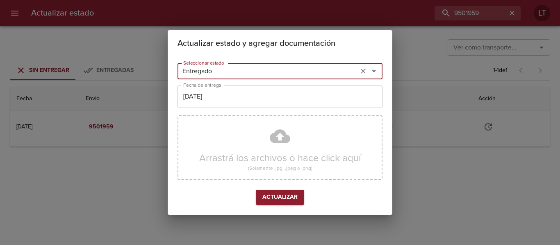
type input "Entregado"
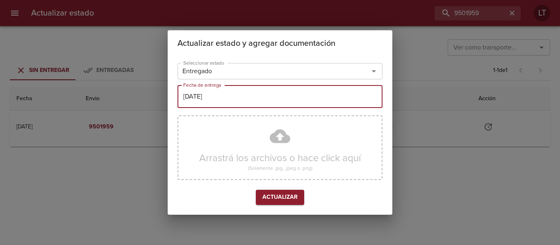
click at [270, 94] on input "[DATE]" at bounding box center [279, 96] width 205 height 23
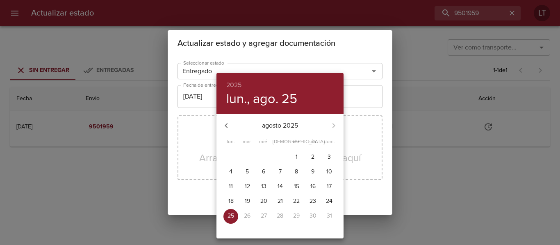
click at [277, 200] on span "21" at bounding box center [280, 202] width 15 height 8
type input "[DATE]"
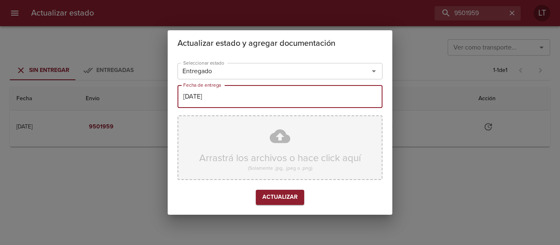
click at [277, 141] on div "Arrastrá los archivos o hace click aquí (Solamente .jpg, .jpeg o .png)" at bounding box center [279, 148] width 205 height 65
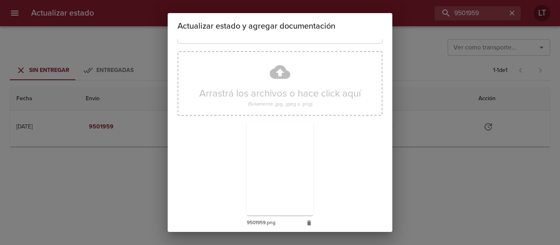
scroll to position [77, 0]
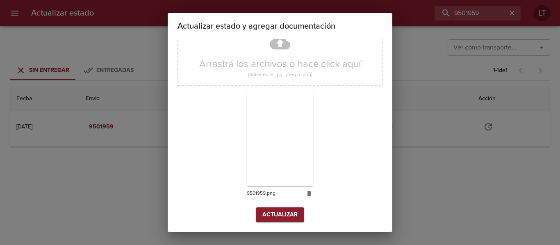
drag, startPoint x: 280, startPoint y: 205, endPoint x: 281, endPoint y: 210, distance: 4.6
click at [280, 209] on div "Seleccionar estado Entregado Seleccionar estado Fecha de entrega 21/08/2025 Fec…" at bounding box center [279, 97] width 205 height 263
click at [281, 210] on span "Actualizar" at bounding box center [279, 215] width 35 height 10
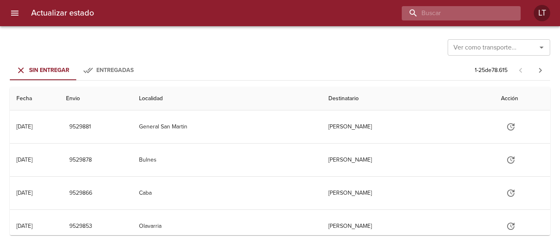
click at [455, 20] on input "buscar" at bounding box center [454, 13] width 105 height 14
paste input "9464695"
type input "9464695"
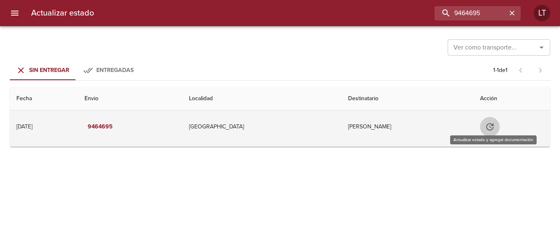
click at [488, 127] on icon "Tabla de envíos del cliente" at bounding box center [490, 127] width 10 height 10
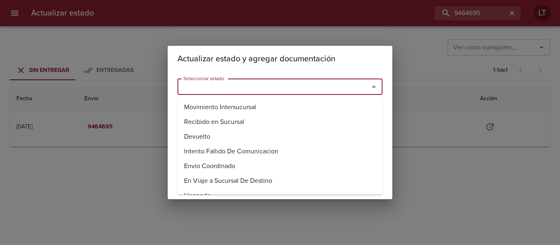
click at [318, 87] on input "Seleccionar estado" at bounding box center [268, 86] width 176 height 11
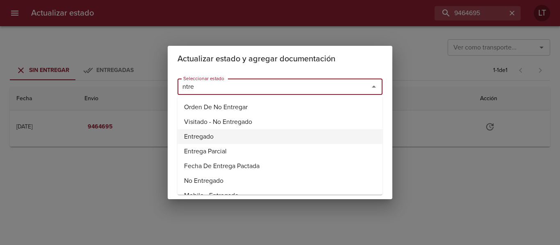
click at [192, 133] on li "Entregado" at bounding box center [279, 137] width 205 height 15
type input "Entregado"
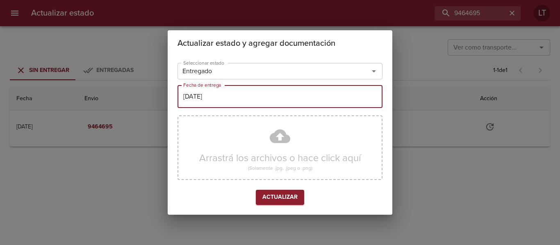
click at [199, 95] on input "[DATE]" at bounding box center [279, 96] width 205 height 23
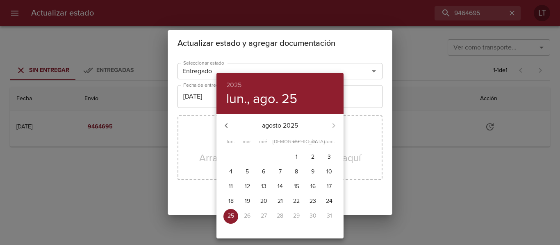
click at [279, 198] on p "21" at bounding box center [279, 202] width 5 height 8
type input "[DATE]"
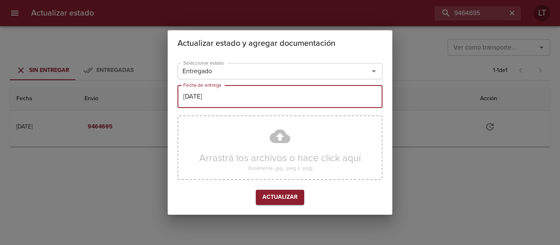
click at [274, 132] on div "Arrastrá los archivos o hace click aquí (Solamente .jpg, .jpeg o .png)" at bounding box center [279, 148] width 205 height 65
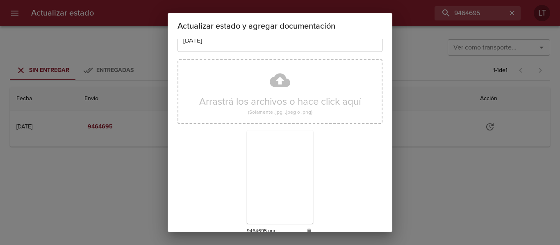
scroll to position [77, 0]
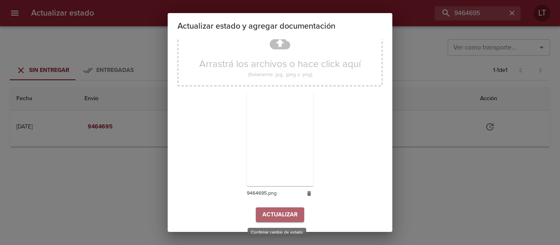
click at [283, 218] on span "Actualizar" at bounding box center [279, 215] width 35 height 10
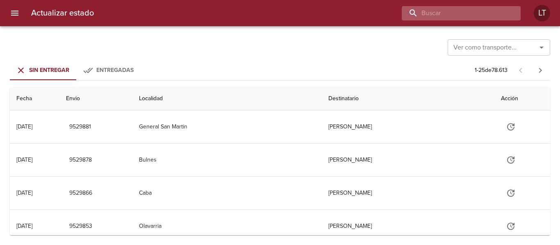
click at [497, 18] on input "buscar" at bounding box center [454, 13] width 105 height 14
paste input "9500090"
type input "9500090"
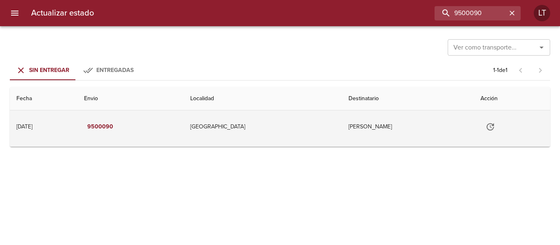
click at [491, 126] on icon "Tabla de envíos del cliente" at bounding box center [490, 127] width 10 height 10
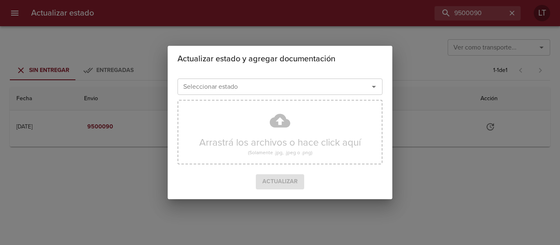
click at [316, 77] on div "Seleccionar estado Seleccionar estado" at bounding box center [279, 85] width 205 height 21
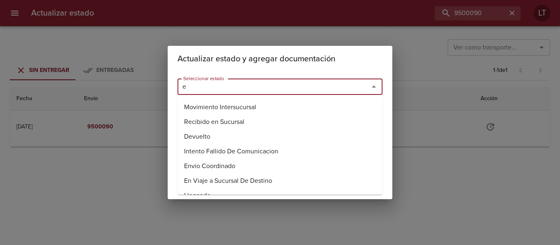
click at [316, 80] on div "e Seleccionar estado" at bounding box center [279, 87] width 205 height 16
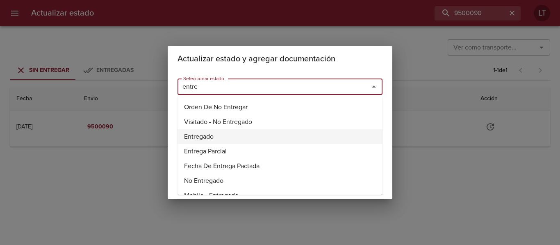
drag, startPoint x: 205, startPoint y: 138, endPoint x: 214, endPoint y: 111, distance: 28.6
click at [205, 137] on li "Entregado" at bounding box center [279, 137] width 205 height 15
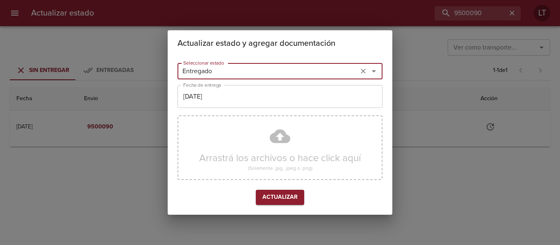
type input "Entregado"
click at [216, 102] on input "[DATE]" at bounding box center [279, 96] width 205 height 23
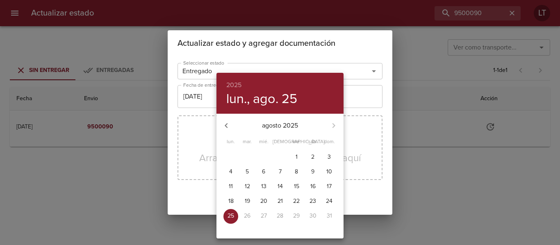
click at [280, 202] on p "21" at bounding box center [279, 202] width 5 height 8
type input "[DATE]"
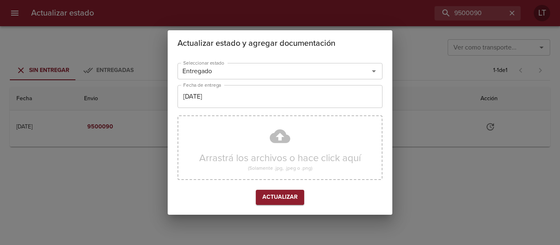
click at [276, 147] on div "Arrastrá los archivos o hace click aquí (Solamente .jpg, .jpeg o .png)" at bounding box center [279, 148] width 205 height 65
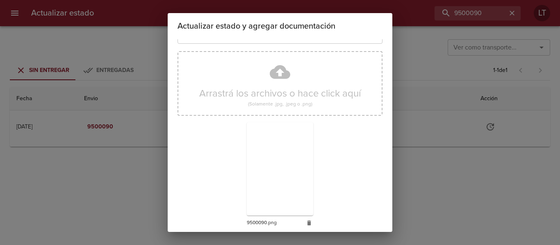
scroll to position [77, 0]
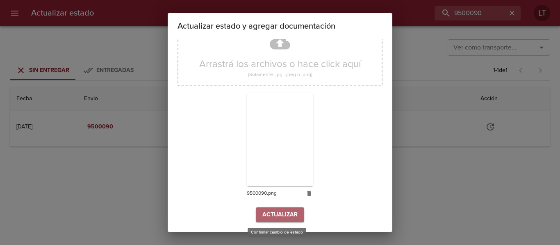
click at [283, 215] on span "Actualizar" at bounding box center [279, 215] width 35 height 10
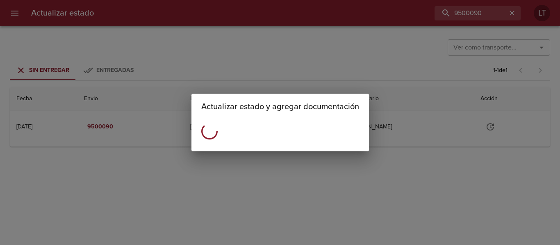
scroll to position [0, 0]
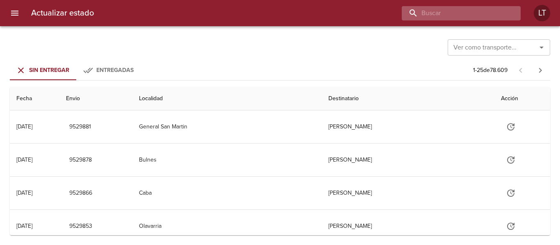
click at [487, 10] on input "buscar" at bounding box center [454, 13] width 105 height 14
paste input "9498557"
type input "9498557"
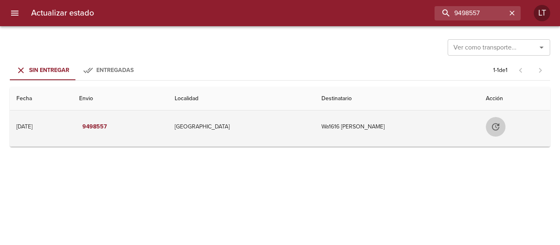
click at [498, 126] on icon "Tabla de envíos del cliente" at bounding box center [496, 127] width 10 height 10
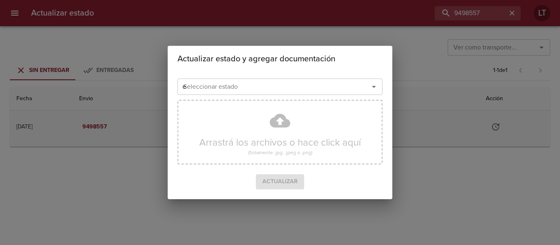
click at [268, 83] on input "e" at bounding box center [268, 86] width 176 height 11
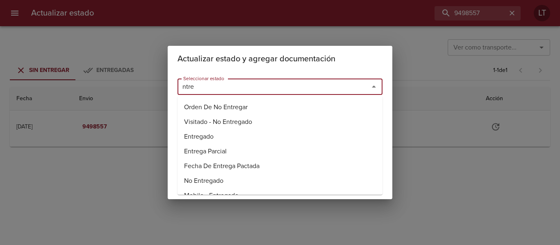
click at [196, 137] on li "Entregado" at bounding box center [279, 137] width 205 height 15
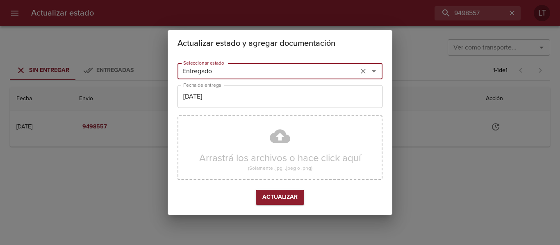
type input "Entregado"
click at [217, 93] on input "[DATE]" at bounding box center [279, 96] width 205 height 23
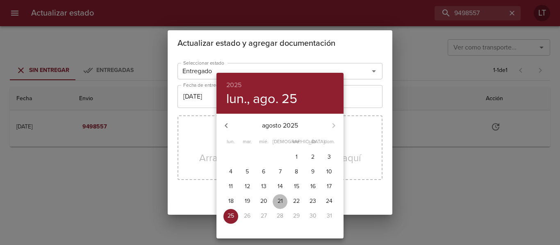
click at [278, 200] on p "21" at bounding box center [279, 202] width 5 height 8
type input "[DATE]"
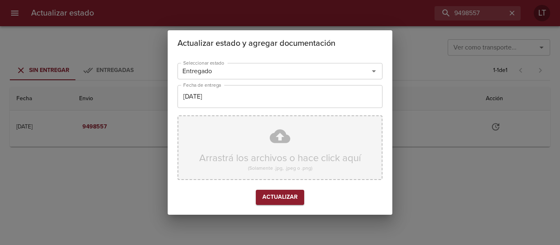
click at [267, 140] on div "Arrastrá los archivos o hace click aquí (Solamente .jpg, .jpeg o .png)" at bounding box center [279, 148] width 205 height 65
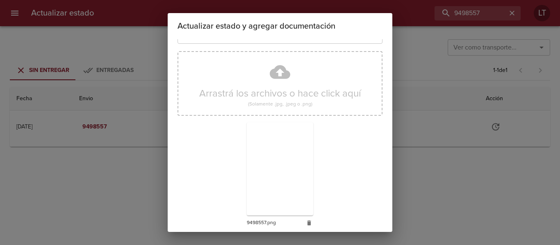
scroll to position [77, 0]
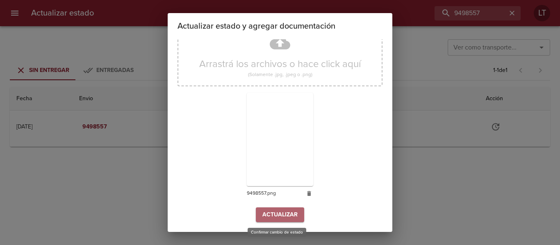
click at [276, 218] on span "Actualizar" at bounding box center [279, 215] width 35 height 10
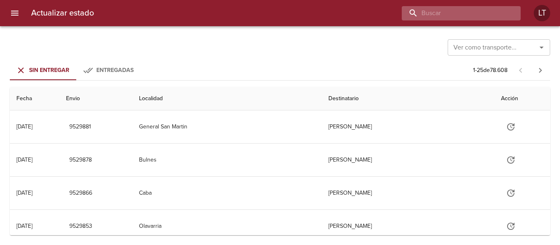
click at [479, 17] on input "buscar" at bounding box center [454, 13] width 105 height 14
paste input "9498908"
type input "9498908"
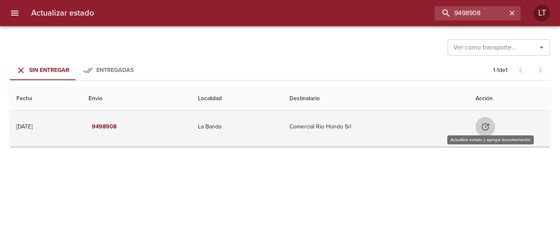
click at [487, 127] on icon "Tabla de envíos del cliente" at bounding box center [485, 127] width 10 height 10
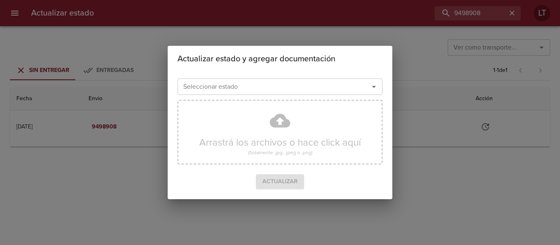
click at [327, 89] on input "Seleccionar estado" at bounding box center [268, 86] width 176 height 11
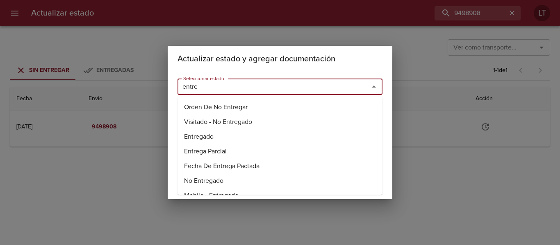
click at [218, 135] on li "Entregado" at bounding box center [279, 137] width 205 height 15
type input "Entregado"
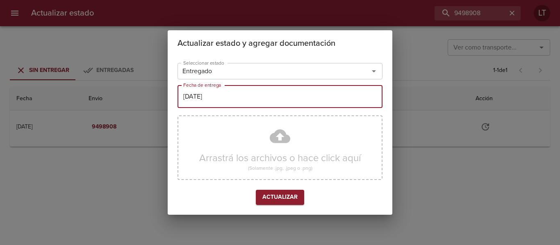
click at [219, 100] on input "[DATE]" at bounding box center [279, 96] width 205 height 23
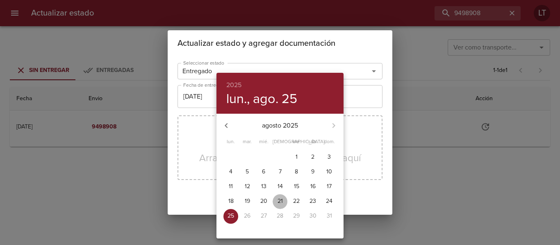
click at [279, 202] on p "21" at bounding box center [279, 202] width 5 height 8
type input "21/08/2025"
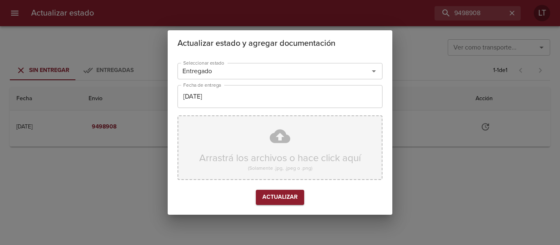
click at [268, 142] on div "Arrastrá los archivos o hace click aquí (Solamente .jpg, .jpeg o .png)" at bounding box center [279, 148] width 205 height 65
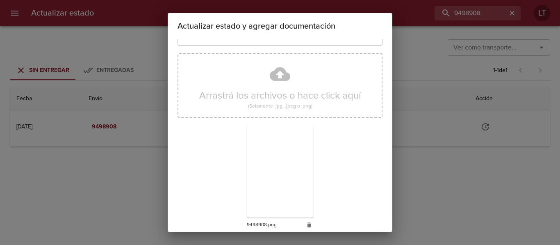
scroll to position [77, 0]
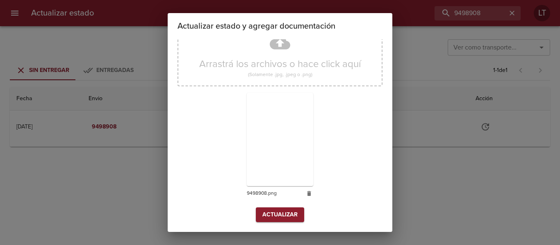
drag, startPoint x: 284, startPoint y: 207, endPoint x: 297, endPoint y: 215, distance: 15.8
click at [295, 215] on div "Seleccionar estado Entregado Seleccionar estado Fecha de entrega 21/08/2025 Fec…" at bounding box center [279, 97] width 205 height 263
click at [297, 215] on button "Actualizar" at bounding box center [280, 215] width 48 height 15
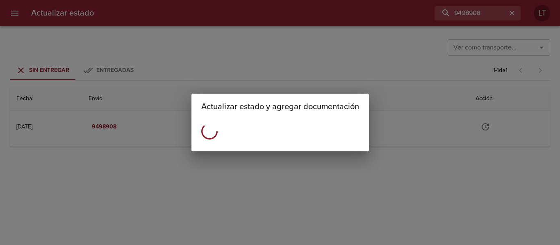
scroll to position [0, 0]
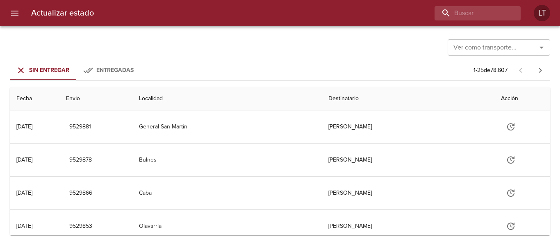
click at [479, 4] on div "Actualizar estado LT" at bounding box center [280, 13] width 560 height 26
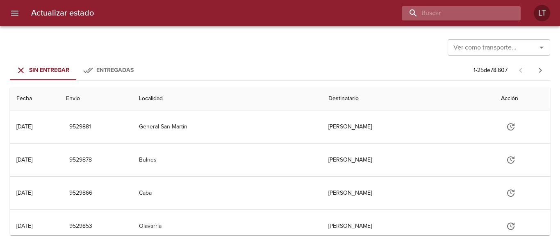
click at [485, 9] on input "buscar" at bounding box center [454, 13] width 105 height 14
paste input "9512103"
type input "9512103"
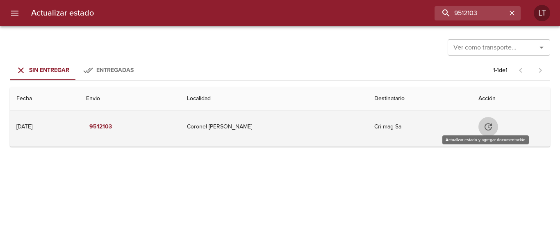
click at [485, 126] on icon "Tabla de envíos del cliente" at bounding box center [487, 126] width 7 height 7
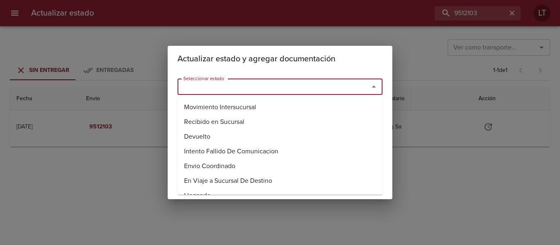
click at [289, 90] on input "Seleccionar estado" at bounding box center [268, 86] width 176 height 11
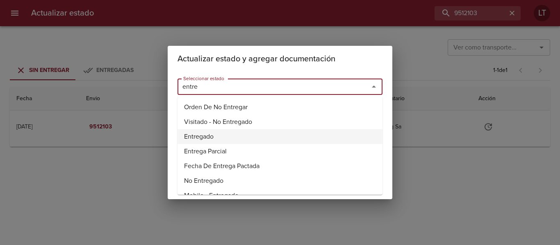
click at [199, 132] on li "Entregado" at bounding box center [279, 137] width 205 height 15
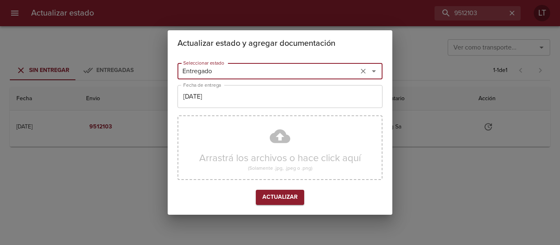
type input "Entregado"
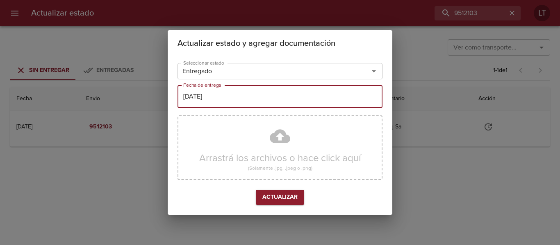
click at [209, 100] on input "[DATE]" at bounding box center [279, 96] width 205 height 23
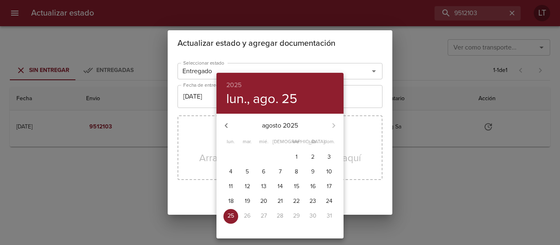
click at [298, 201] on p "22" at bounding box center [296, 202] width 7 height 8
type input "22/08/2025"
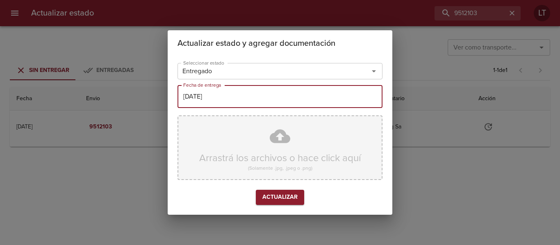
click at [277, 148] on div "Arrastrá los archivos o hace click aquí (Solamente .jpg, .jpeg o .png)" at bounding box center [279, 148] width 205 height 65
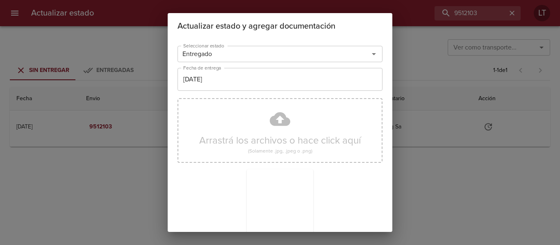
scroll to position [77, 0]
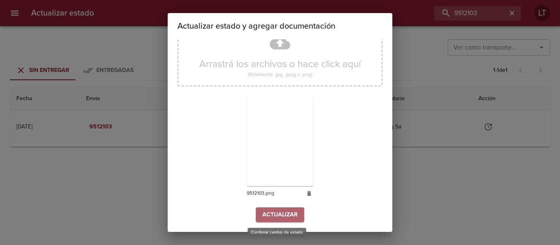
click at [274, 210] on span "Actualizar" at bounding box center [279, 215] width 35 height 10
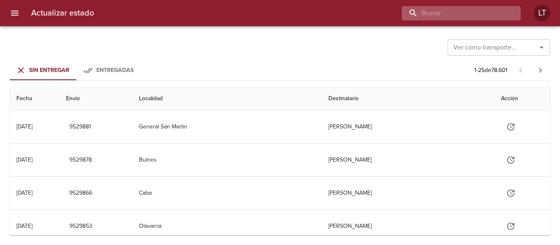
click at [459, 6] on input "buscar" at bounding box center [454, 13] width 105 height 14
paste input "9512175"
type input "9512175"
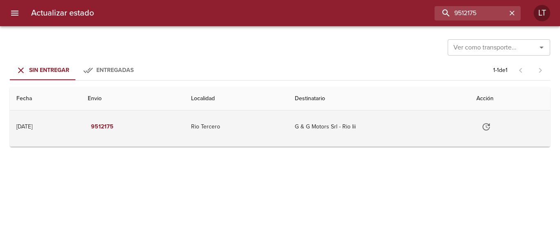
click at [484, 129] on button "Tabla de envíos del cliente" at bounding box center [486, 127] width 20 height 20
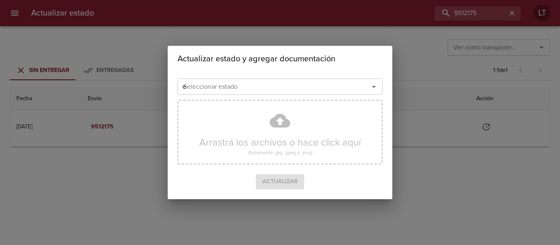
click at [305, 83] on input "e" at bounding box center [268, 86] width 176 height 11
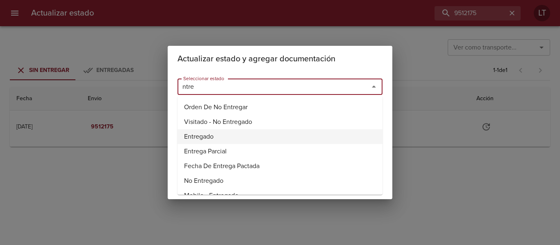
drag, startPoint x: 224, startPoint y: 133, endPoint x: 224, endPoint y: 121, distance: 11.9
click at [224, 131] on li "Entregado" at bounding box center [279, 137] width 205 height 15
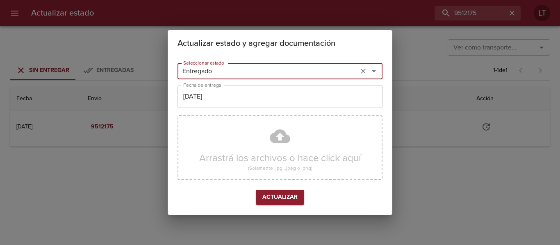
type input "Entregado"
click at [232, 103] on input "[DATE]" at bounding box center [279, 96] width 205 height 23
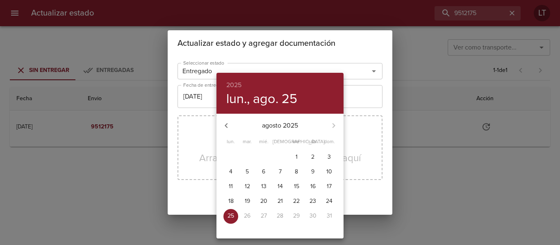
click at [291, 202] on span "22" at bounding box center [296, 202] width 15 height 8
type input "22/08/2025"
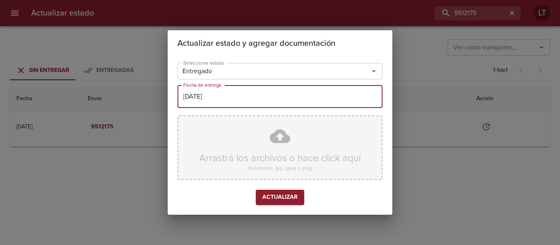
click at [281, 145] on div "Arrastrá los archivos o hace click aquí (Solamente .jpg, .jpeg o .png)" at bounding box center [279, 148] width 205 height 65
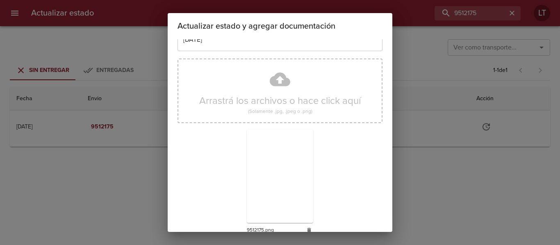
scroll to position [77, 0]
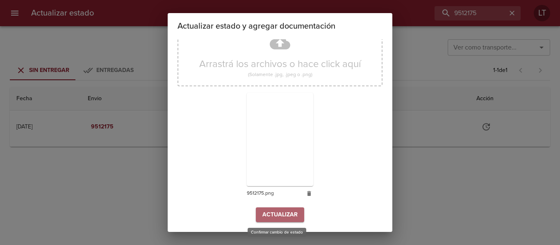
click at [296, 211] on button "Actualizar" at bounding box center [280, 215] width 48 height 15
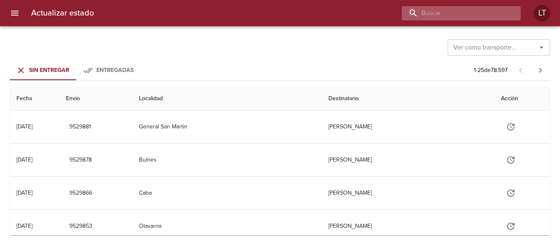
click at [482, 14] on input "buscar" at bounding box center [454, 13] width 105 height 14
paste input "9506386"
type input "9506386"
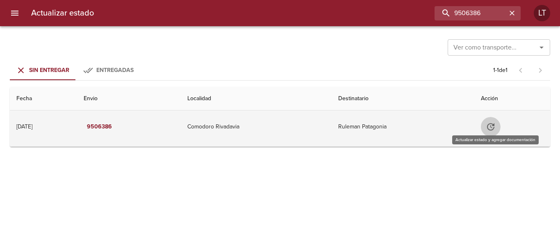
click at [494, 126] on icon "Tabla de envíos del cliente" at bounding box center [490, 126] width 7 height 7
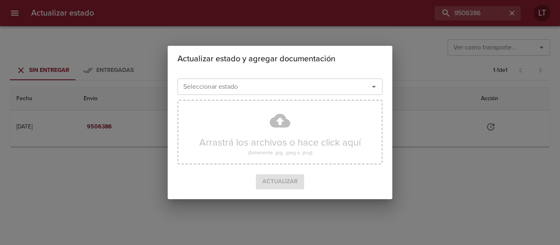
click at [305, 89] on input "Seleccionar estado" at bounding box center [268, 86] width 176 height 11
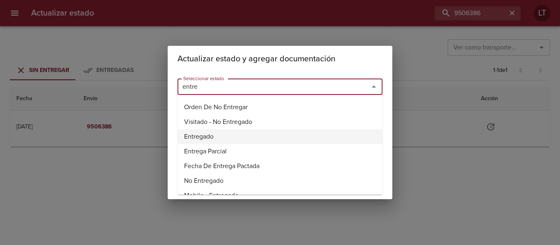
click at [199, 132] on li "Entregado" at bounding box center [279, 137] width 205 height 15
type input "Entregado"
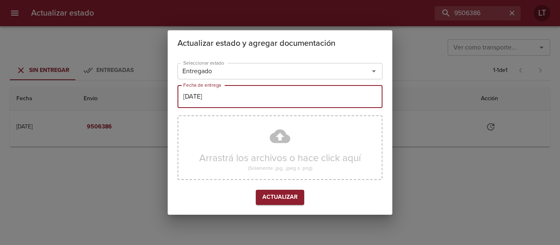
click at [223, 105] on input "[DATE]" at bounding box center [279, 96] width 205 height 23
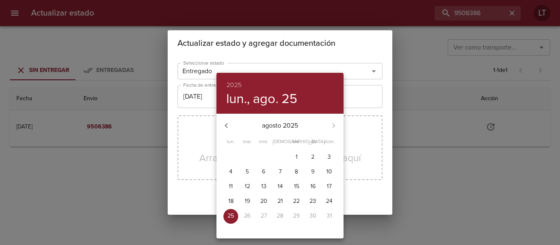
click at [264, 197] on button "20" at bounding box center [263, 202] width 15 height 15
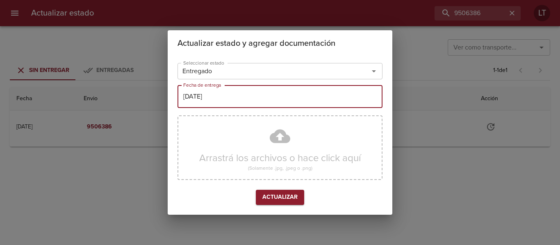
type input "[DATE]"
click at [269, 154] on div "Arrastrá los archivos o hace click aquí (Solamente .jpg, .jpeg o .png)" at bounding box center [279, 148] width 205 height 65
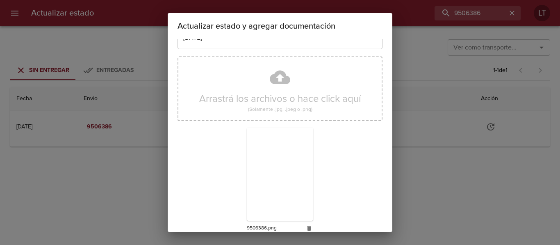
scroll to position [77, 0]
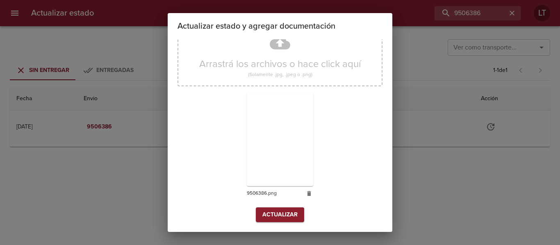
drag, startPoint x: 296, startPoint y: 223, endPoint x: 293, endPoint y: 216, distance: 8.4
click at [295, 223] on div "Seleccionar estado Entregado Seleccionar estado Fecha de entrega 20/08/2025 Fec…" at bounding box center [279, 97] width 205 height 263
click at [293, 216] on span "Actualizar" at bounding box center [279, 215] width 35 height 10
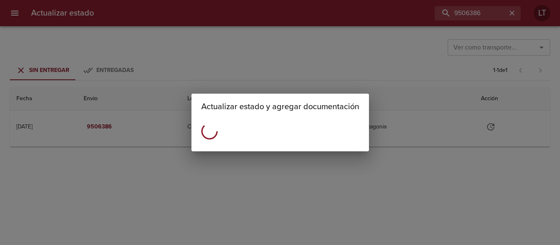
scroll to position [0, 0]
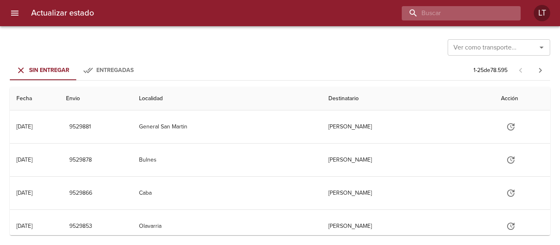
click at [457, 7] on input "buscar" at bounding box center [454, 13] width 105 height 14
paste input "9506395"
type input "9506395"
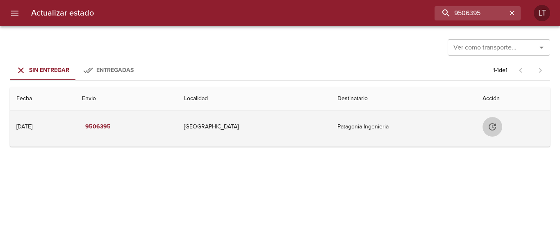
click at [491, 126] on icon "Tabla de envíos del cliente" at bounding box center [492, 127] width 10 height 10
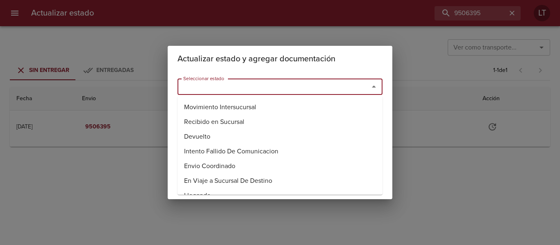
click at [286, 91] on input "Seleccionar estado" at bounding box center [268, 86] width 176 height 11
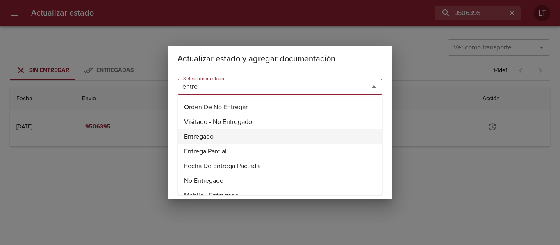
click at [211, 131] on li "Entregado" at bounding box center [279, 137] width 205 height 15
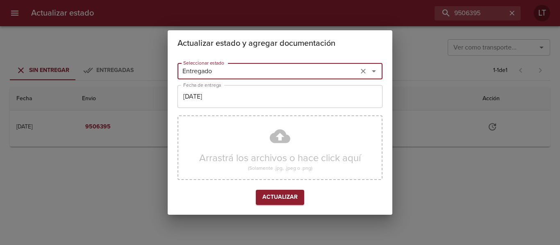
type input "Entregado"
click at [227, 97] on input "[DATE]" at bounding box center [279, 96] width 205 height 23
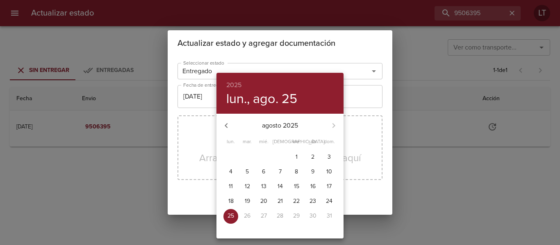
click at [278, 202] on p "21" at bounding box center [279, 202] width 5 height 8
type input "21/08/2025"
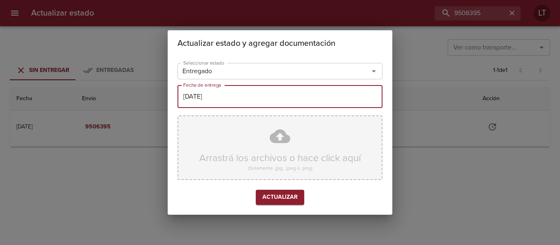
click at [279, 139] on div "Arrastrá los archivos o hace click aquí (Solamente .jpg, .jpeg o .png)" at bounding box center [279, 148] width 205 height 65
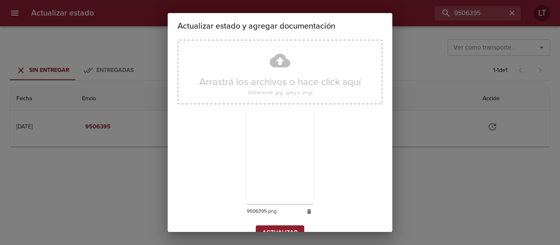
scroll to position [77, 0]
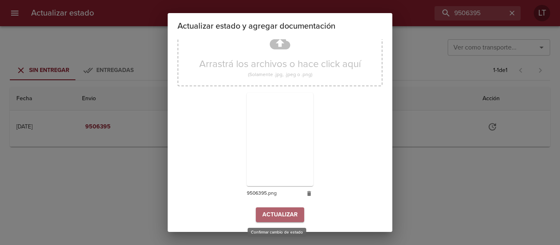
click at [281, 214] on span "Actualizar" at bounding box center [279, 215] width 35 height 10
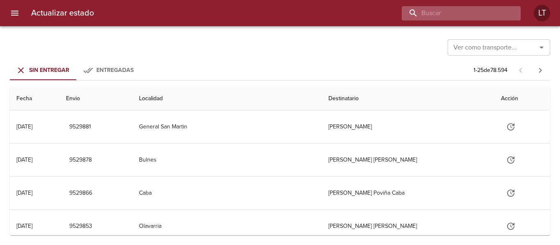
click at [468, 9] on input "buscar" at bounding box center [454, 13] width 105 height 14
paste input "9512065"
type input "9512065"
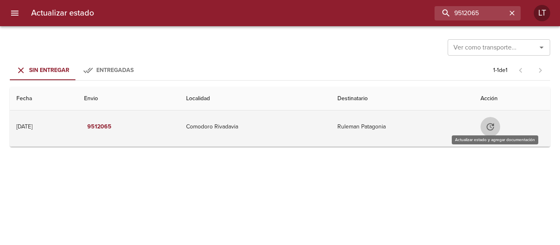
click at [493, 130] on icon "Tabla de envíos del cliente" at bounding box center [489, 126] width 7 height 7
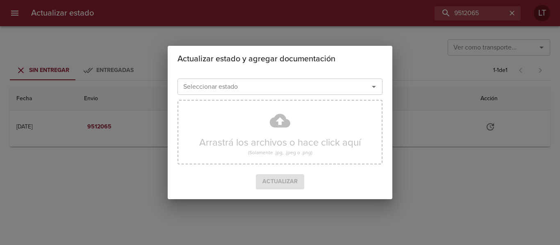
click at [294, 96] on div "Seleccionar estado Seleccionar estado" at bounding box center [279, 85] width 205 height 21
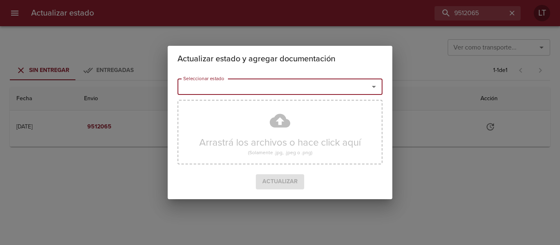
click at [291, 88] on input "Seleccionar estado" at bounding box center [268, 86] width 176 height 11
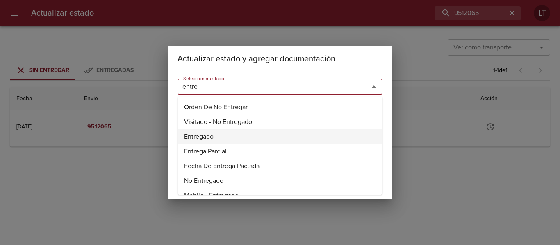
click at [206, 139] on li "Entregado" at bounding box center [279, 137] width 205 height 15
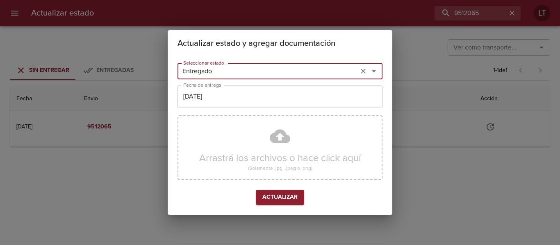
type input "Entregado"
click at [218, 102] on input "[DATE]" at bounding box center [279, 96] width 205 height 23
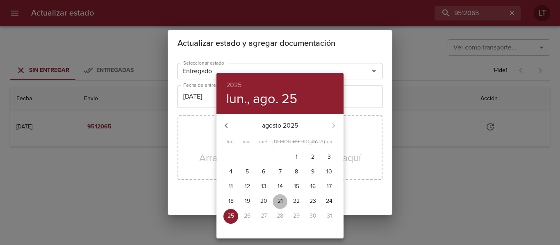
click at [279, 200] on p "21" at bounding box center [279, 202] width 5 height 8
type input "21/08/2025"
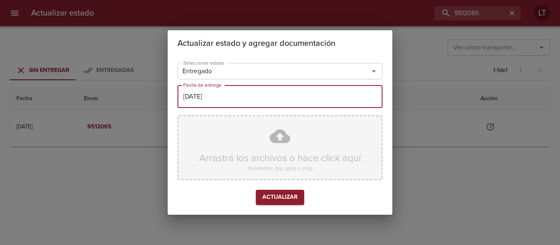
click at [275, 141] on div "Arrastrá los archivos o hace click aquí (Solamente .jpg, .jpeg o .png)" at bounding box center [279, 148] width 205 height 65
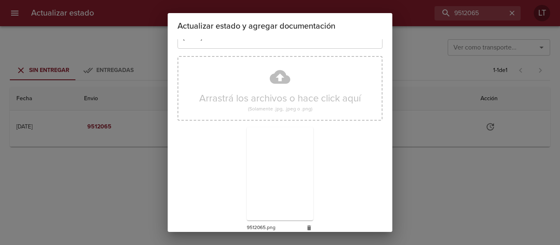
scroll to position [77, 0]
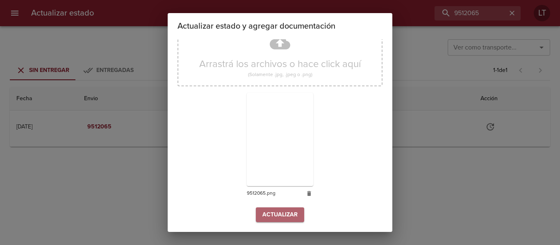
click at [287, 212] on span "Actualizar" at bounding box center [279, 215] width 35 height 10
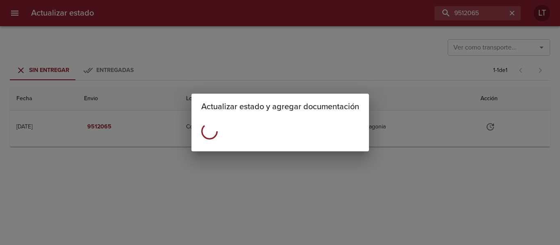
scroll to position [0, 0]
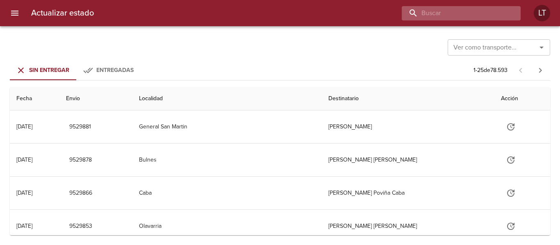
drag, startPoint x: 484, startPoint y: 18, endPoint x: 480, endPoint y: 12, distance: 6.6
click at [480, 12] on input "buscar" at bounding box center [454, 13] width 105 height 14
paste input "9519134"
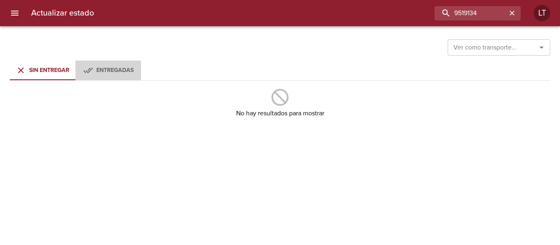
click at [116, 66] on div "Entregadas" at bounding box center [114, 71] width 37 height 10
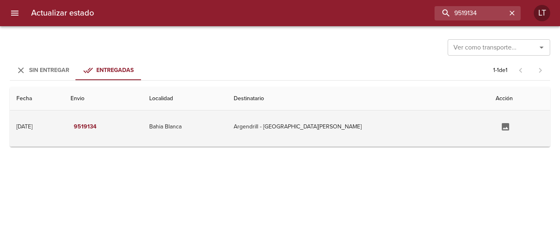
click at [366, 136] on td "Argendrill - [GEOGRAPHIC_DATA][PERSON_NAME]" at bounding box center [358, 127] width 262 height 33
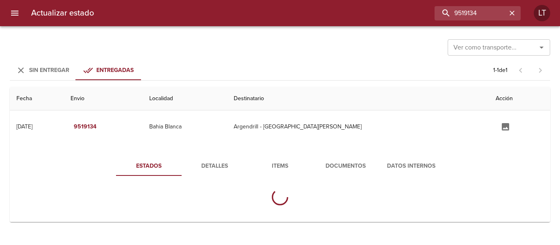
click at [364, 166] on span "Documentos" at bounding box center [346, 166] width 56 height 10
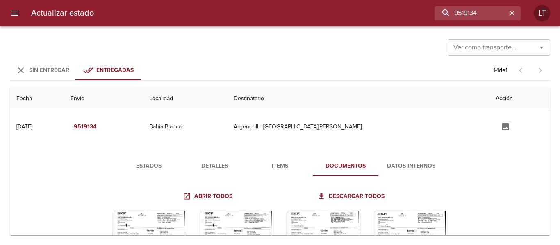
click at [145, 158] on button "Estados" at bounding box center [149, 167] width 66 height 20
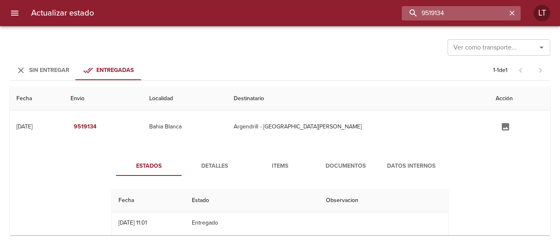
click at [466, 8] on input "9519134" at bounding box center [454, 13] width 105 height 14
paste input "5009"
type input "9515009"
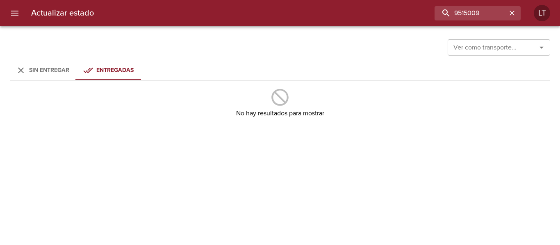
click at [48, 77] on button "Sin Entregar" at bounding box center [43, 71] width 66 height 20
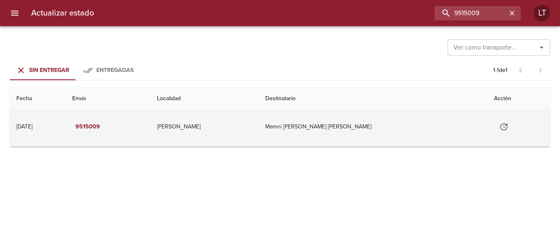
click at [499, 126] on icon "Tabla de envíos del cliente" at bounding box center [504, 127] width 10 height 10
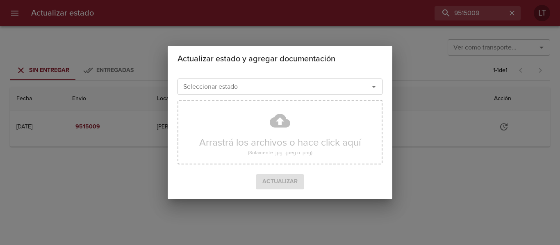
click at [353, 91] on input "Seleccionar estado" at bounding box center [268, 86] width 176 height 11
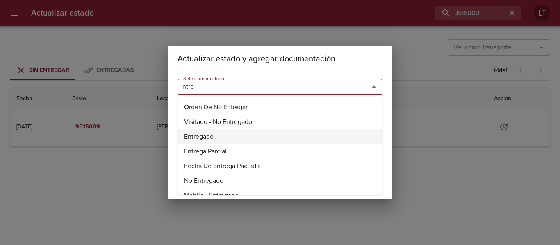
click at [202, 132] on li "Entregado" at bounding box center [279, 137] width 205 height 15
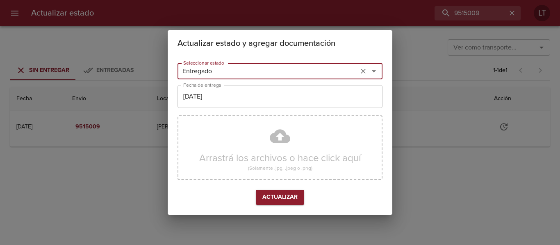
type input "Entregado"
click at [201, 94] on input "[DATE]" at bounding box center [279, 96] width 205 height 23
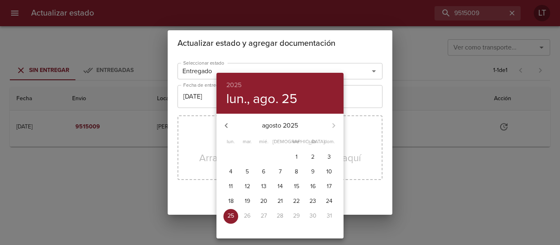
click at [299, 200] on p "22" at bounding box center [296, 202] width 7 height 8
type input "22/08/2025"
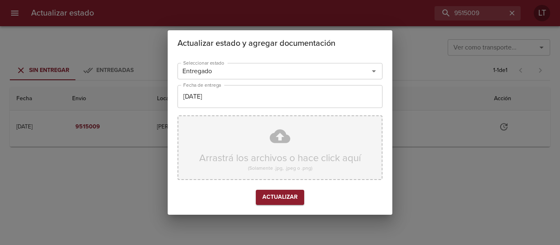
click at [272, 144] on div "Arrastrá los archivos o hace click aquí (Solamente .jpg, .jpeg o .png)" at bounding box center [279, 148] width 205 height 65
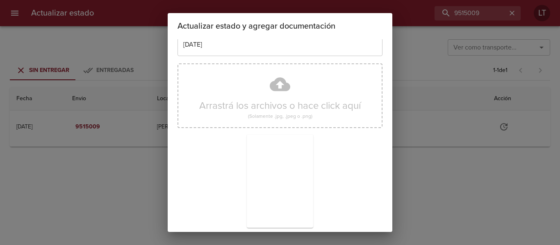
scroll to position [77, 0]
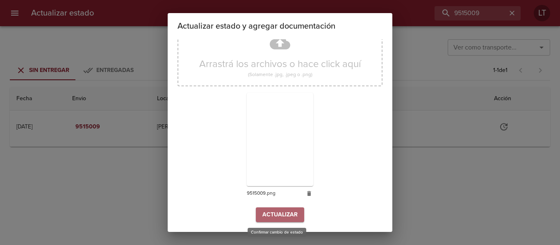
click at [268, 211] on span "Actualizar" at bounding box center [279, 215] width 35 height 10
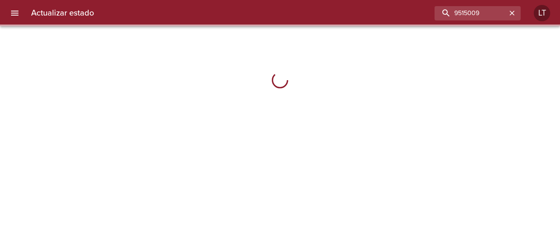
type input "9515009"
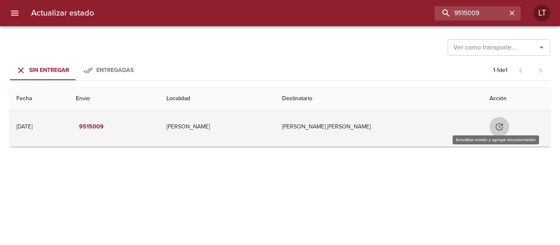
click at [495, 129] on icon "Tabla de envíos del cliente" at bounding box center [499, 127] width 10 height 10
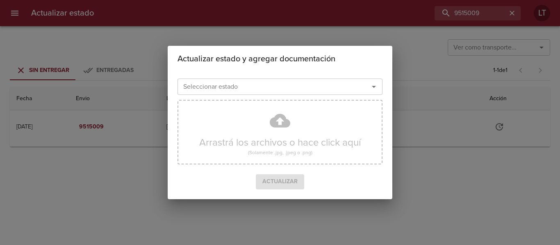
click at [280, 82] on input "Seleccionar estado" at bounding box center [268, 86] width 176 height 11
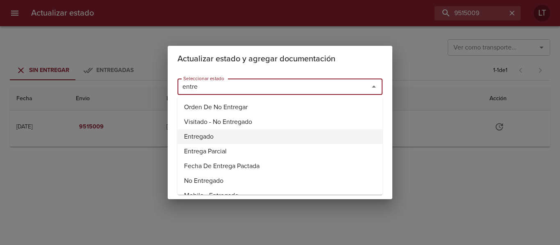
click at [199, 136] on li "Entregado" at bounding box center [279, 137] width 205 height 15
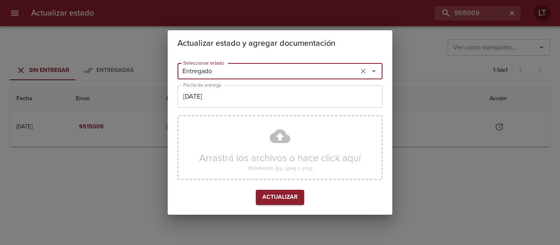
type input "Entregado"
click at [203, 105] on input "[DATE]" at bounding box center [279, 96] width 205 height 23
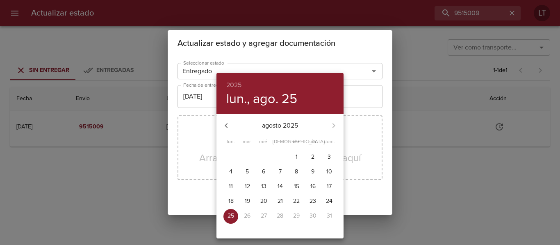
click at [296, 202] on p "22" at bounding box center [296, 202] width 7 height 8
type input "22/08/2025"
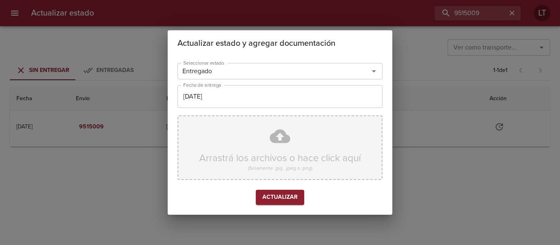
click at [281, 147] on div "Arrastrá los archivos o hace click aquí (Solamente .jpg, .jpeg o .png)" at bounding box center [279, 148] width 205 height 65
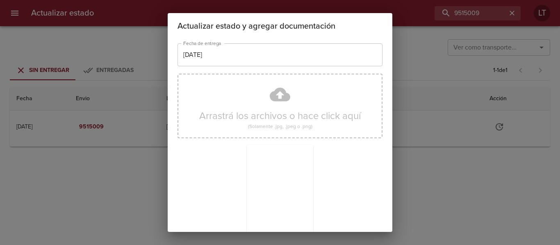
scroll to position [77, 0]
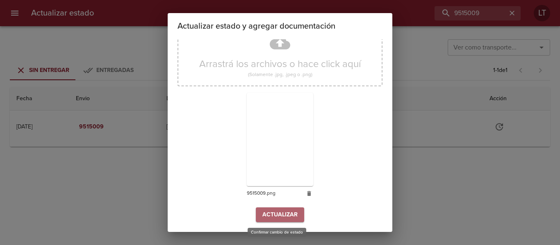
click at [274, 214] on span "Actualizar" at bounding box center [279, 215] width 35 height 10
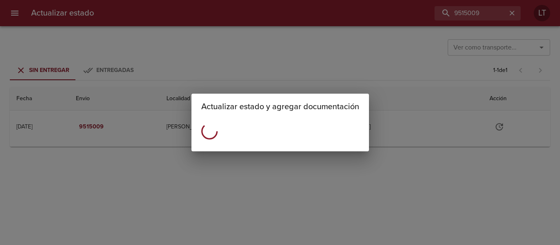
scroll to position [0, 0]
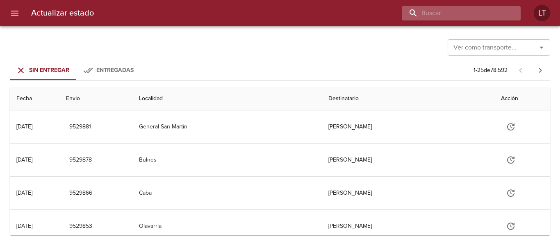
click at [460, 10] on input "buscar" at bounding box center [454, 13] width 105 height 14
paste input "9498322"
type input "9498322"
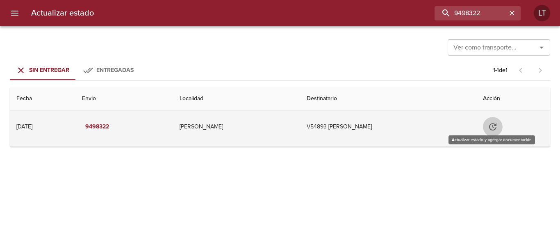
click at [491, 125] on icon "Tabla de envíos del cliente" at bounding box center [493, 127] width 10 height 10
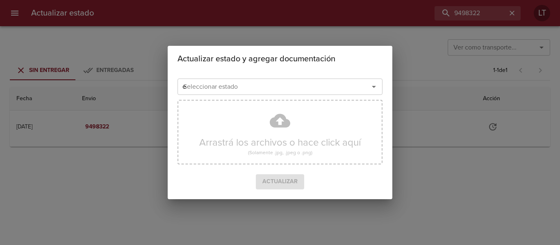
click at [334, 89] on input "e" at bounding box center [268, 86] width 176 height 11
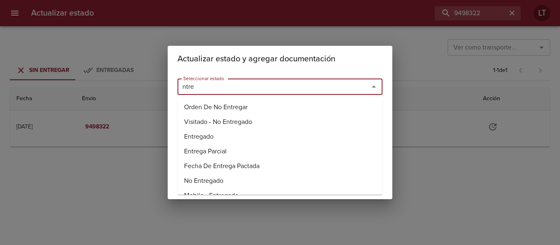
click at [201, 138] on li "Entregado" at bounding box center [279, 137] width 205 height 15
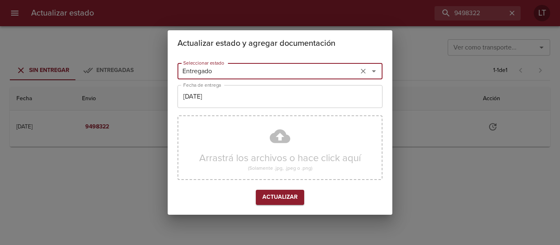
type input "Entregado"
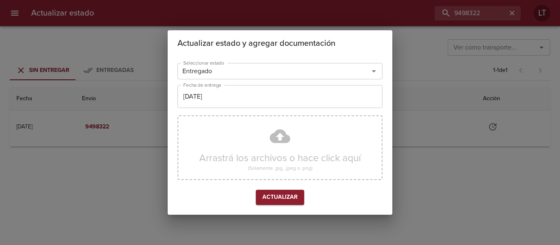
click at [211, 83] on div "Seleccionar estado Entregado Seleccionar estado Fecha de entrega [DATE] Fecha d…" at bounding box center [279, 136] width 205 height 152
click at [216, 98] on input "[DATE]" at bounding box center [279, 96] width 205 height 23
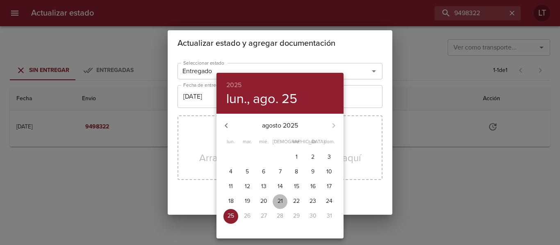
click at [278, 200] on p "21" at bounding box center [279, 202] width 5 height 8
type input "[DATE]"
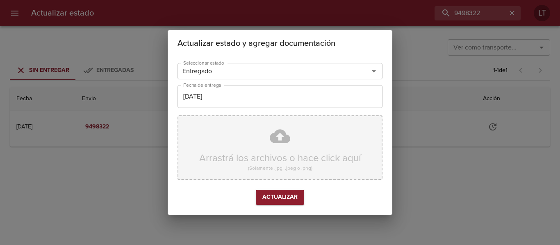
click at [273, 143] on div "Arrastrá los archivos o hace click aquí (Solamente .jpg, .jpeg o .png)" at bounding box center [279, 148] width 205 height 65
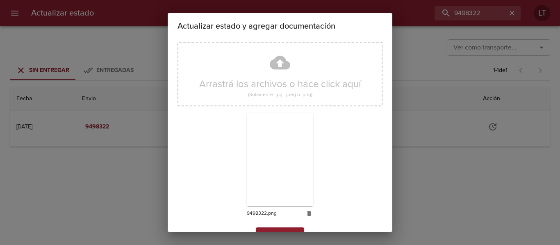
scroll to position [77, 0]
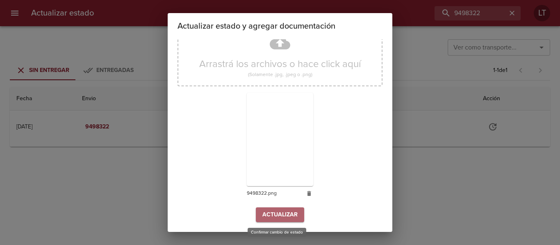
click at [271, 214] on span "Actualizar" at bounding box center [279, 215] width 35 height 10
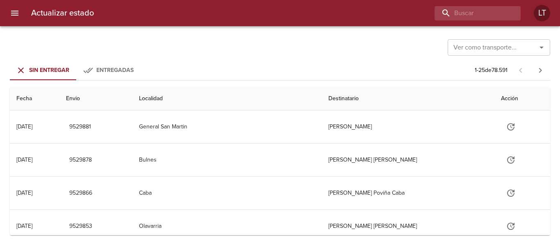
click at [485, 23] on div "Actualizar estado LT" at bounding box center [280, 13] width 560 height 26
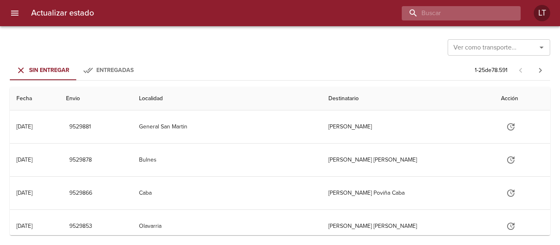
click at [485, 17] on input "buscar" at bounding box center [454, 13] width 105 height 14
paste input "9521249"
type input "9521249"
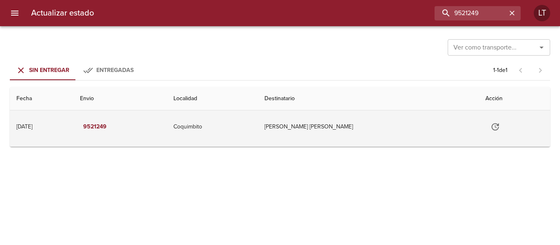
click at [345, 130] on td "[PERSON_NAME] [PERSON_NAME]" at bounding box center [368, 127] width 221 height 33
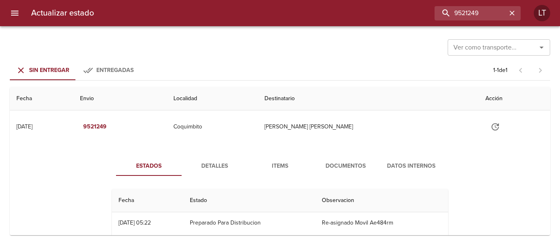
click at [194, 158] on button "Detalles" at bounding box center [215, 167] width 66 height 20
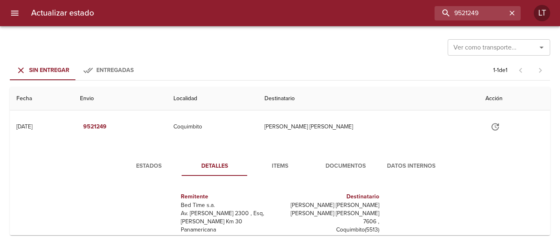
click at [157, 159] on button "Estados" at bounding box center [149, 167] width 66 height 20
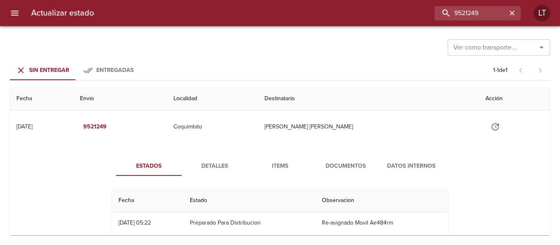
click at [325, 164] on span "Documentos" at bounding box center [346, 166] width 56 height 10
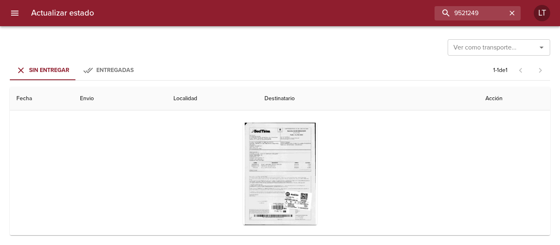
scroll to position [82, 0]
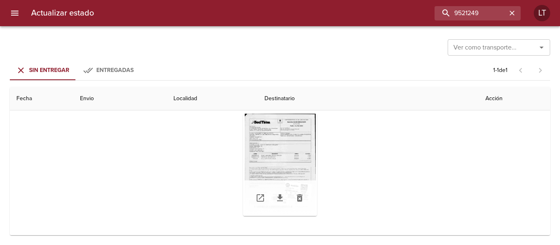
click at [275, 162] on div "Tabla de envíos del cliente" at bounding box center [280, 165] width 74 height 102
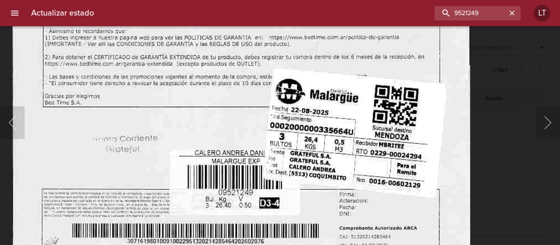
click at [500, 169] on div "Lightbox" at bounding box center [280, 122] width 560 height 245
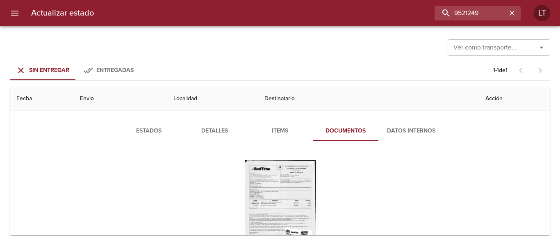
scroll to position [0, 0]
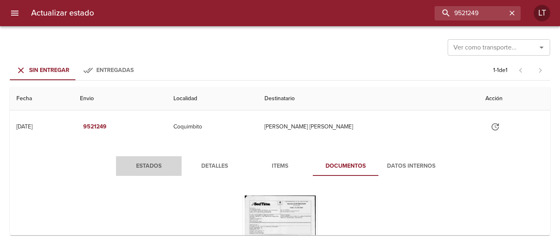
click at [154, 161] on span "Estados" at bounding box center [149, 166] width 56 height 10
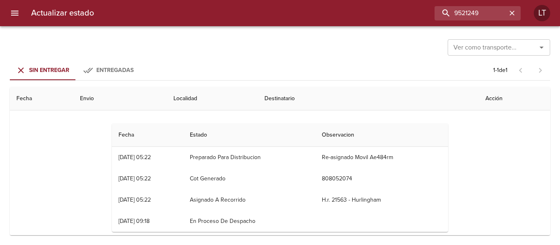
scroll to position [79, 0]
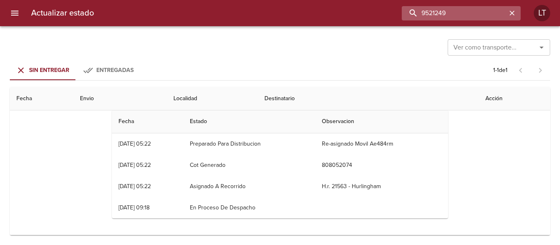
click at [474, 14] on input "9521249" at bounding box center [454, 13] width 105 height 14
paste input "14624"
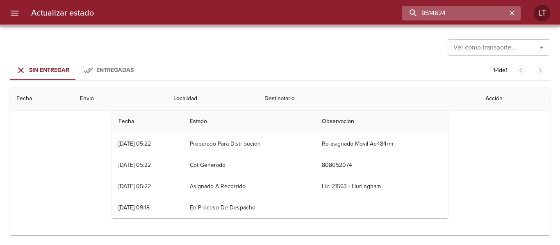
scroll to position [0, 0]
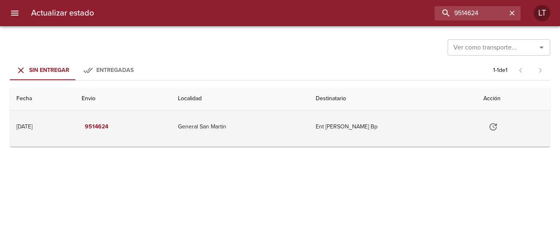
click at [283, 126] on td "General San Martin" at bounding box center [240, 127] width 138 height 33
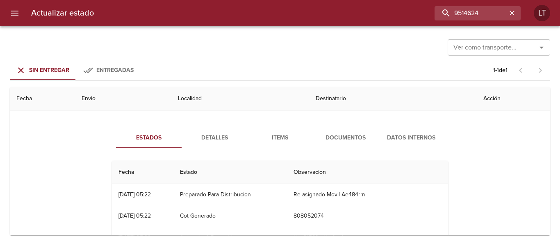
scroll to position [41, 0]
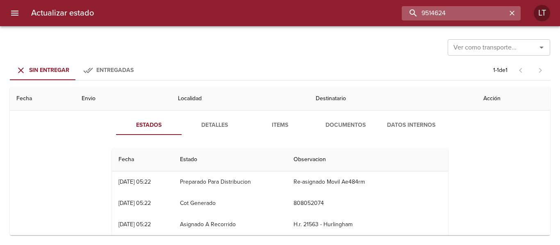
click at [469, 10] on input "9514624" at bounding box center [454, 13] width 105 height 14
paste input "36"
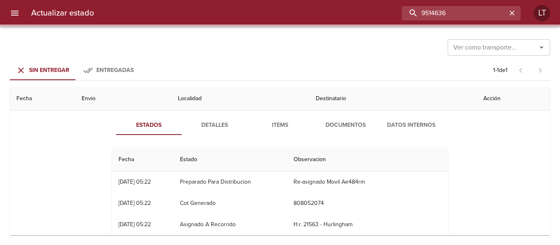
scroll to position [0, 0]
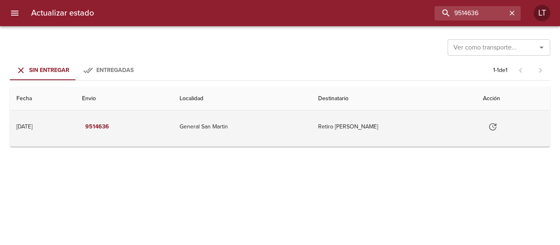
click at [332, 136] on td "Retiro [PERSON_NAME]" at bounding box center [393, 127] width 165 height 33
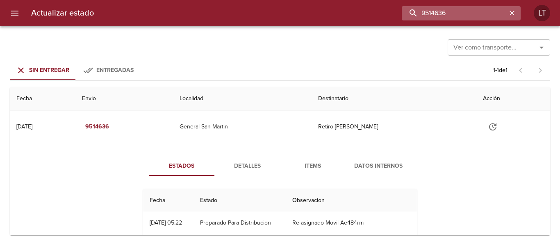
click at [474, 12] on input "9514636" at bounding box center [454, 13] width 105 height 14
paste input "2210"
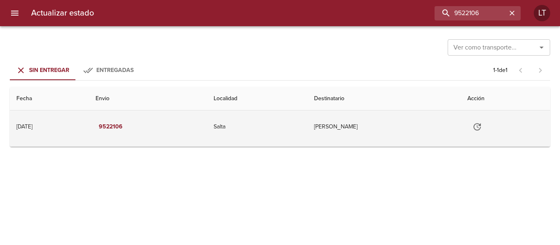
click at [334, 136] on td "[PERSON_NAME]" at bounding box center [384, 127] width 154 height 33
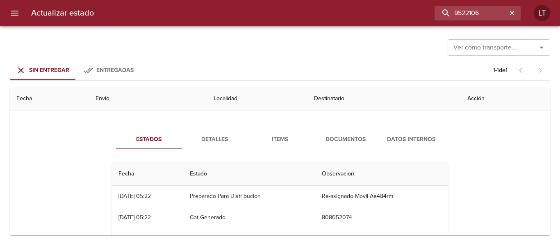
scroll to position [41, 0]
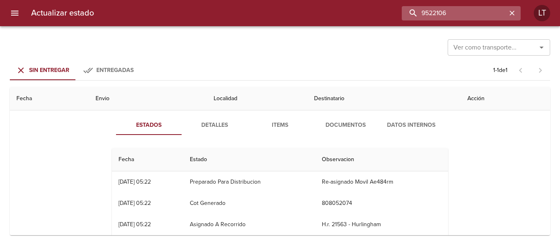
click at [455, 13] on input "9522106" at bounding box center [454, 13] width 105 height 14
paste input "312"
type input "9522312"
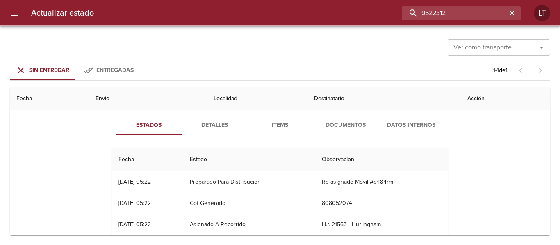
scroll to position [0, 0]
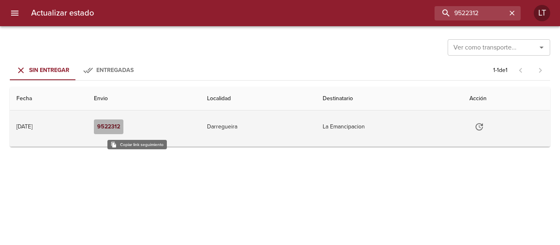
click at [120, 123] on em "9522312" at bounding box center [108, 127] width 23 height 10
click at [247, 133] on td "Darregueira" at bounding box center [258, 127] width 116 height 33
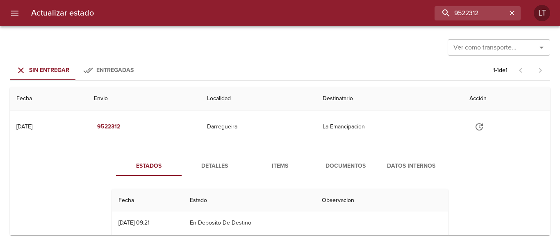
click at [207, 172] on button "Detalles" at bounding box center [215, 167] width 66 height 20
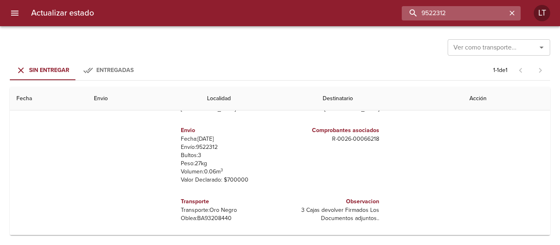
click at [489, 14] on input "9522312" at bounding box center [454, 13] width 105 height 14
paste input "1235"
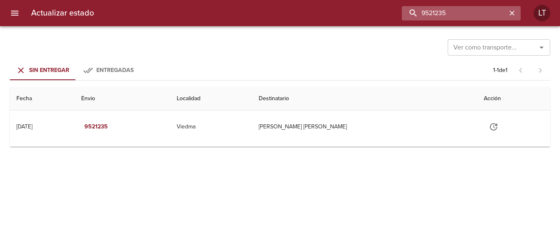
click at [468, 7] on input "9521235" at bounding box center [454, 13] width 105 height 14
paste input "2286"
type input "9522286"
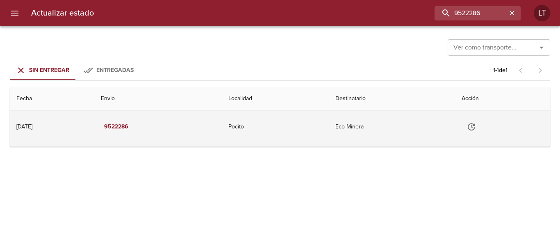
click at [356, 135] on td "Eco Minera" at bounding box center [392, 127] width 126 height 33
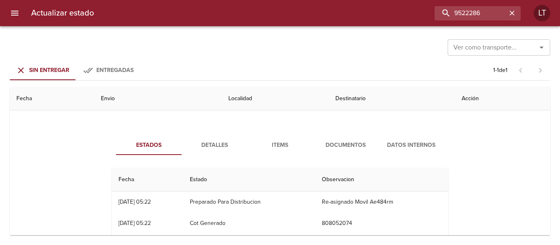
scroll to position [41, 0]
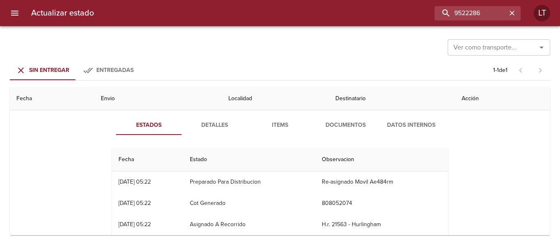
click at [350, 128] on span "Documentos" at bounding box center [346, 125] width 56 height 10
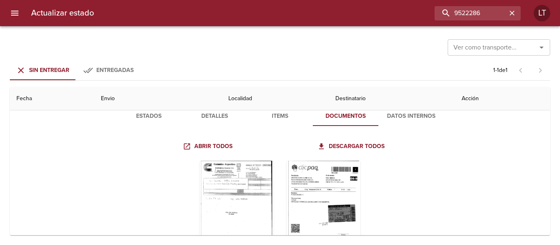
scroll to position [0, 0]
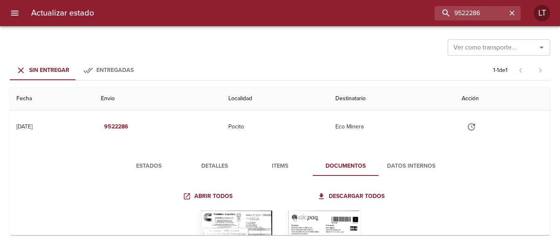
click at [149, 164] on span "Estados" at bounding box center [149, 166] width 56 height 10
